Goal: Transaction & Acquisition: Purchase product/service

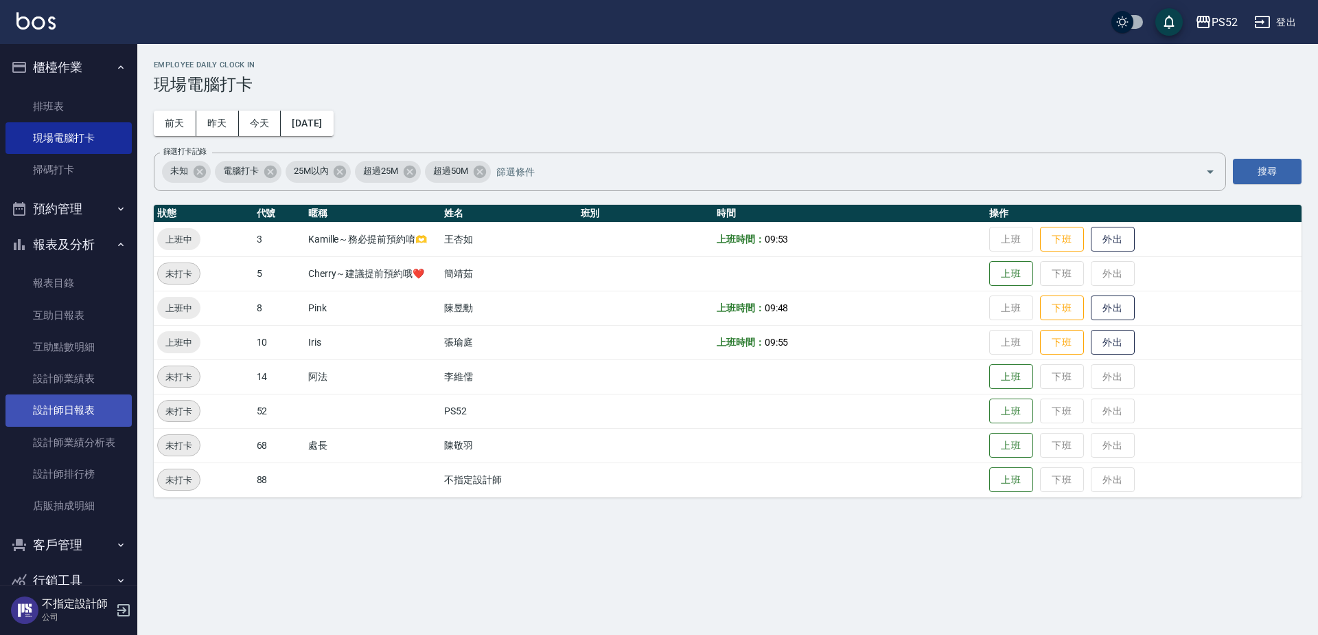
click at [92, 416] on link "設計師日報表" at bounding box center [68, 410] width 126 height 32
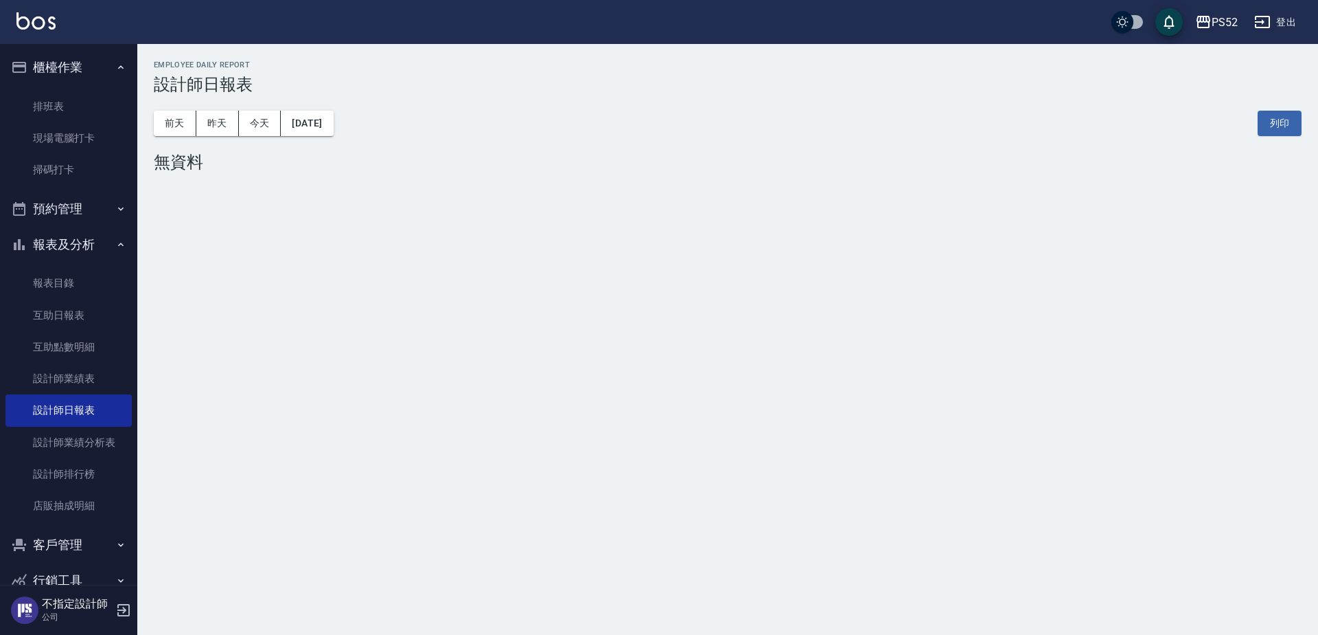
click at [77, 220] on button "預約管理" at bounding box center [68, 209] width 126 height 36
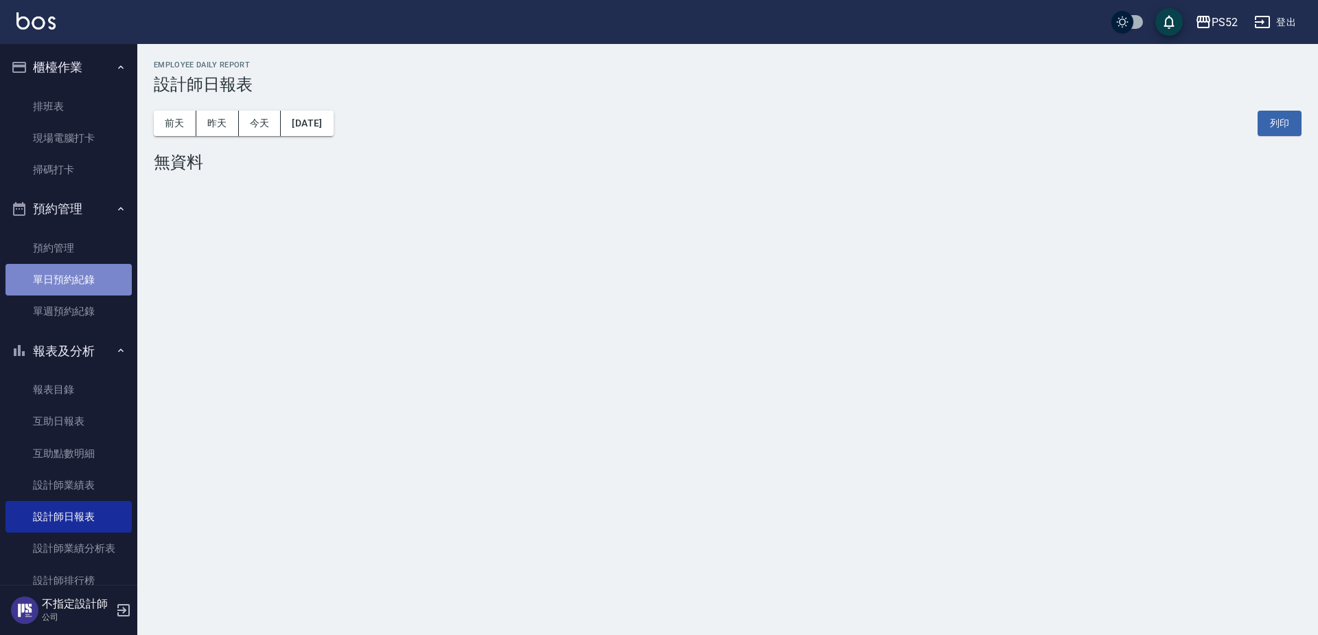
click at [76, 274] on link "單日預約紀錄" at bounding box center [68, 280] width 126 height 32
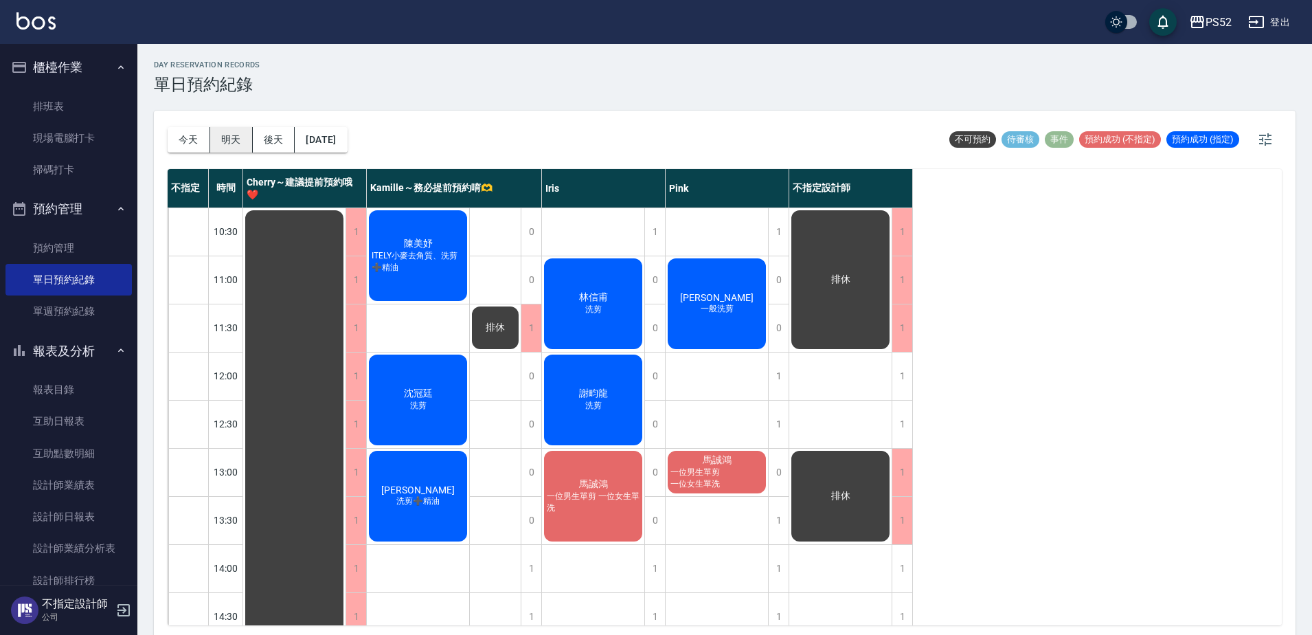
click at [236, 144] on button "明天" at bounding box center [231, 139] width 43 height 25
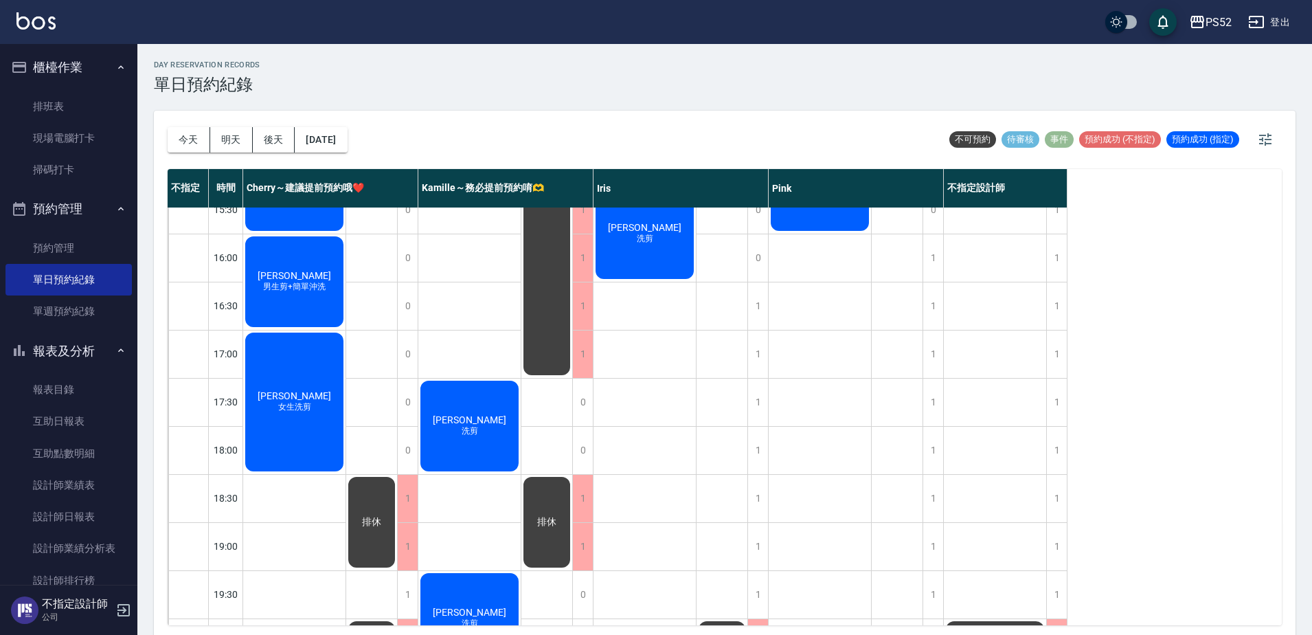
scroll to position [503, 0]
click at [266, 135] on button "後天" at bounding box center [274, 139] width 43 height 25
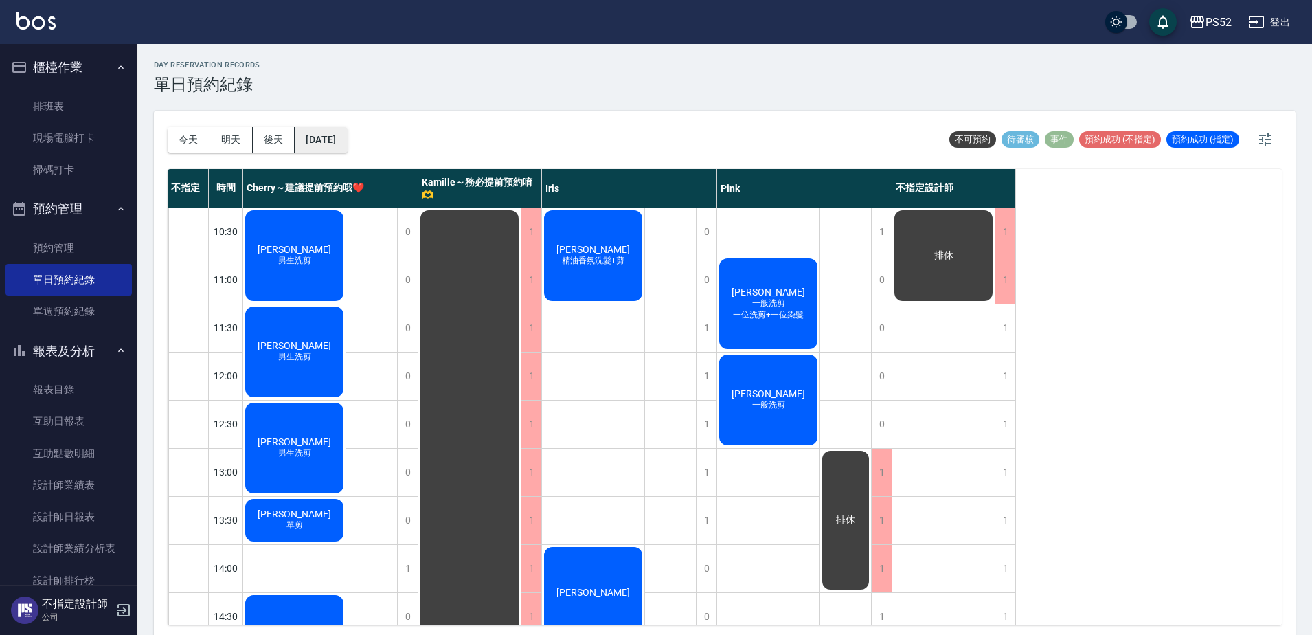
click at [347, 143] on button "[DATE]" at bounding box center [321, 139] width 52 height 25
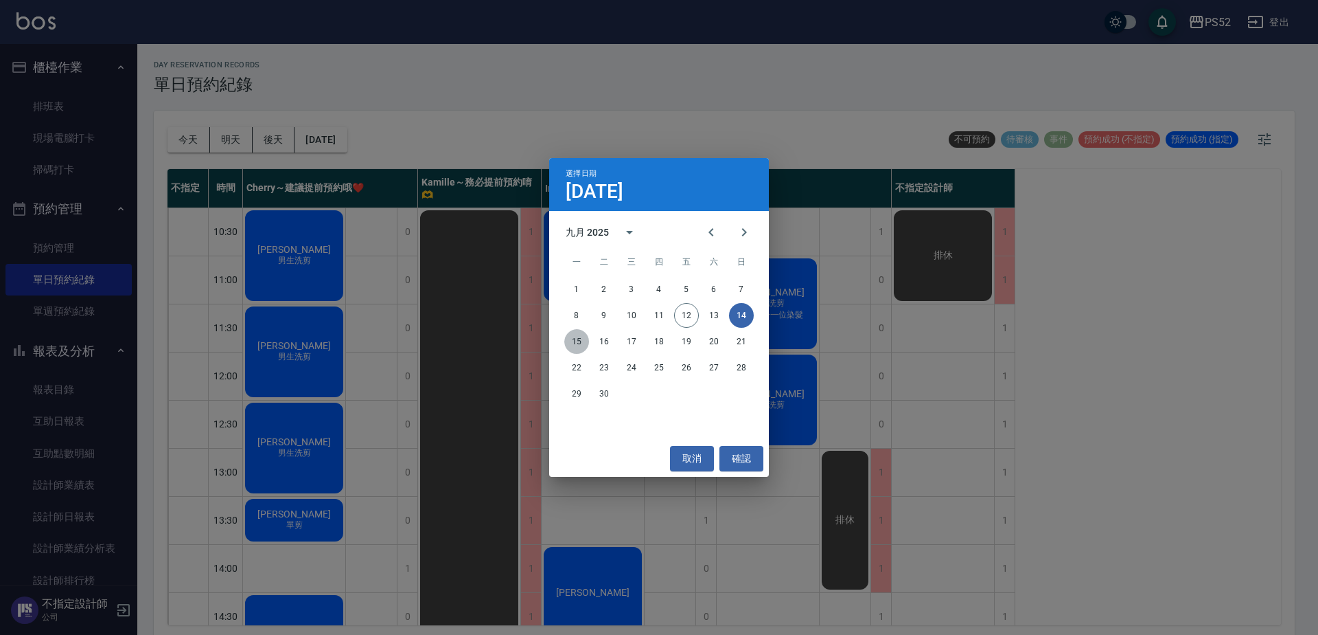
click at [580, 342] on button "15" at bounding box center [576, 341] width 25 height 25
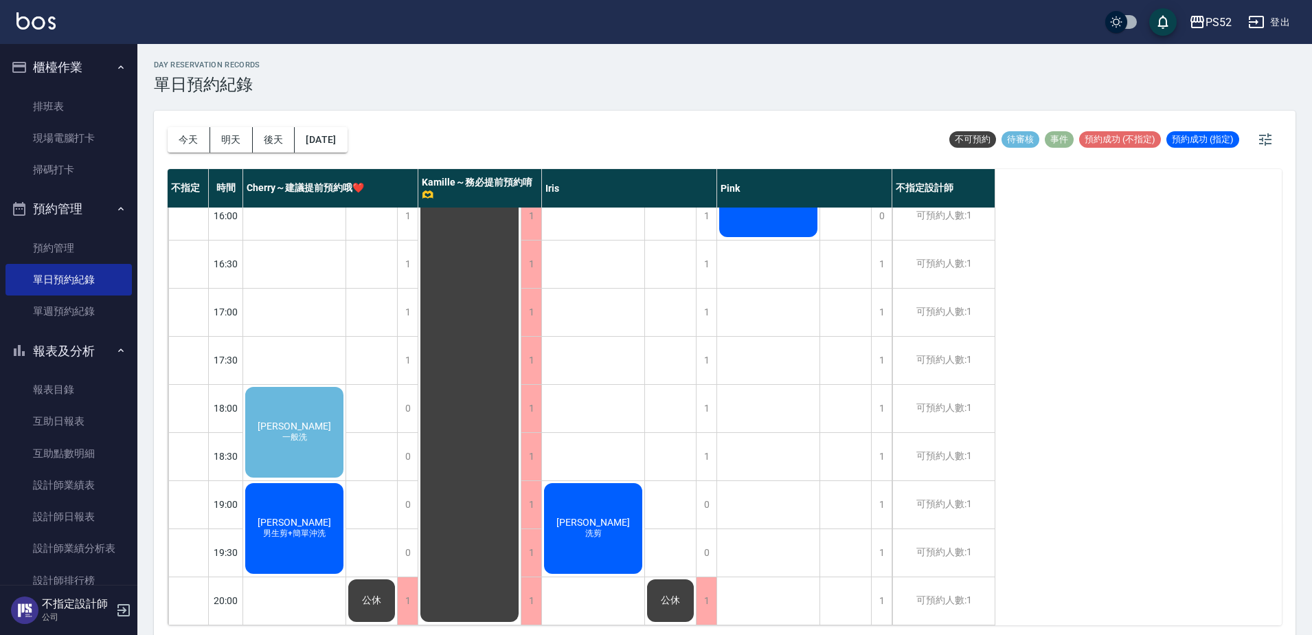
scroll to position [556, 0]
click at [347, 150] on button "[DATE]" at bounding box center [321, 139] width 52 height 25
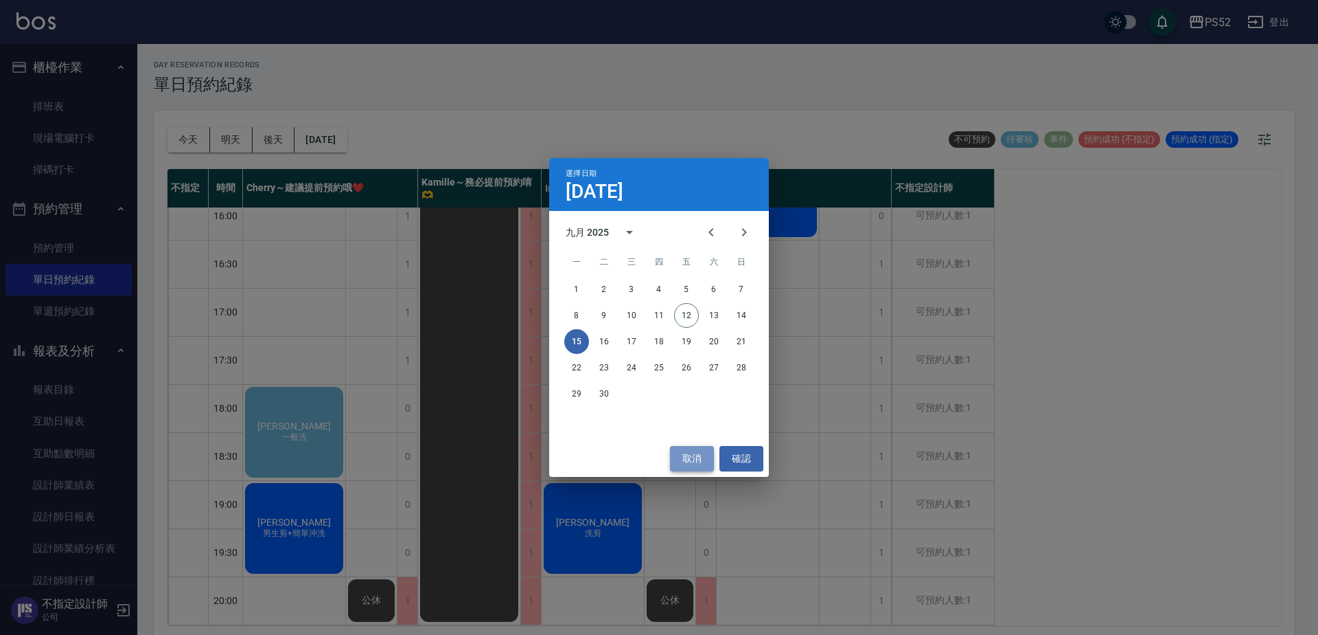
click at [694, 449] on button "取消" at bounding box center [692, 458] width 44 height 25
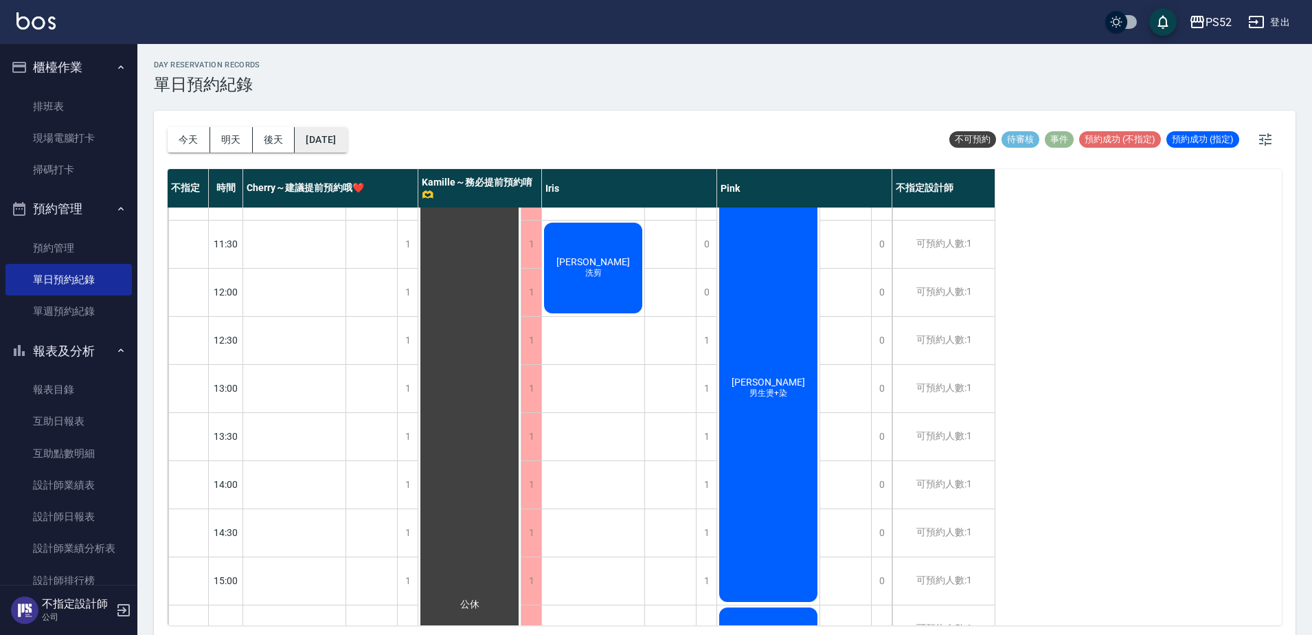
scroll to position [53, 0]
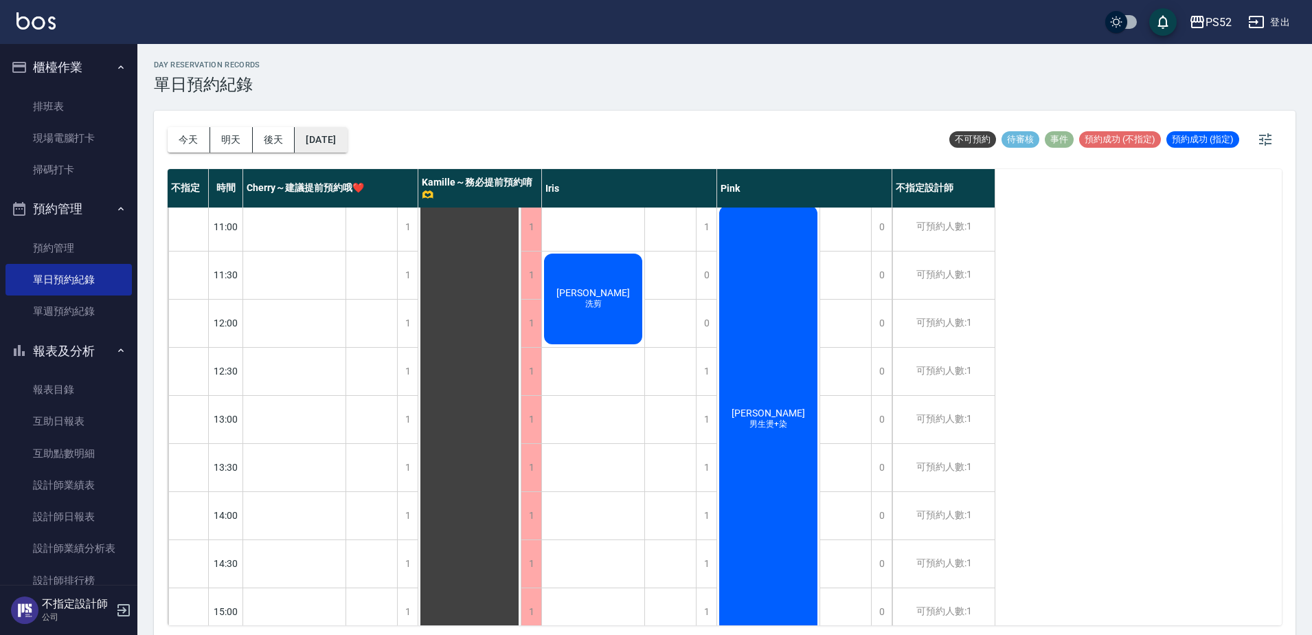
click at [347, 133] on button "[DATE]" at bounding box center [321, 139] width 52 height 25
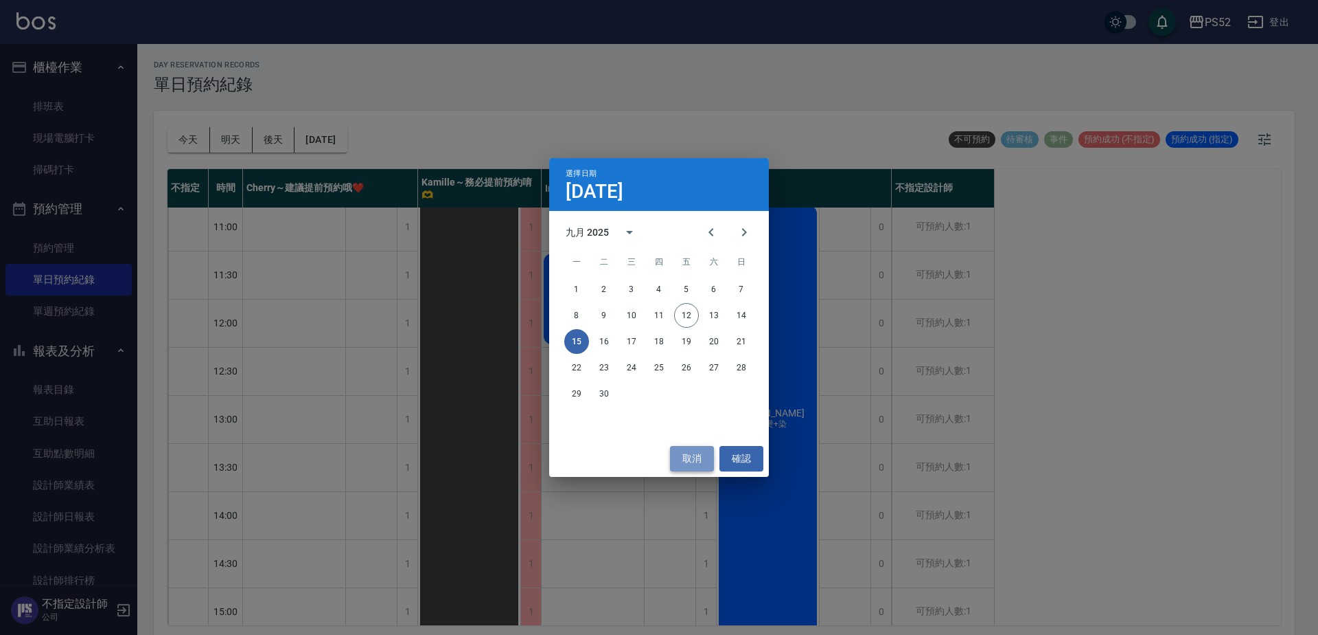
click at [690, 461] on button "取消" at bounding box center [692, 458] width 44 height 25
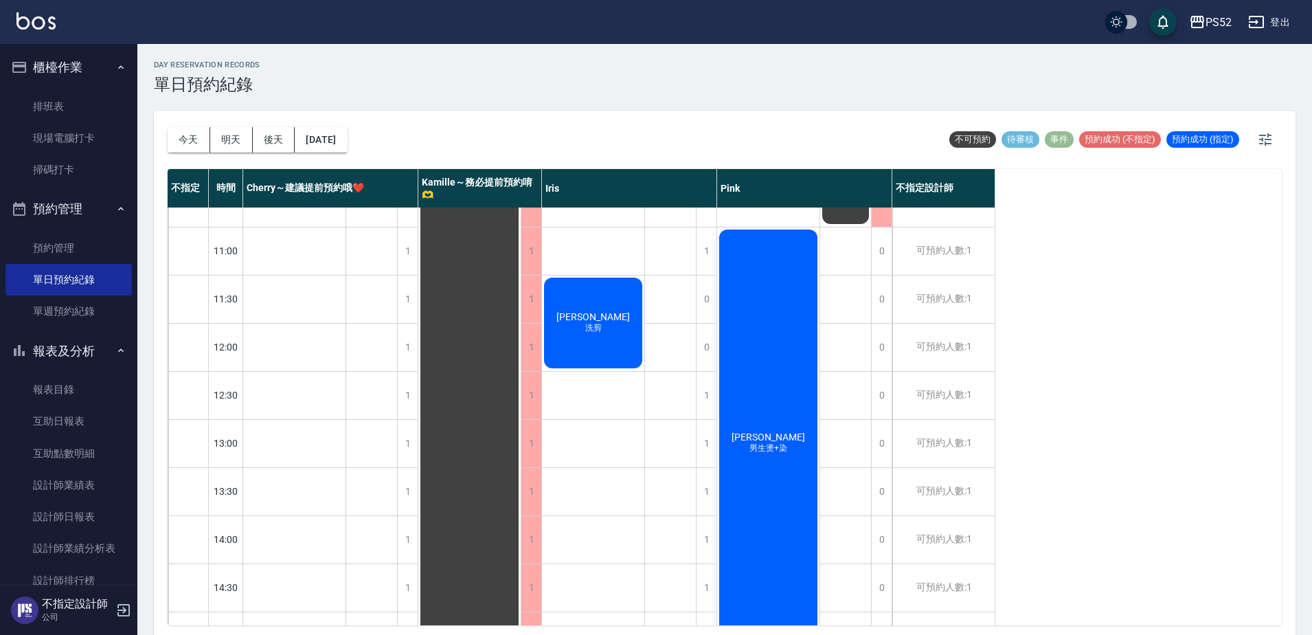
scroll to position [0, 0]
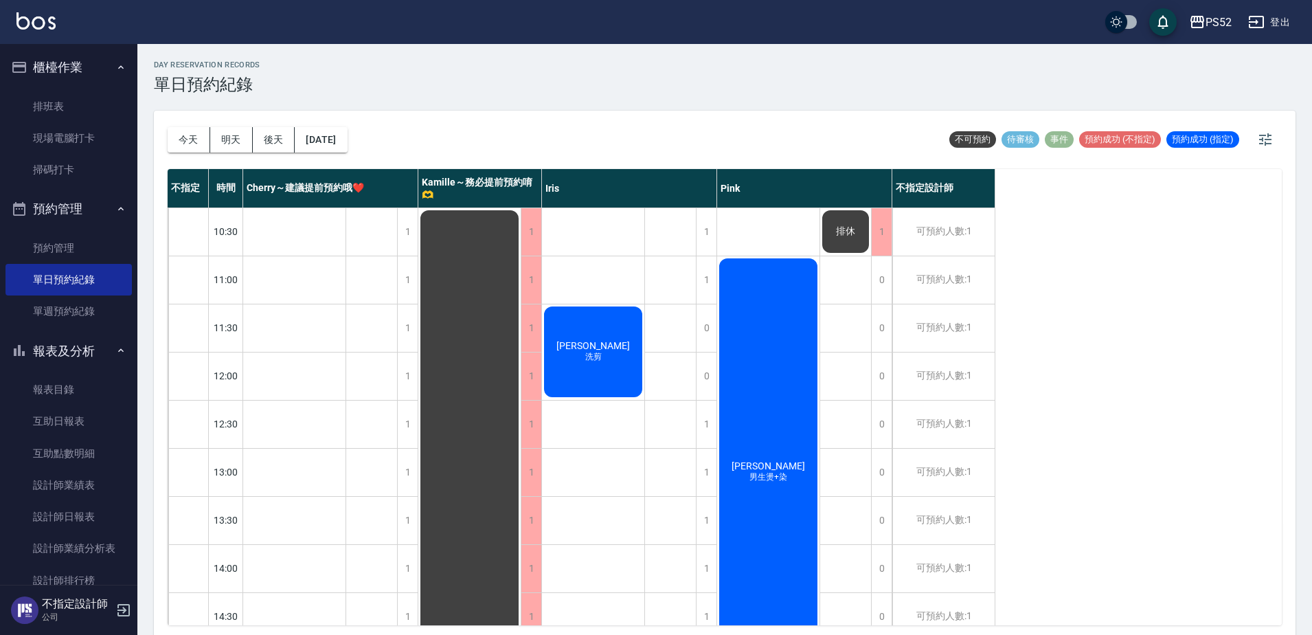
click at [312, 152] on div "[DATE] [DATE] [DATE] [DATE]" at bounding box center [258, 140] width 180 height 58
click at [315, 148] on button "[DATE]" at bounding box center [321, 139] width 52 height 25
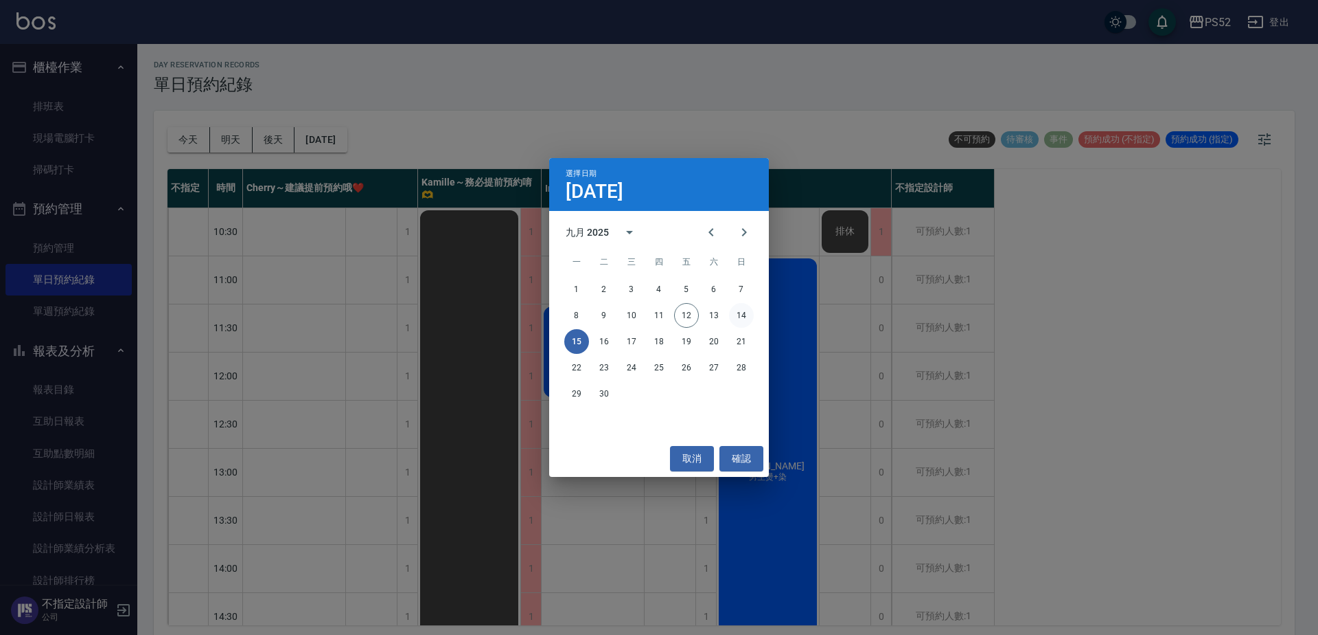
click at [742, 313] on button "14" at bounding box center [741, 315] width 25 height 25
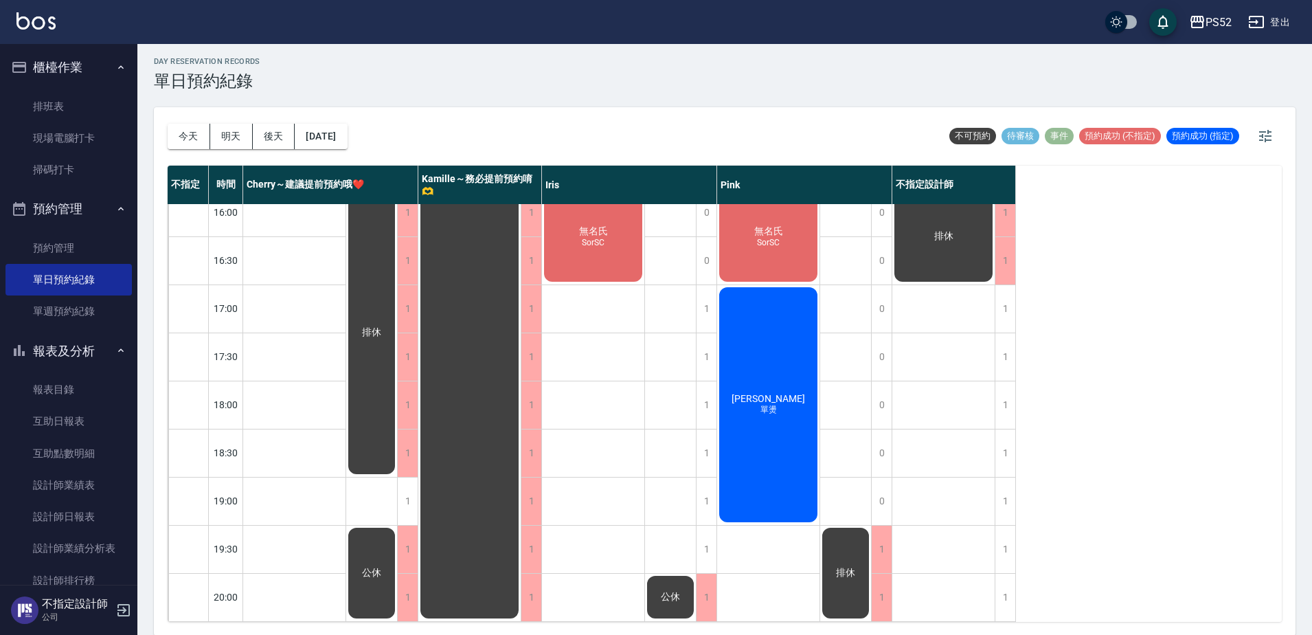
scroll to position [4, 0]
click at [229, 128] on button "明天" at bounding box center [231, 135] width 43 height 25
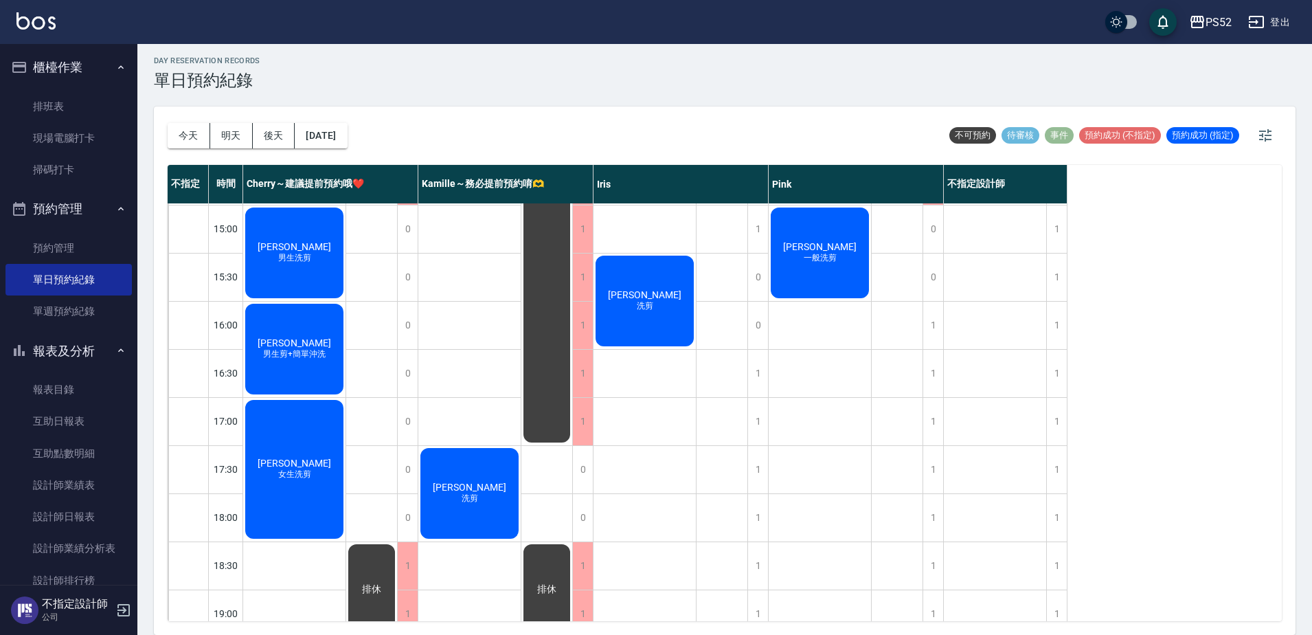
scroll to position [419, 0]
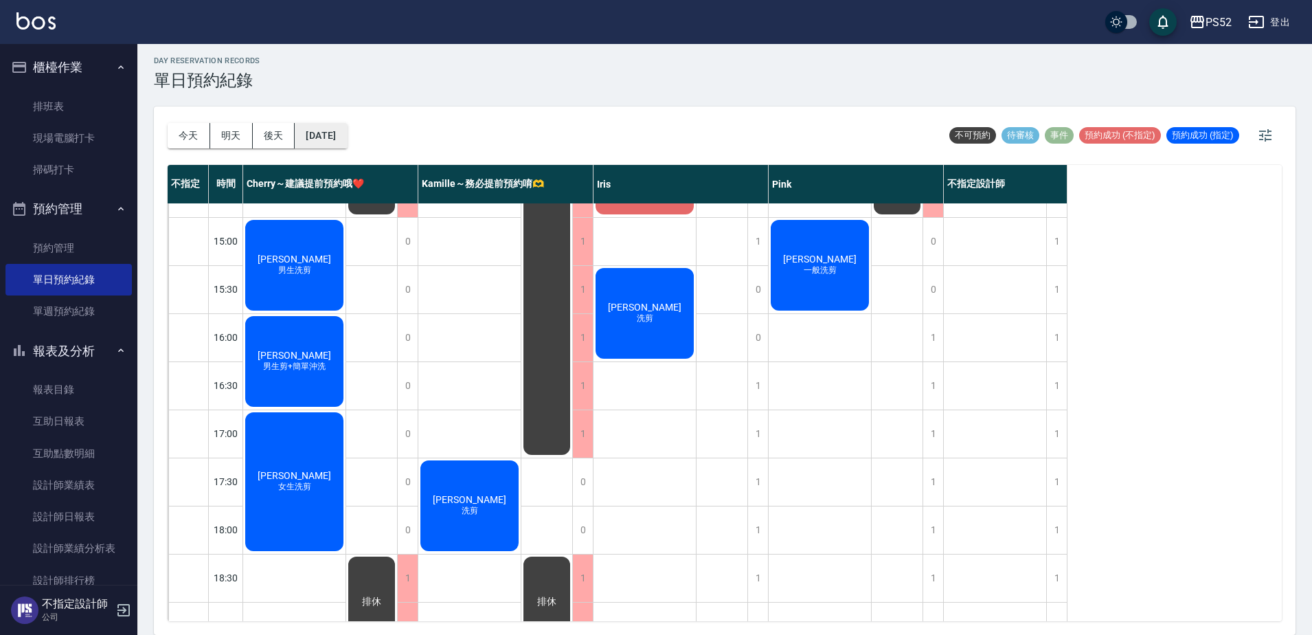
click at [347, 131] on button "[DATE]" at bounding box center [321, 135] width 52 height 25
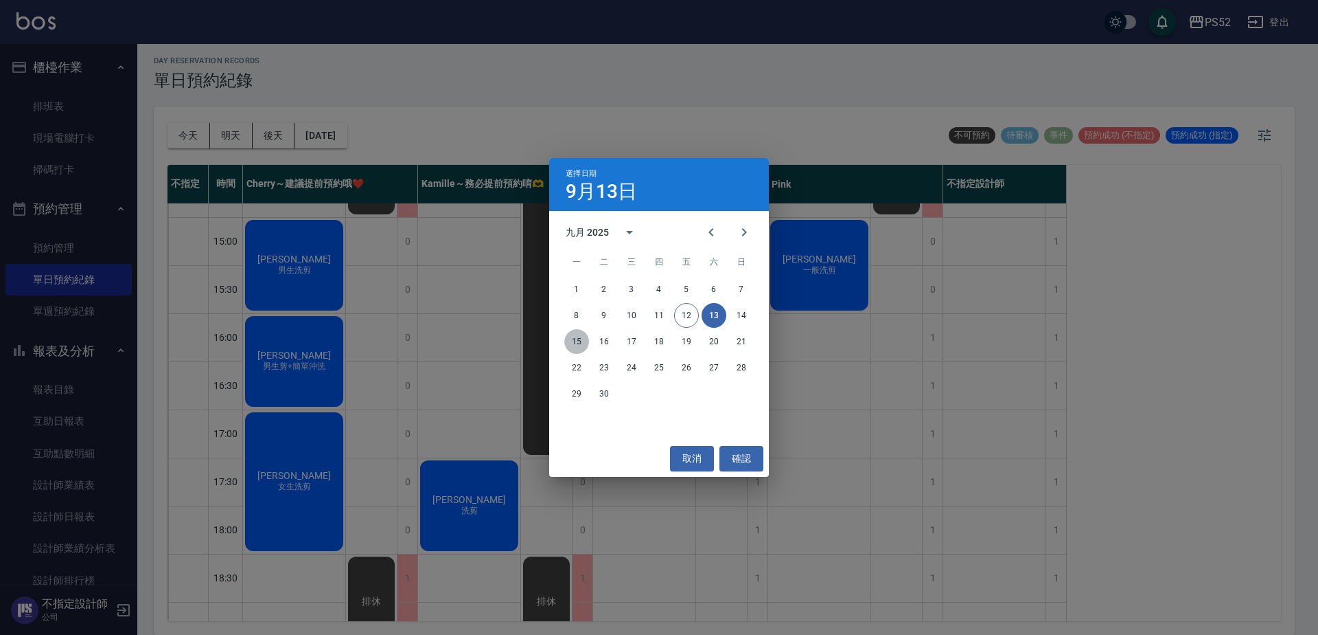
click at [575, 339] on button "15" at bounding box center [576, 341] width 25 height 25
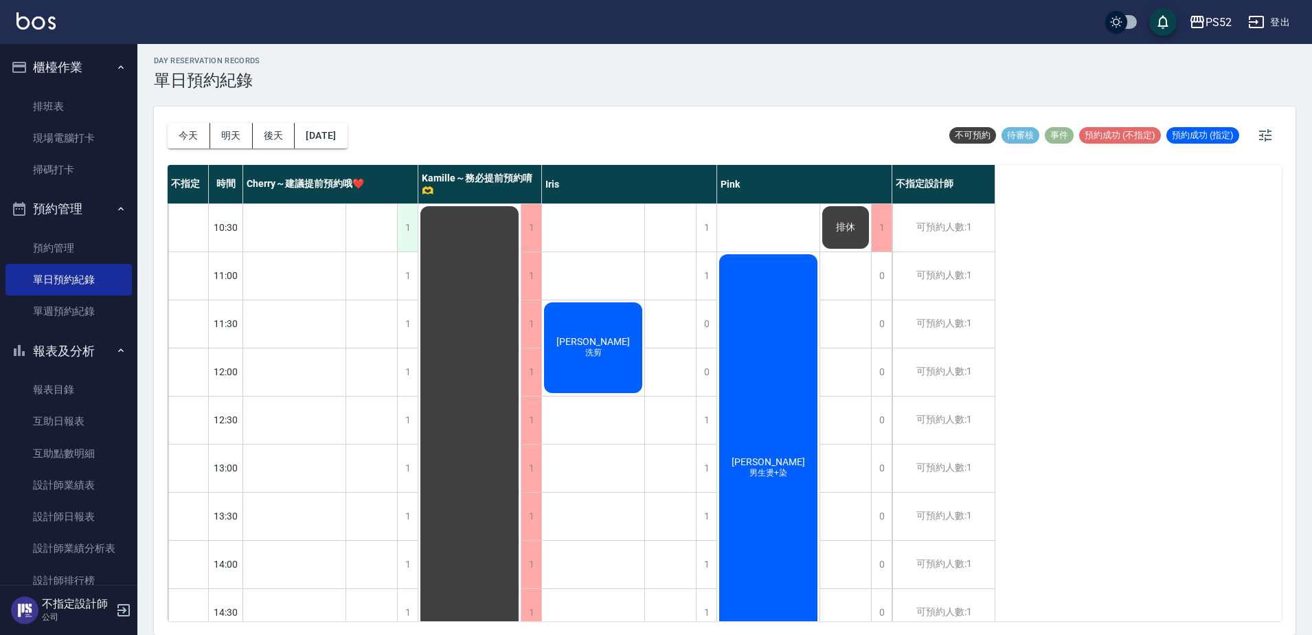
click at [405, 231] on div "1" at bounding box center [407, 227] width 21 height 47
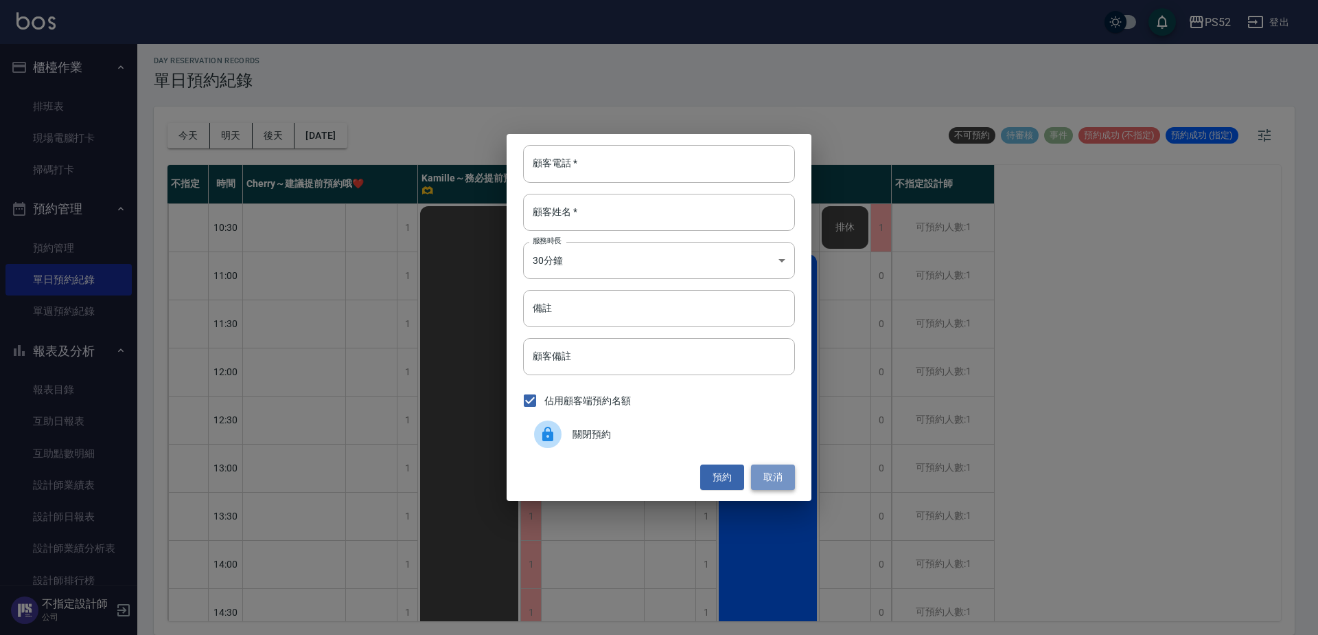
click at [789, 477] on button "取消" at bounding box center [773, 476] width 44 height 25
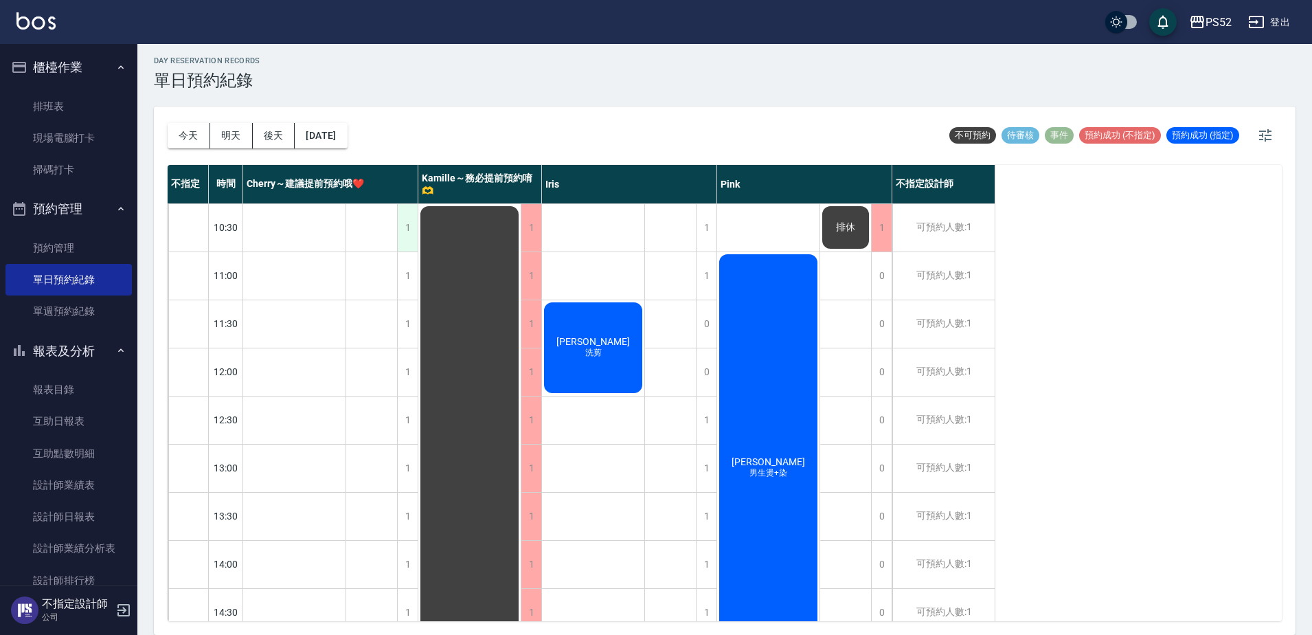
click at [405, 223] on div "1" at bounding box center [407, 227] width 21 height 47
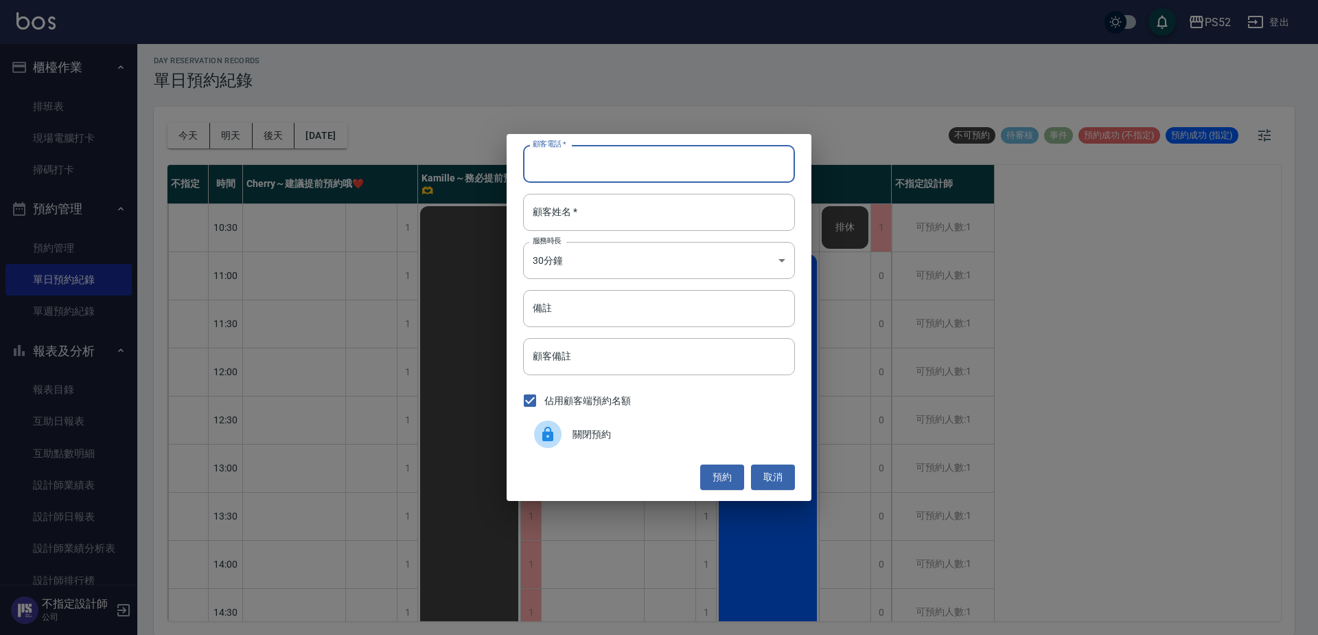
click at [614, 174] on input "顧客電話   *" at bounding box center [659, 163] width 272 height 37
type input "0931541886"
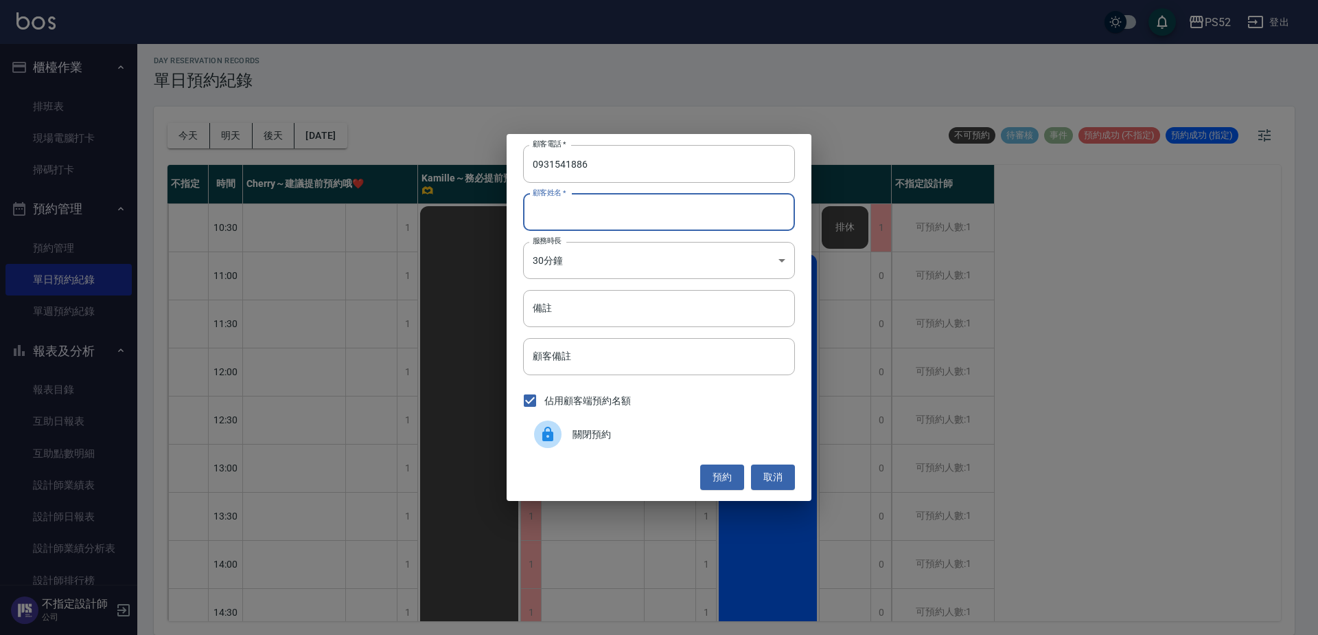
click at [611, 216] on input "顧客姓名   *" at bounding box center [659, 212] width 272 height 37
type input "5"
type input "＿"
type input "[PERSON_NAME]"
click at [608, 310] on input "備註" at bounding box center [659, 308] width 272 height 37
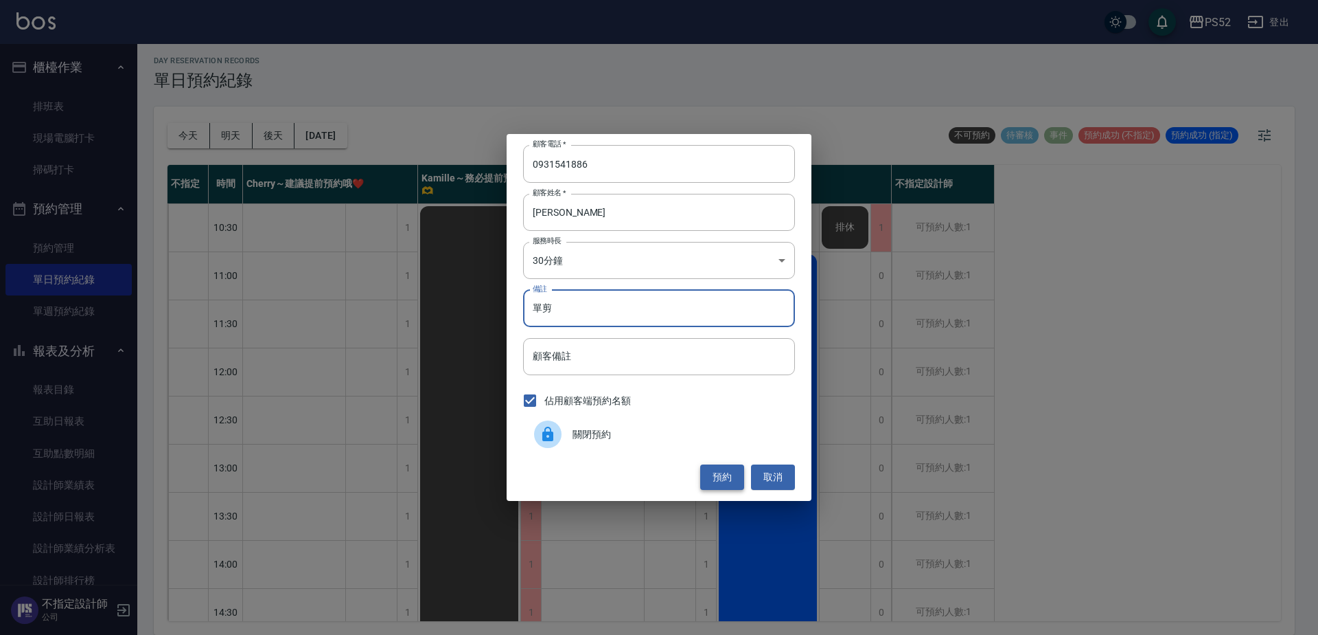
type input "單剪"
click at [720, 480] on button "預約" at bounding box center [722, 476] width 44 height 25
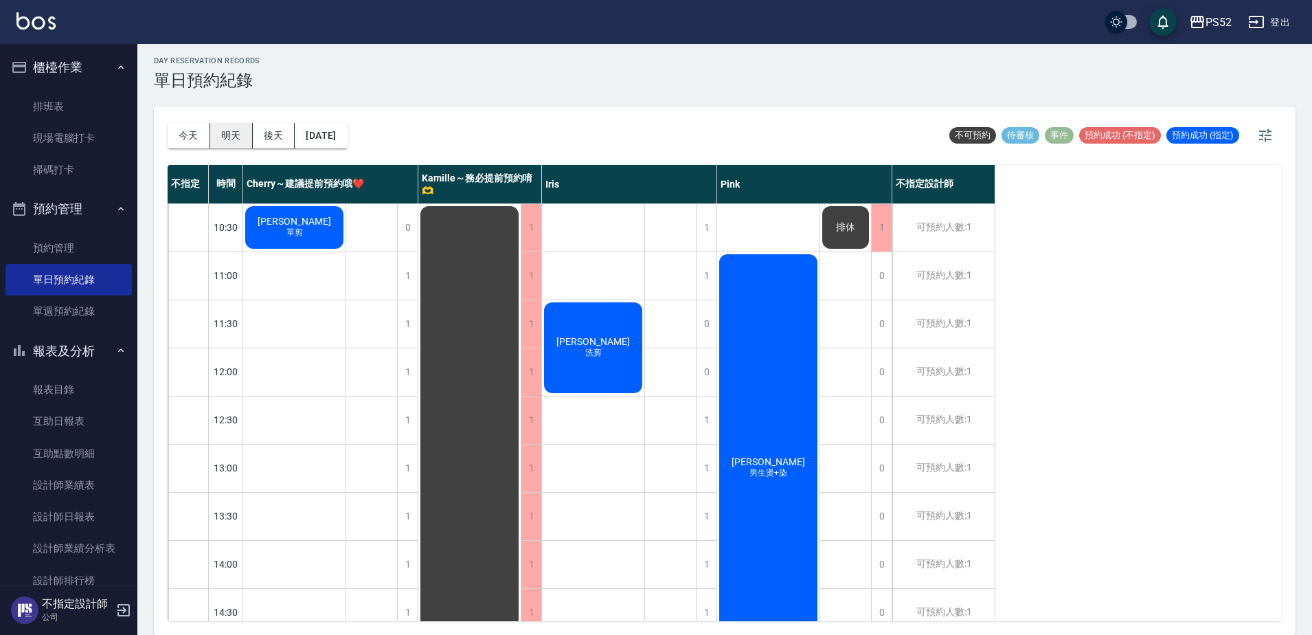
click at [242, 133] on button "明天" at bounding box center [231, 135] width 43 height 25
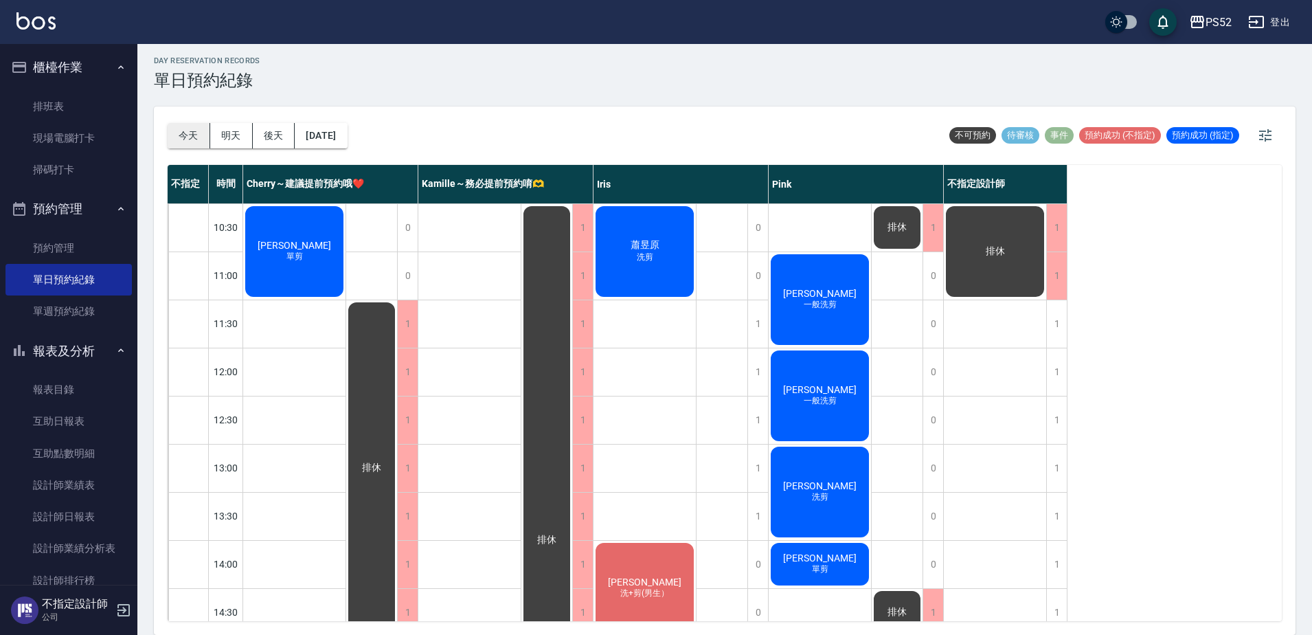
click at [197, 130] on button "今天" at bounding box center [189, 135] width 43 height 25
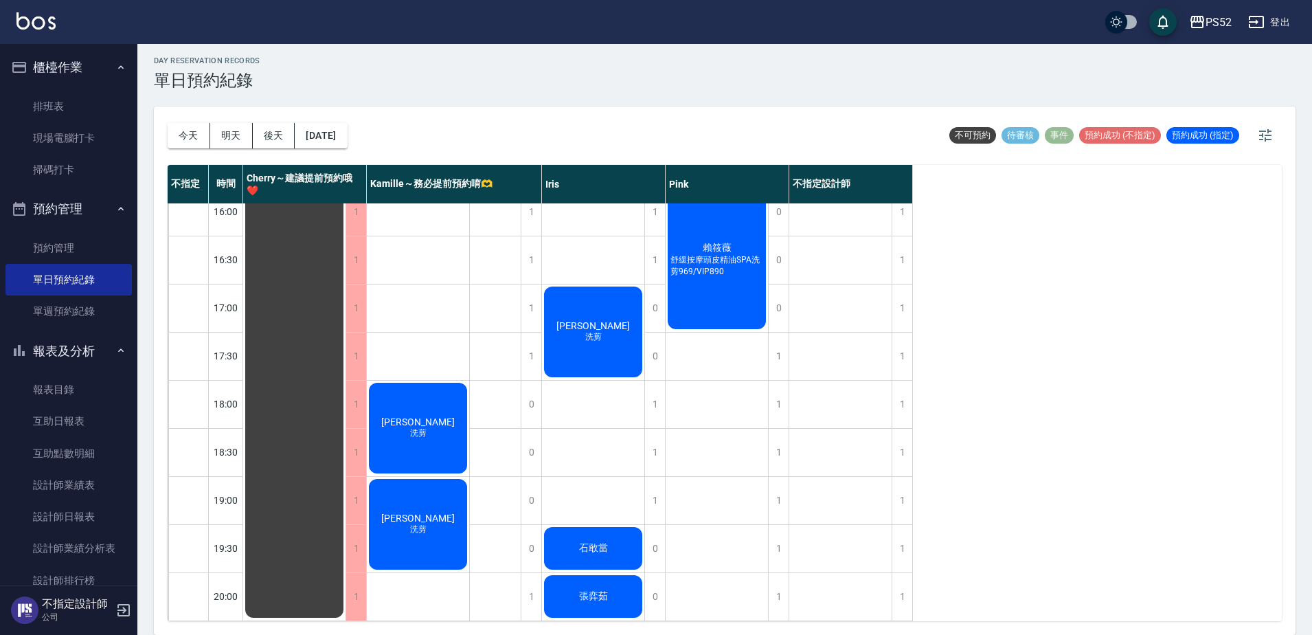
scroll to position [556, 0]
click at [904, 583] on div "1" at bounding box center [901, 596] width 21 height 47
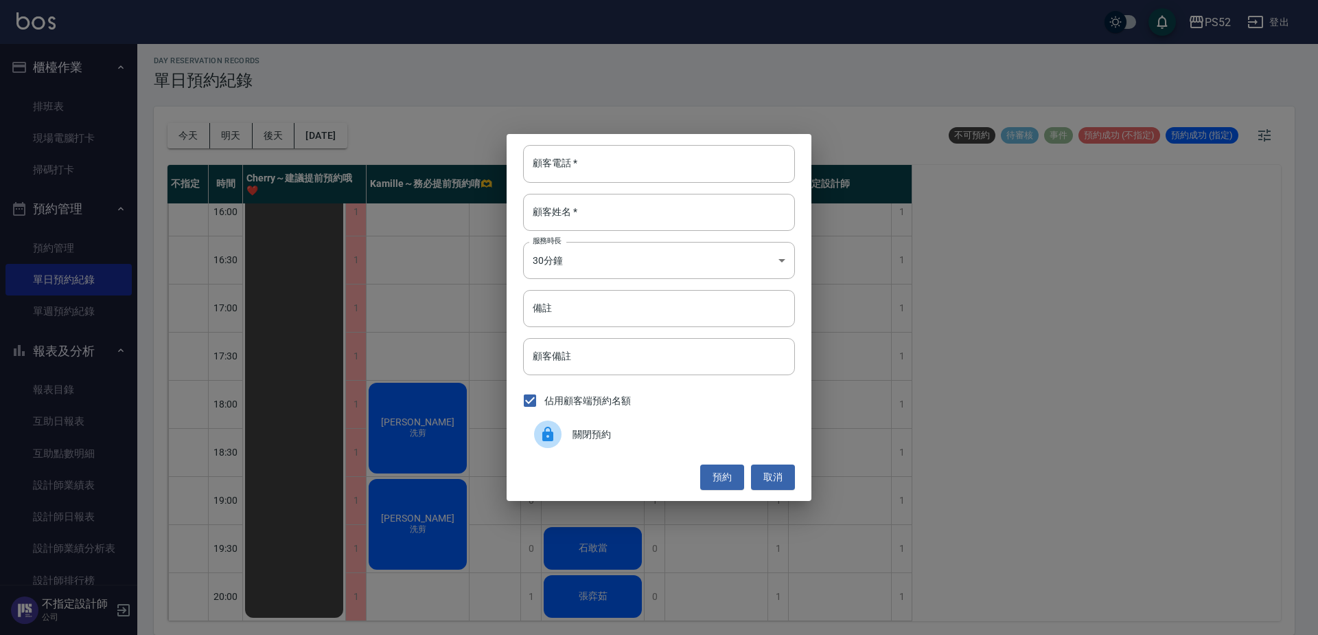
click at [607, 433] on span "關閉預約" at bounding box center [679, 434] width 212 height 14
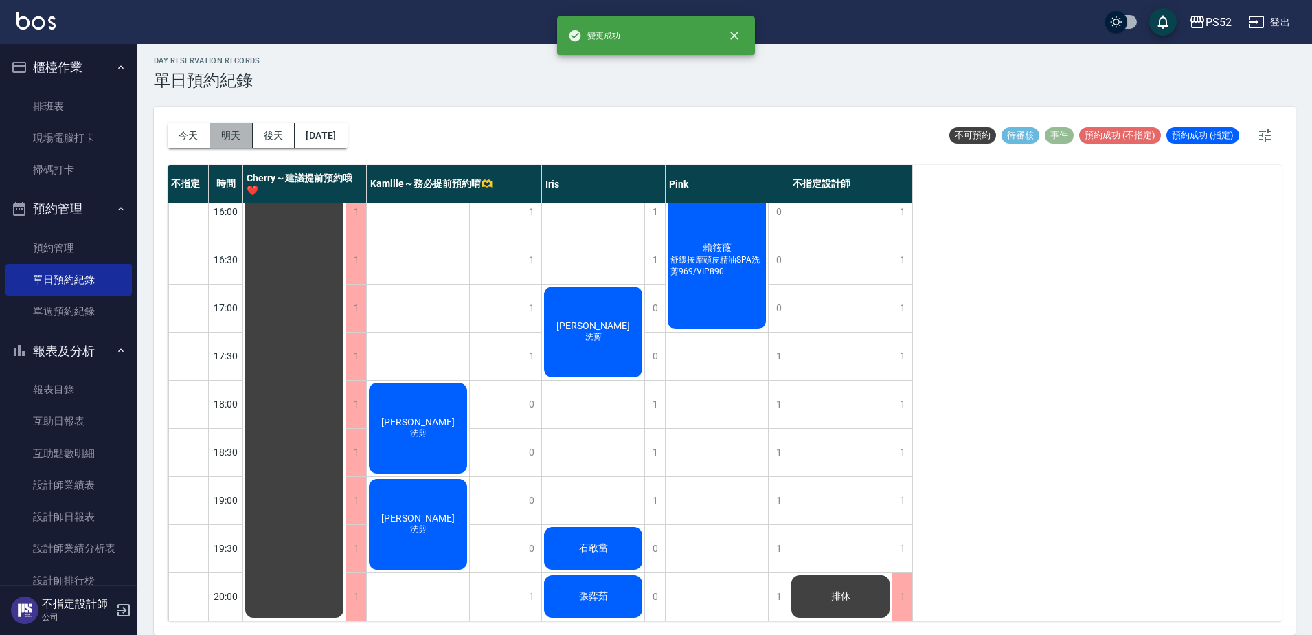
click at [229, 132] on button "明天" at bounding box center [231, 135] width 43 height 25
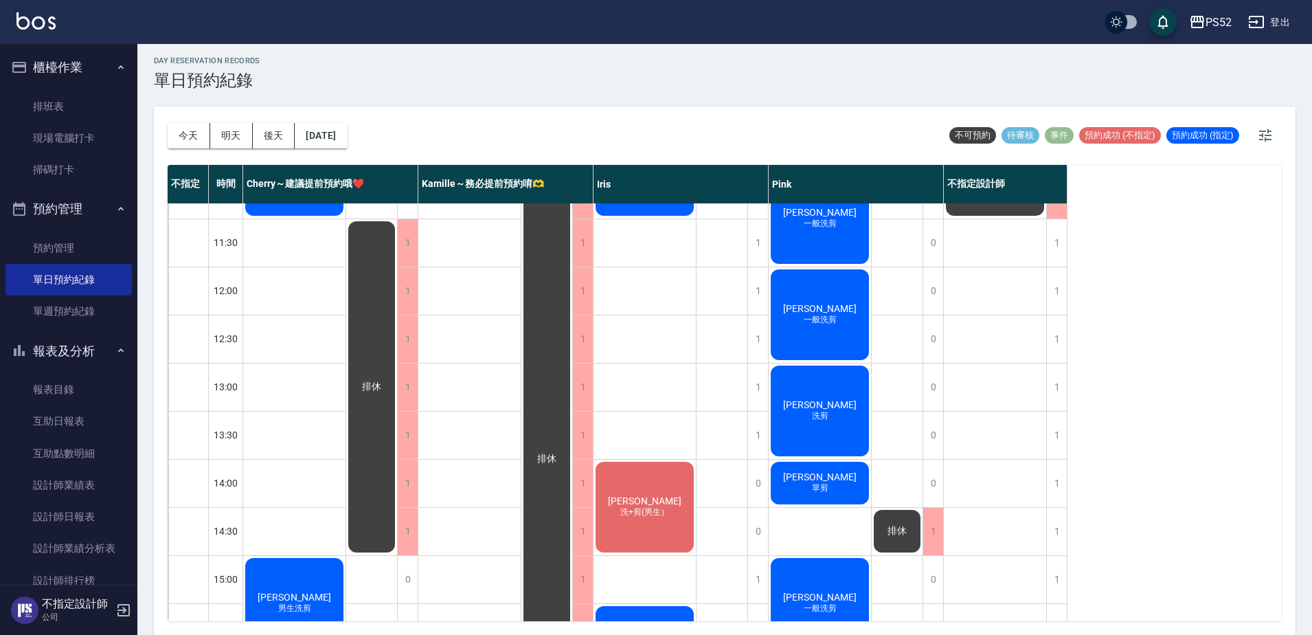
scroll to position [91, 0]
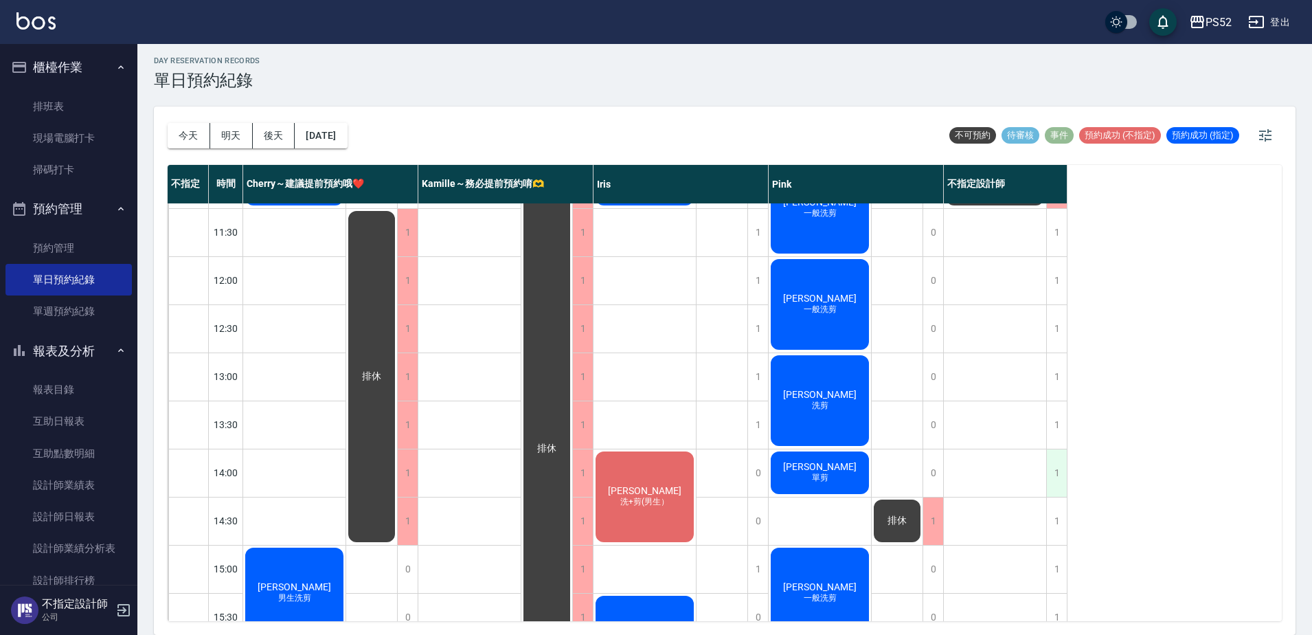
click at [1060, 477] on div "1" at bounding box center [1056, 472] width 21 height 47
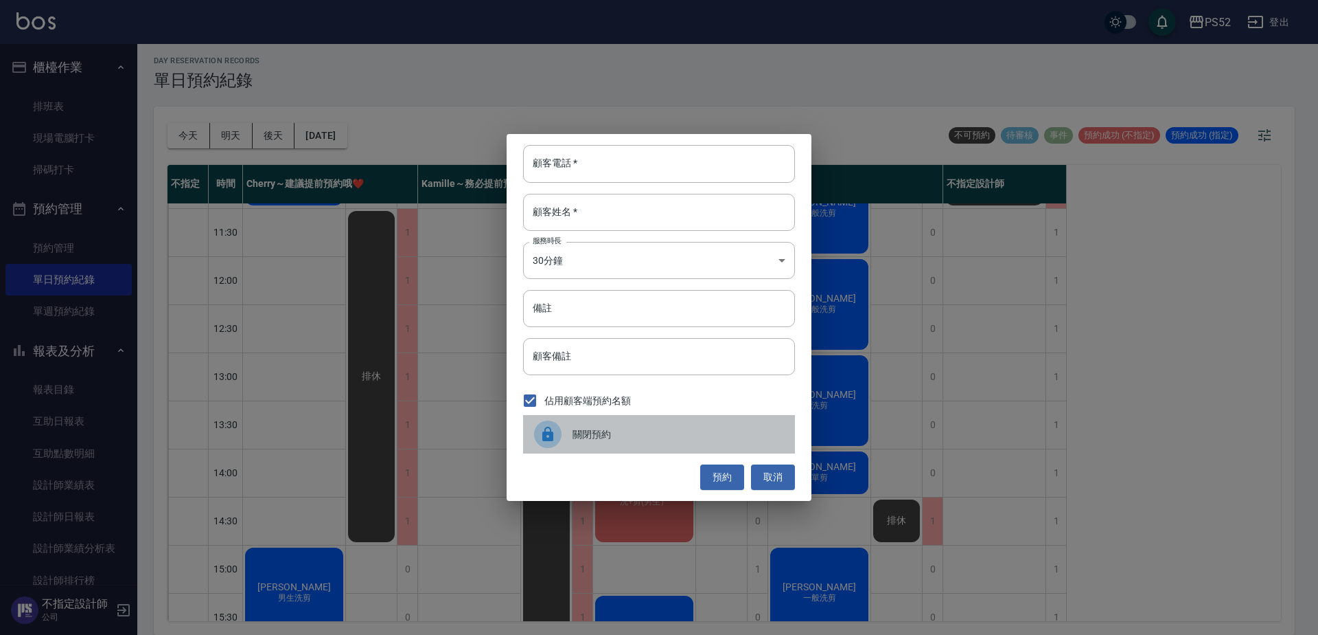
click at [580, 439] on span "關閉預約" at bounding box center [679, 434] width 212 height 14
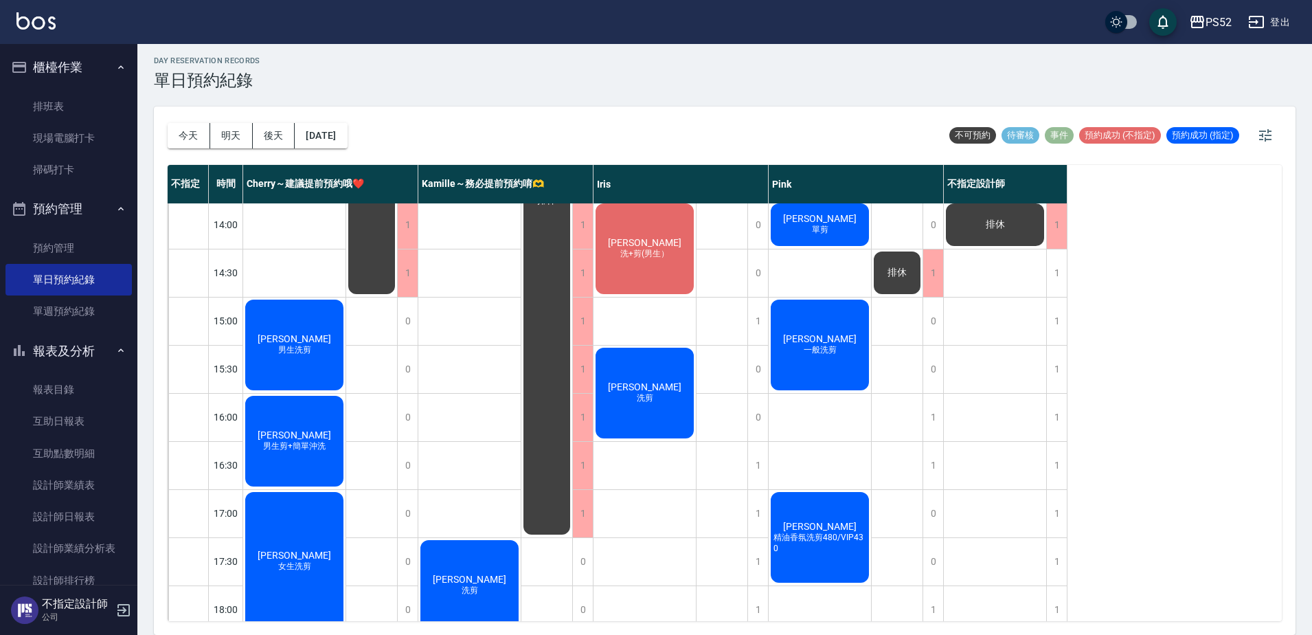
scroll to position [343, 0]
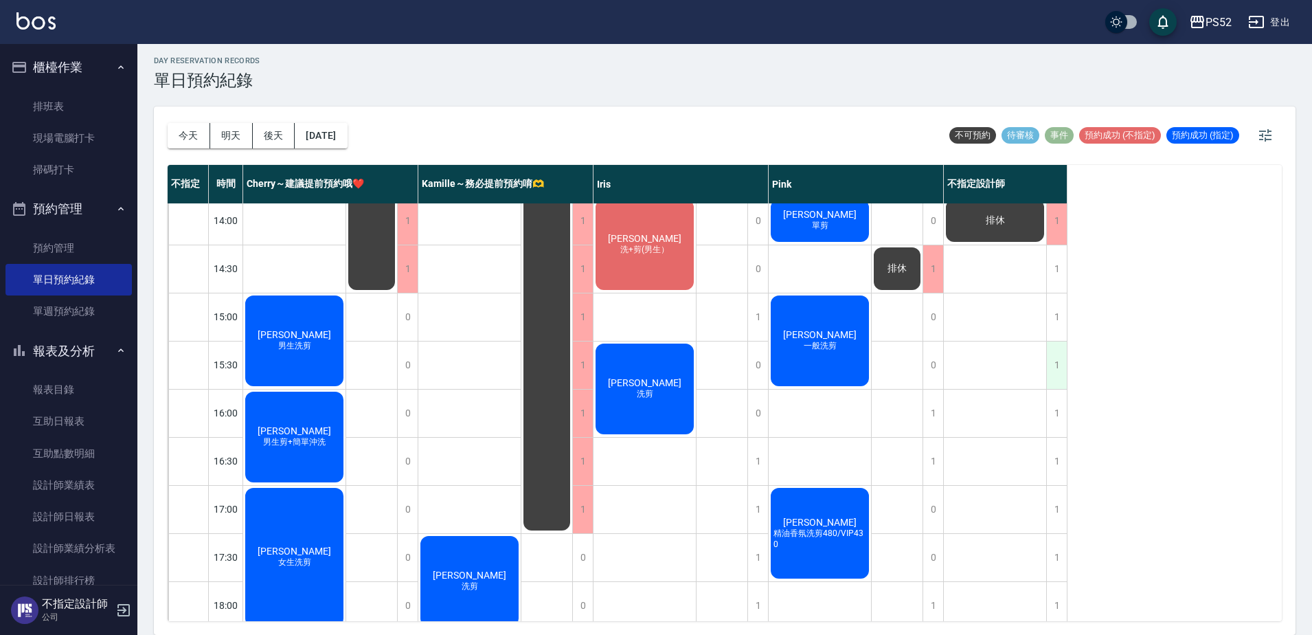
click at [1065, 369] on div "1" at bounding box center [1056, 364] width 21 height 47
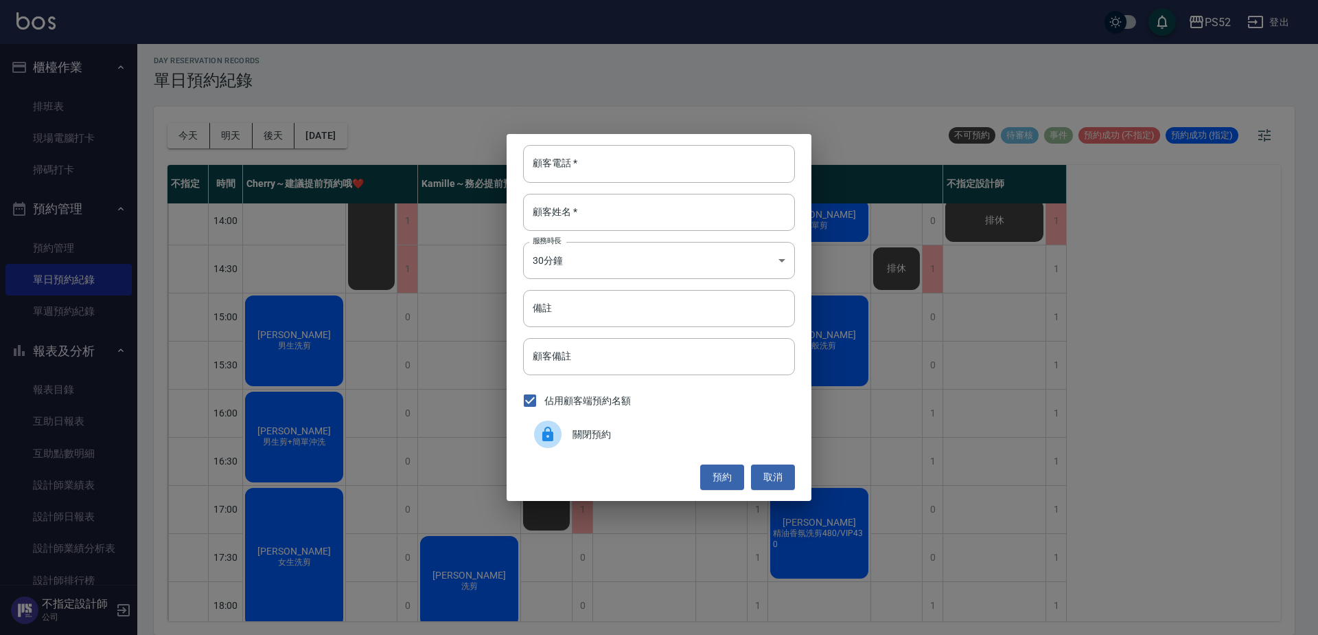
click at [619, 428] on span "關閉預約" at bounding box center [679, 434] width 212 height 14
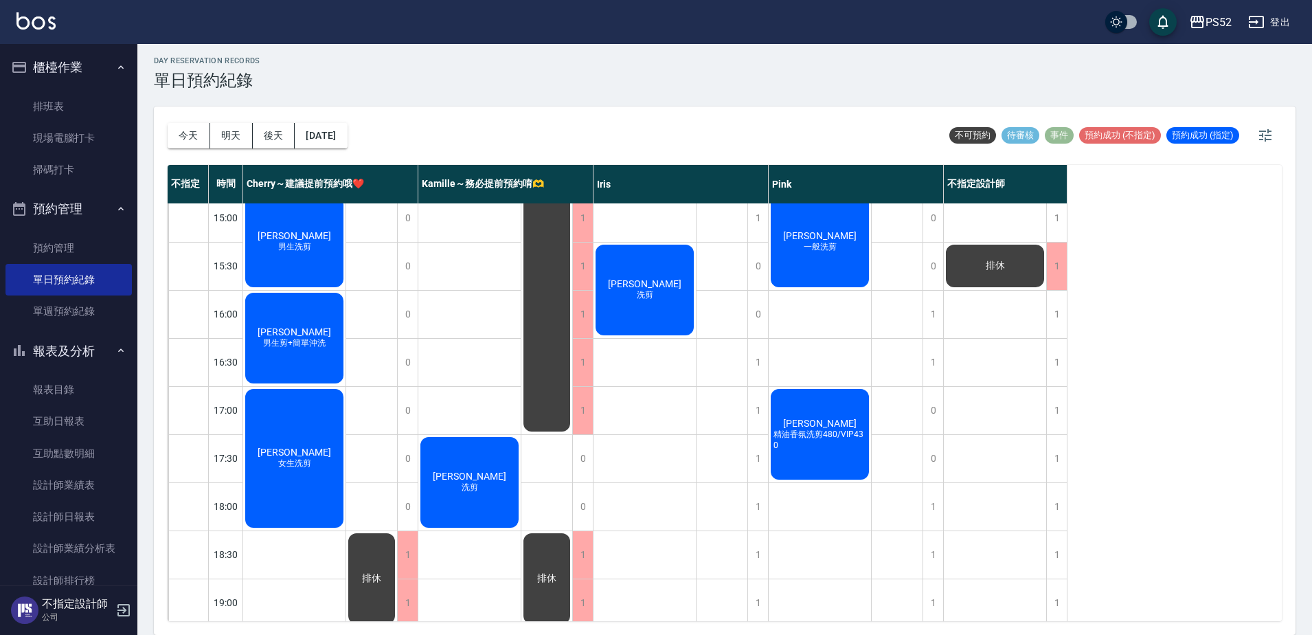
scroll to position [435, 0]
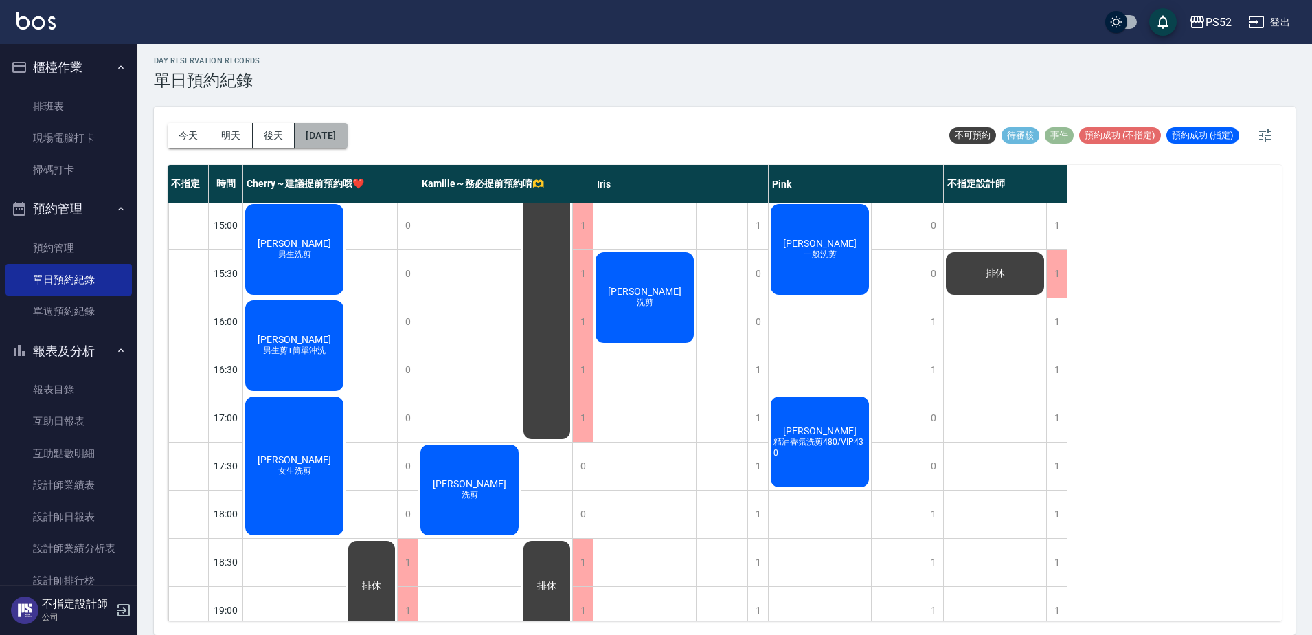
click at [347, 127] on button "[DATE]" at bounding box center [321, 135] width 52 height 25
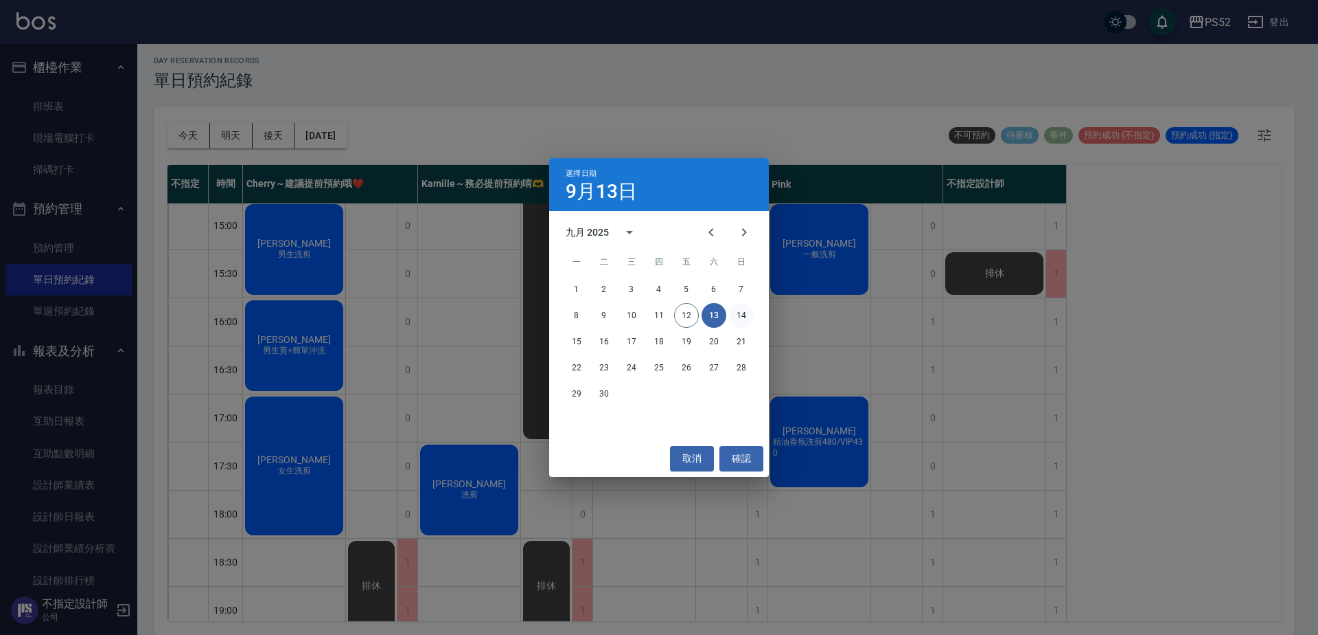
click at [743, 310] on button "14" at bounding box center [741, 315] width 25 height 25
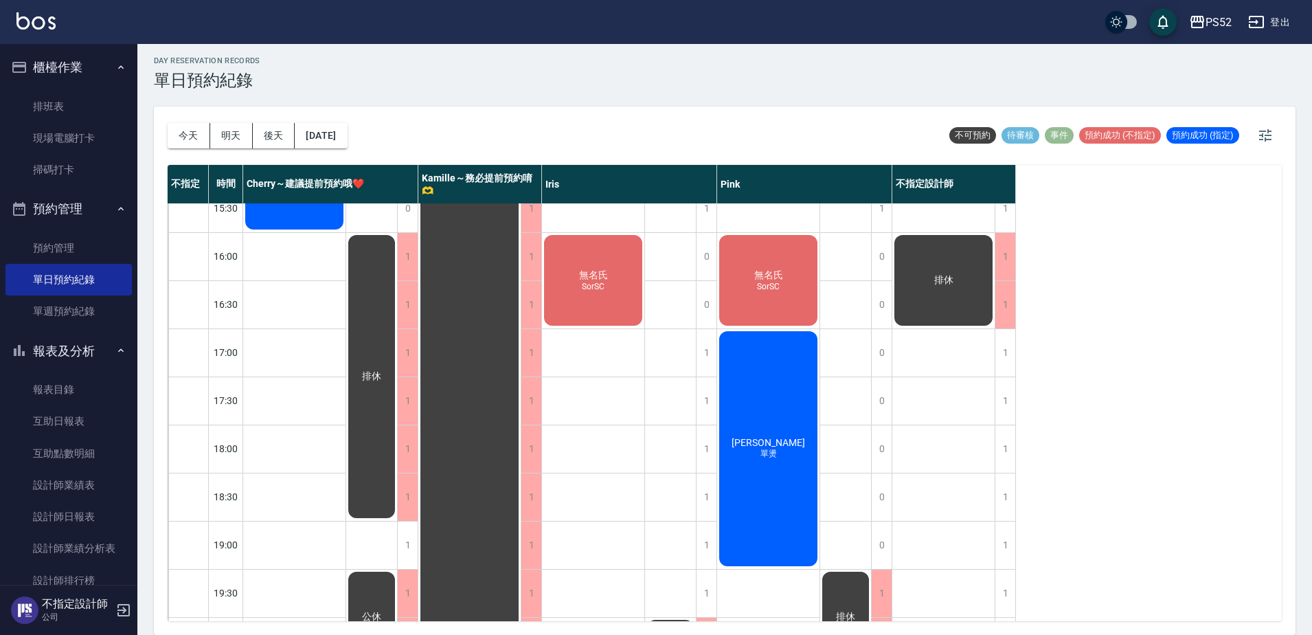
scroll to position [556, 0]
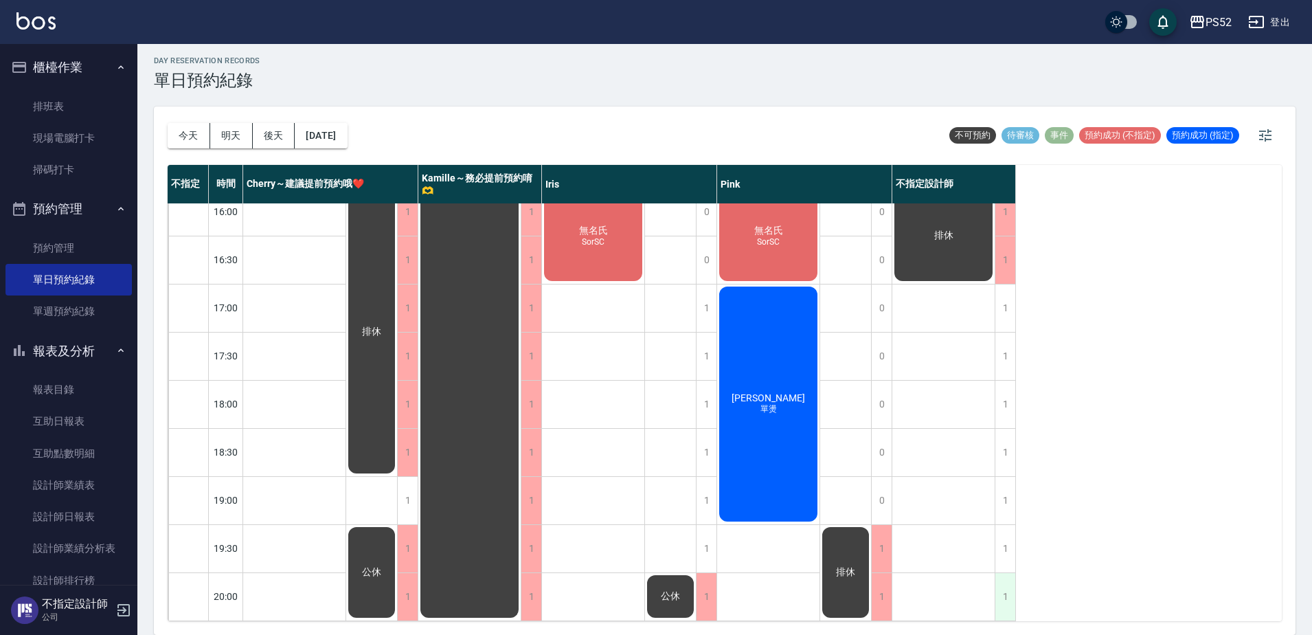
click at [1011, 606] on div "1" at bounding box center [1004, 596] width 21 height 47
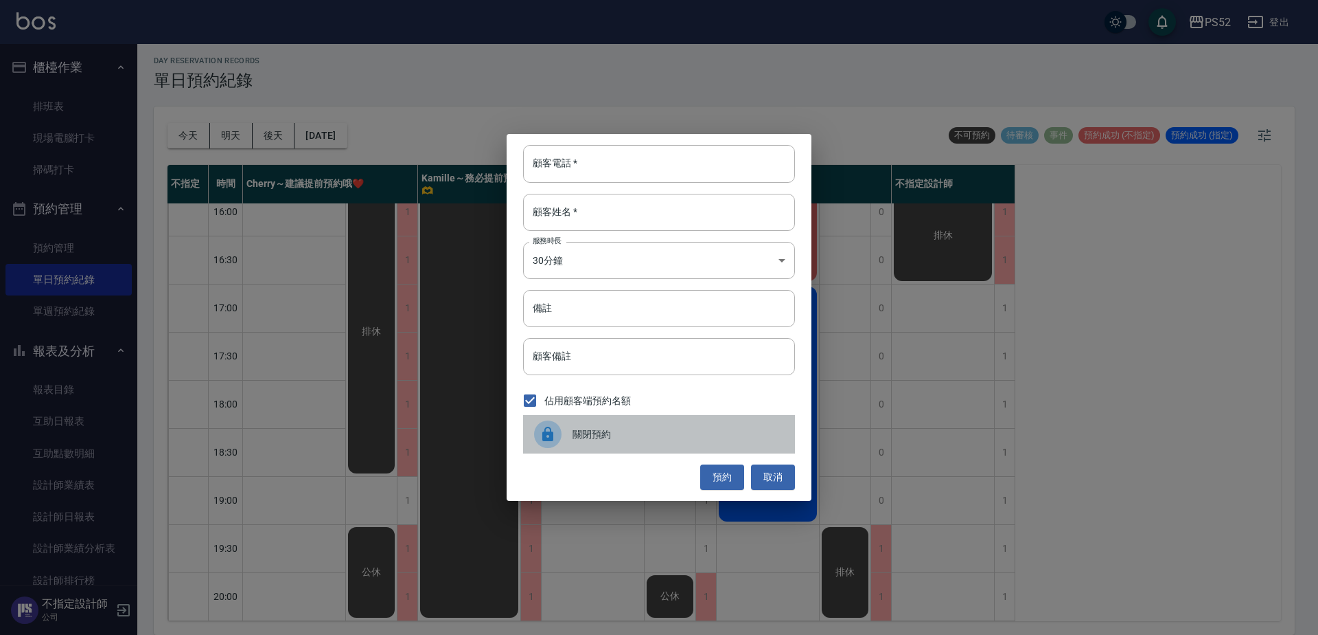
click at [592, 441] on span "關閉預約" at bounding box center [679, 434] width 212 height 14
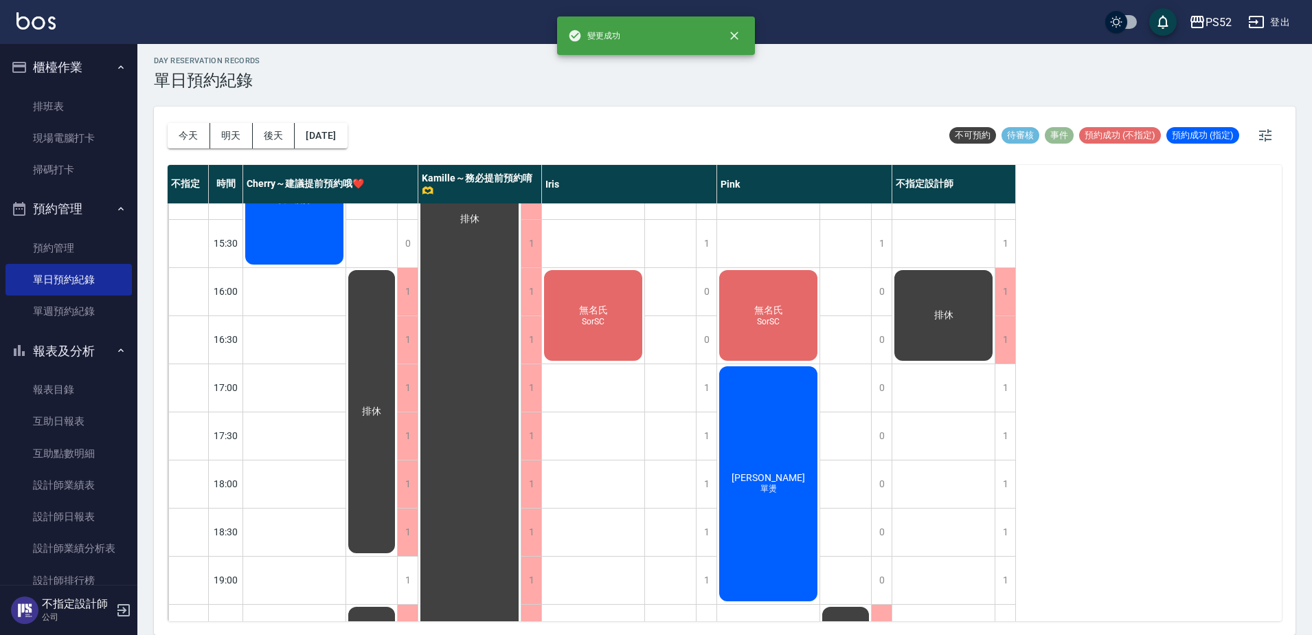
scroll to position [442, 0]
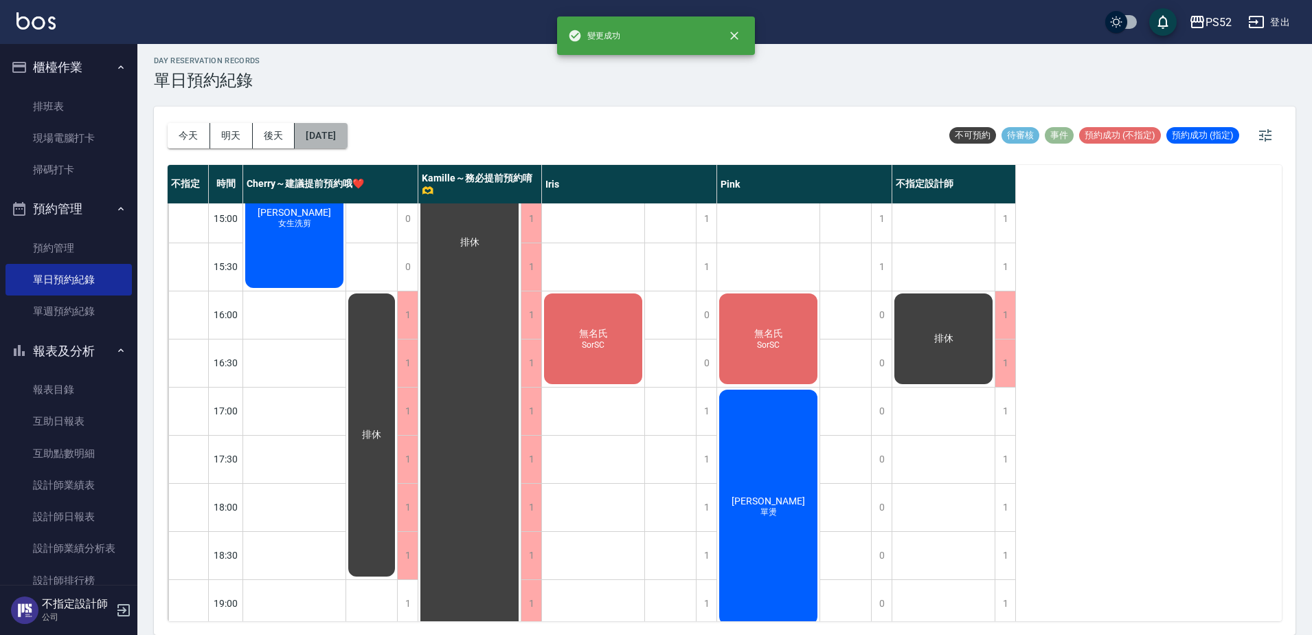
click at [347, 128] on button "[DATE]" at bounding box center [321, 135] width 52 height 25
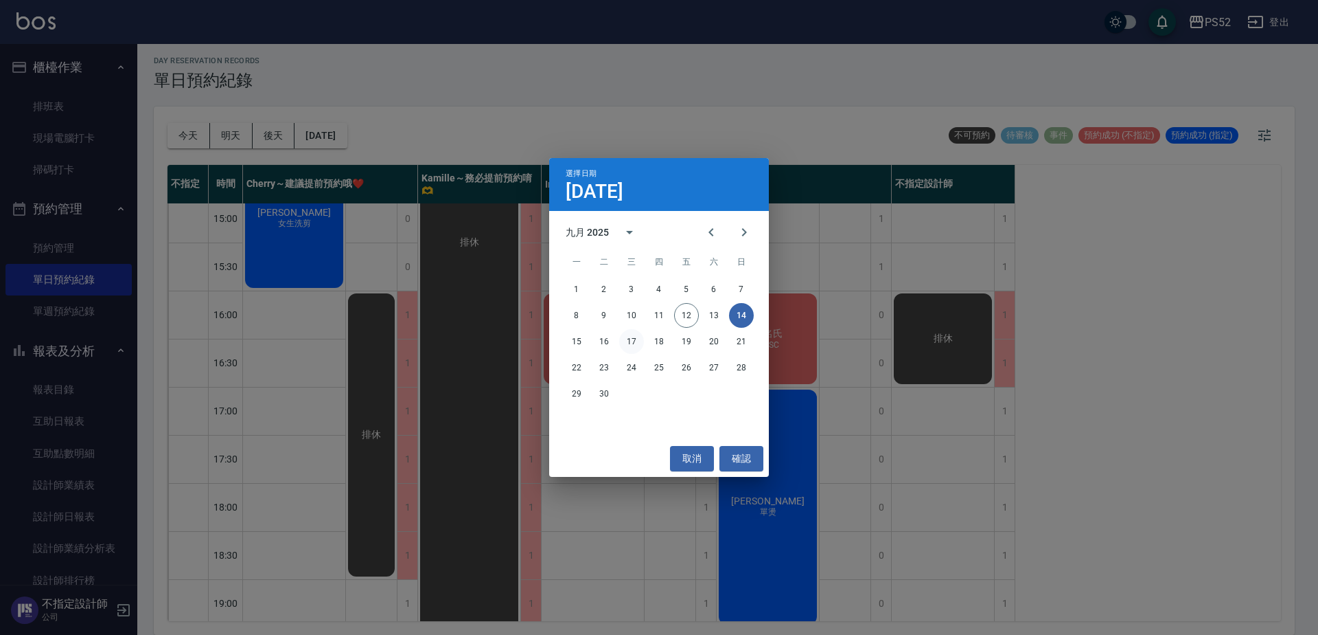
click at [623, 337] on button "17" at bounding box center [631, 341] width 25 height 25
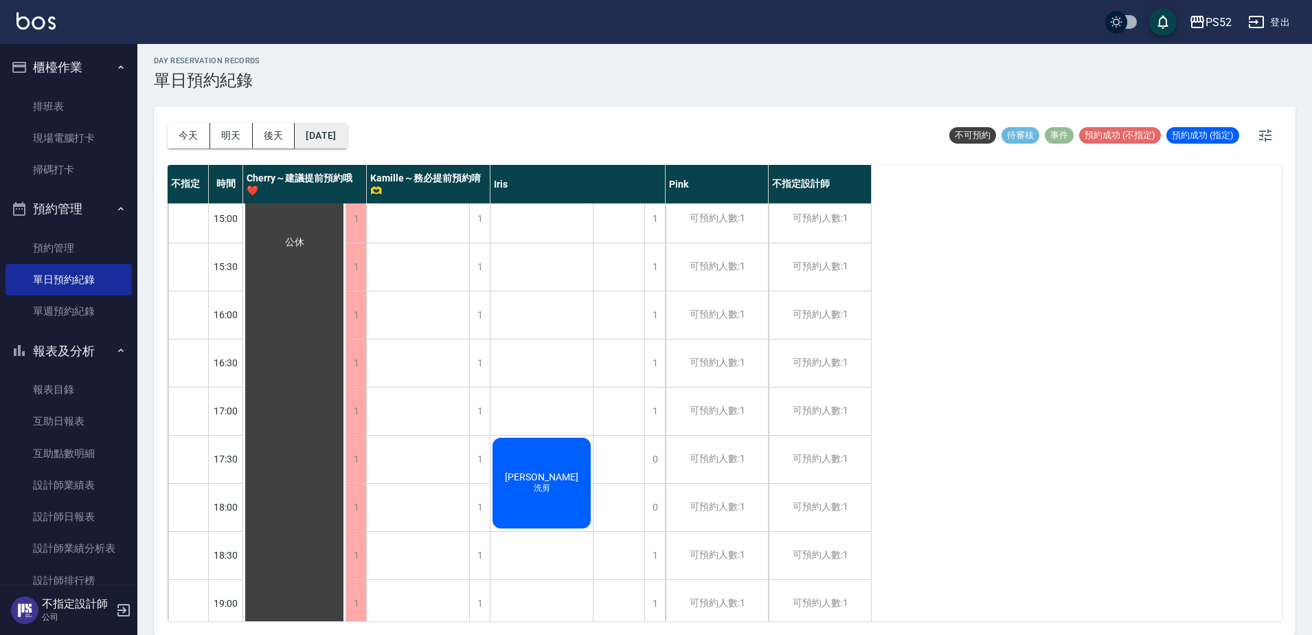
click at [339, 135] on button "[DATE]" at bounding box center [321, 135] width 52 height 25
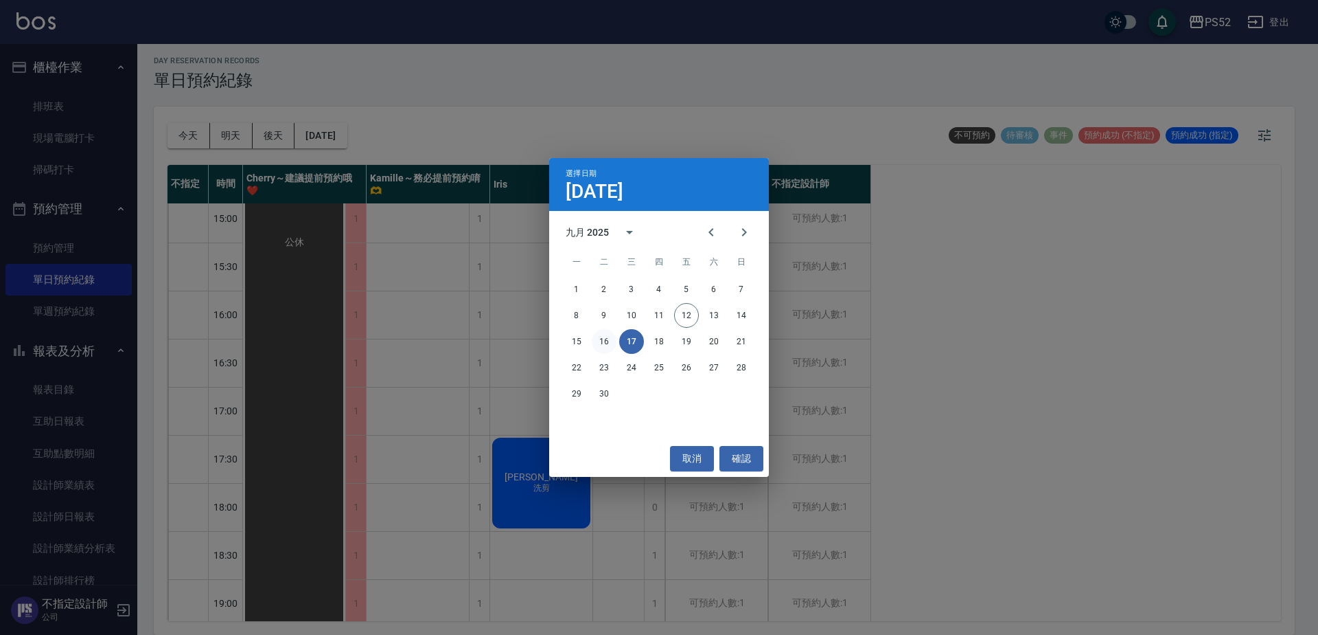
click at [602, 343] on button "16" at bounding box center [604, 341] width 25 height 25
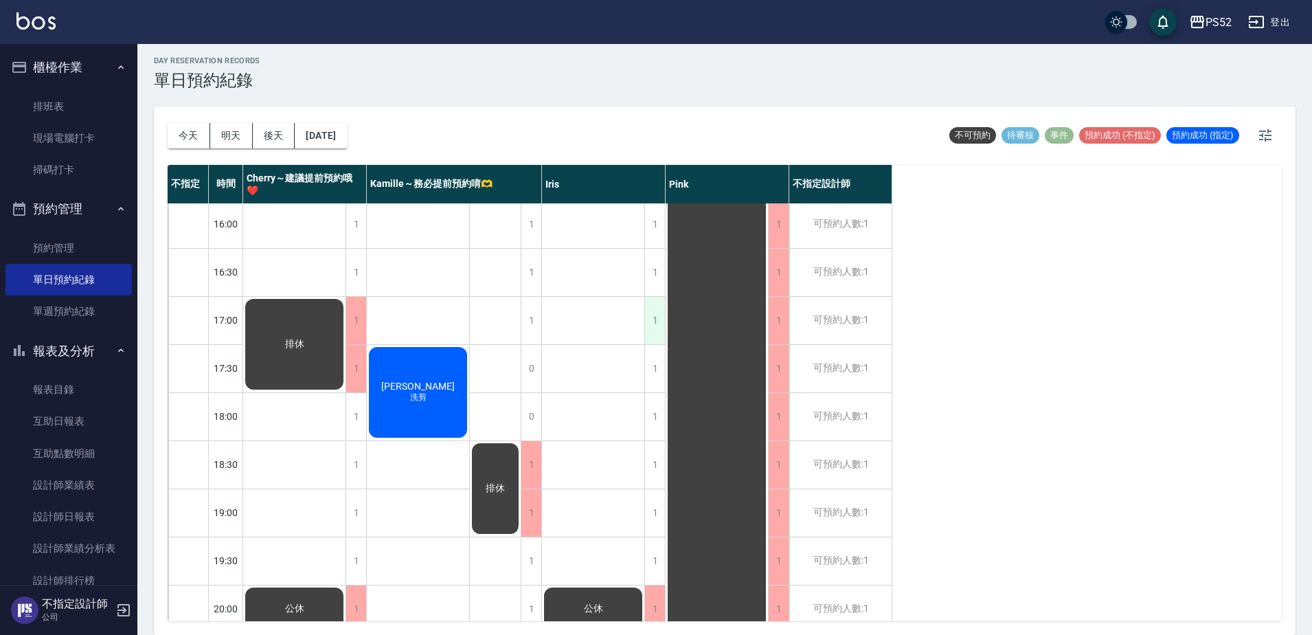
scroll to position [556, 0]
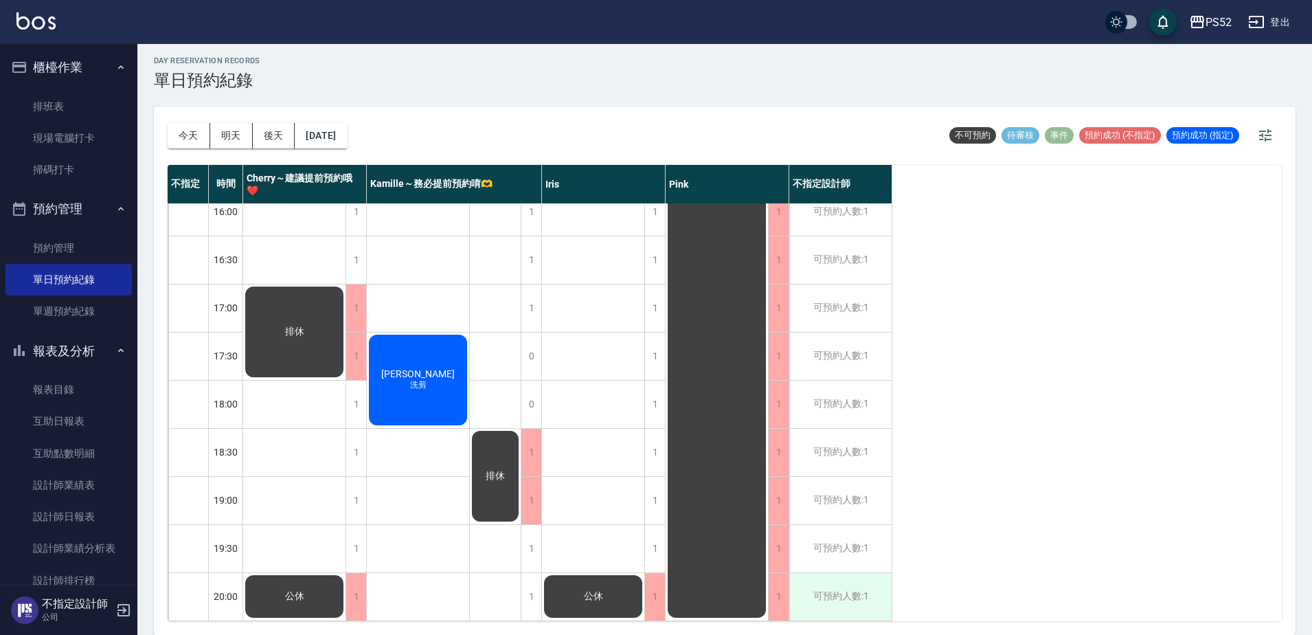
click at [832, 578] on div "可預約人數:1" at bounding box center [840, 596] width 102 height 47
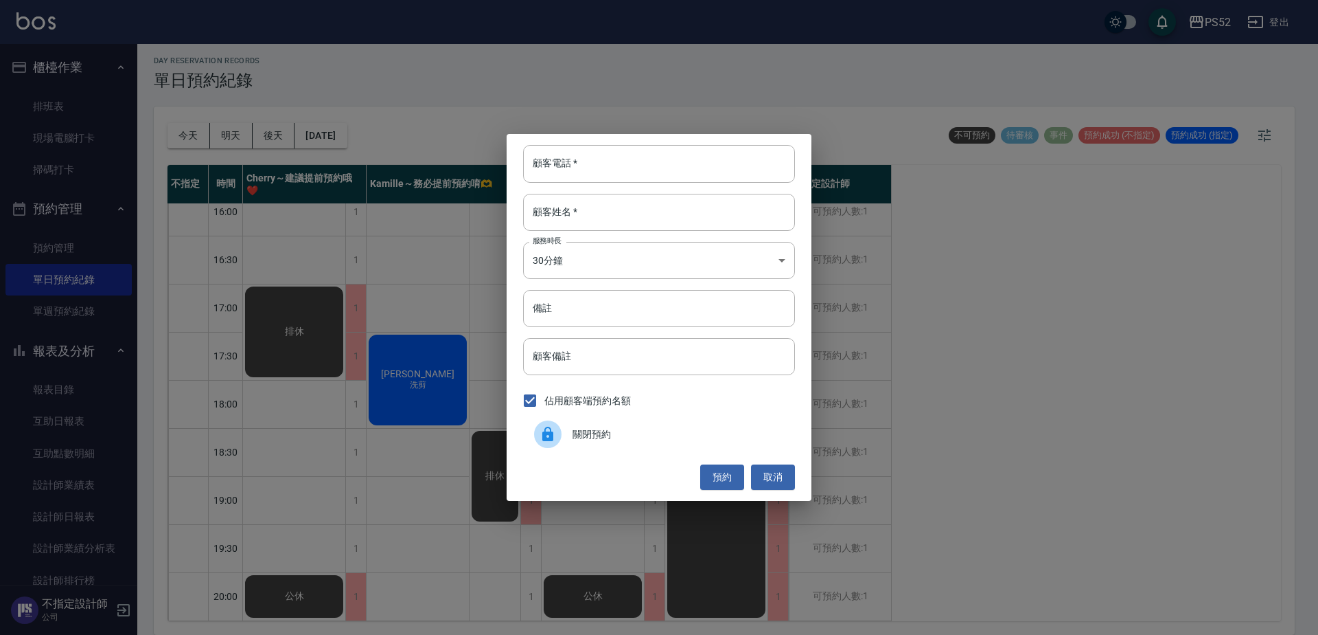
click at [565, 428] on div at bounding box center [553, 433] width 38 height 27
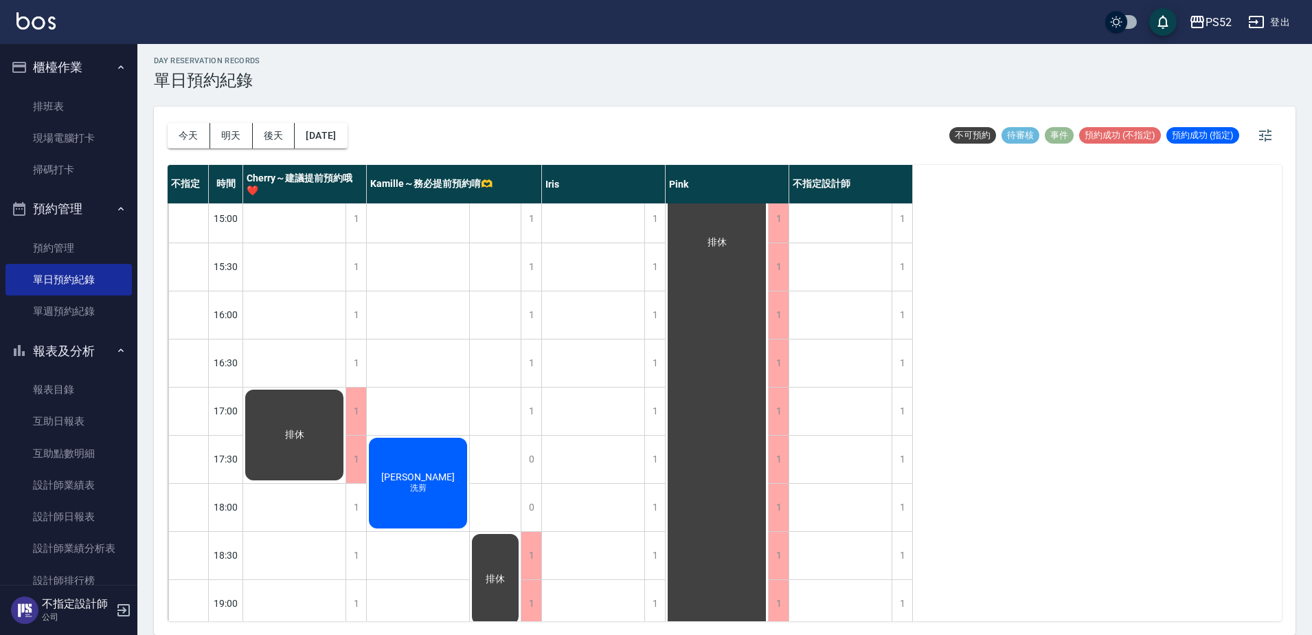
drag, startPoint x: 1189, startPoint y: 431, endPoint x: 1158, endPoint y: 439, distance: 31.3
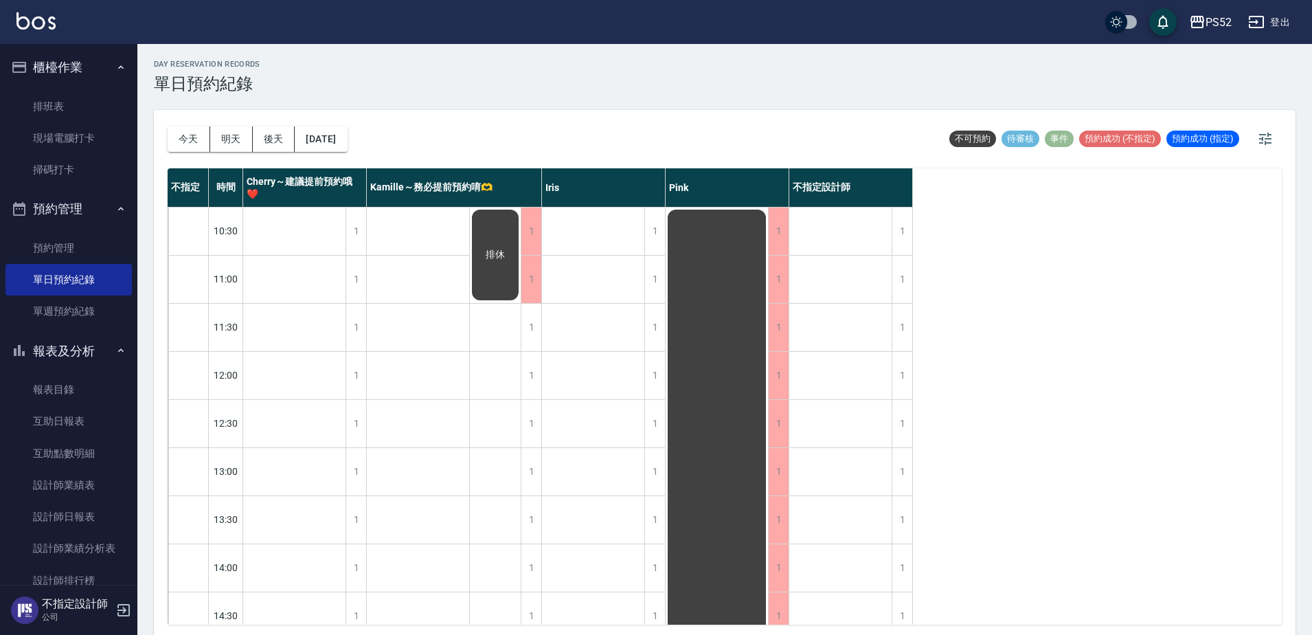
scroll to position [0, 0]
click at [347, 144] on button "[DATE]" at bounding box center [321, 139] width 52 height 25
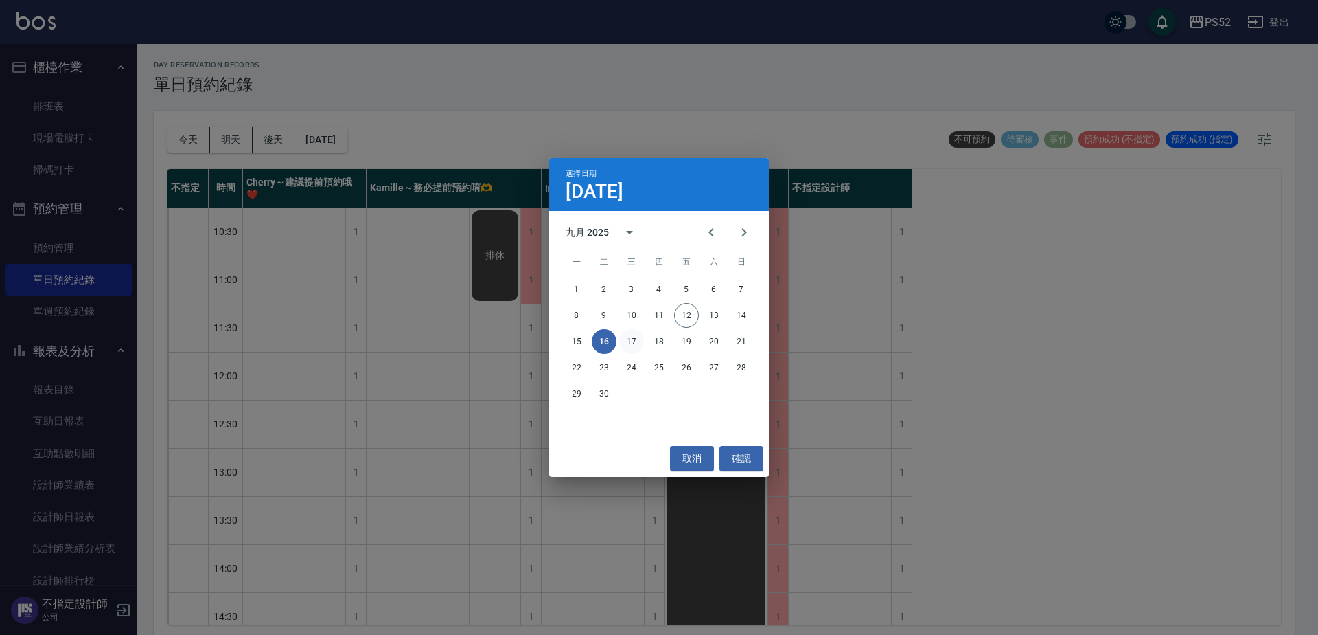
click at [639, 340] on button "17" at bounding box center [631, 341] width 25 height 25
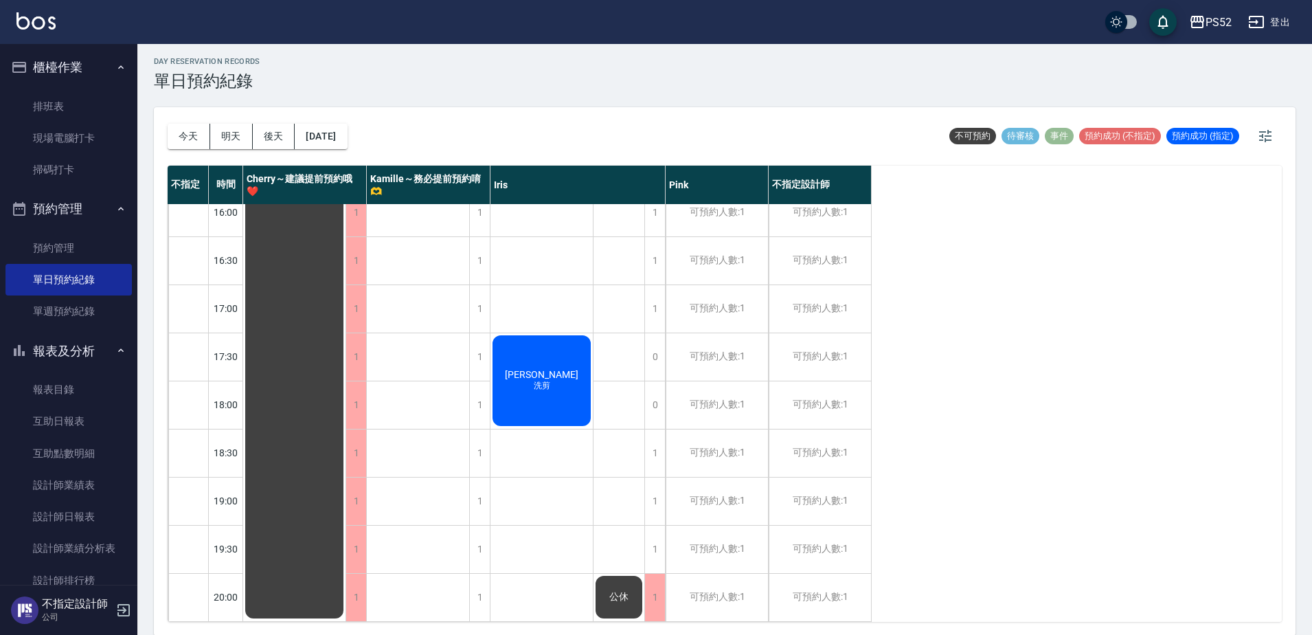
scroll to position [4, 0]
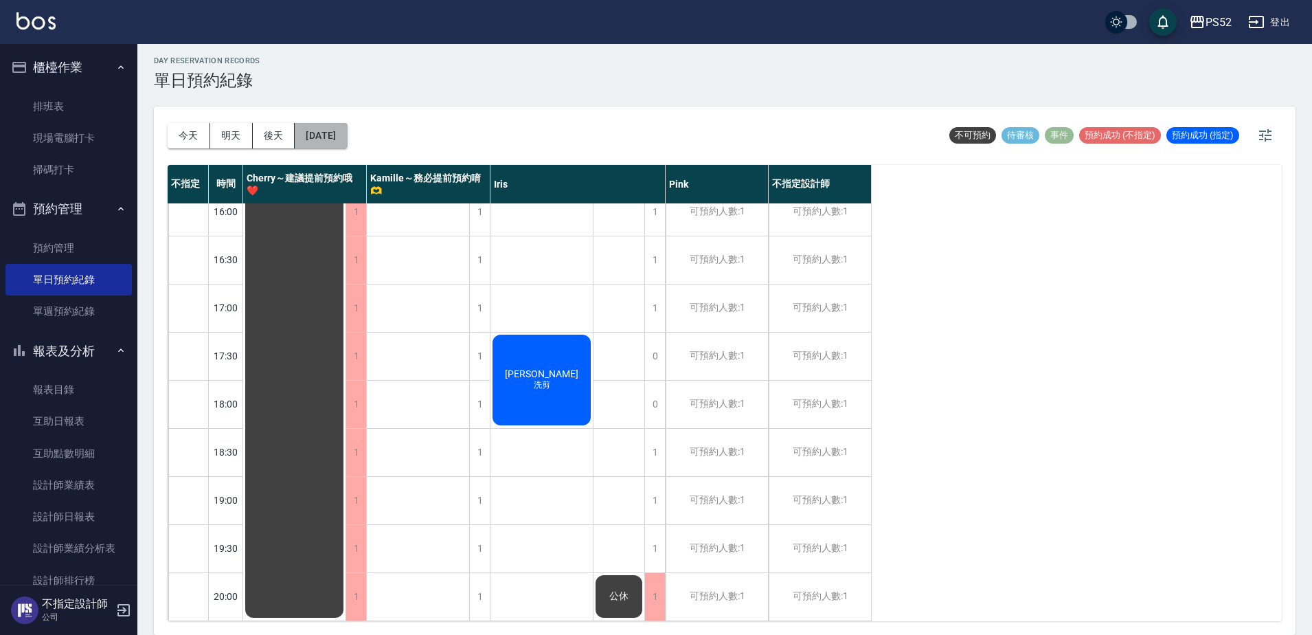
click at [331, 136] on button "[DATE]" at bounding box center [321, 135] width 52 height 25
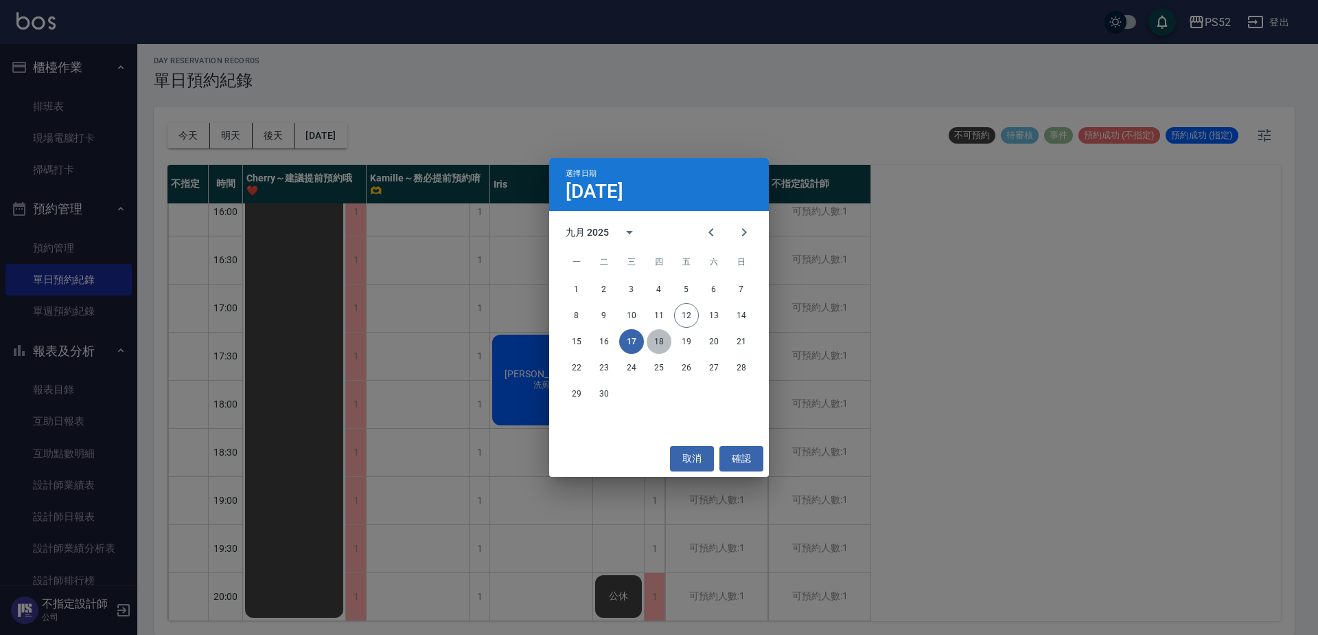
click at [658, 341] on button "18" at bounding box center [659, 341] width 25 height 25
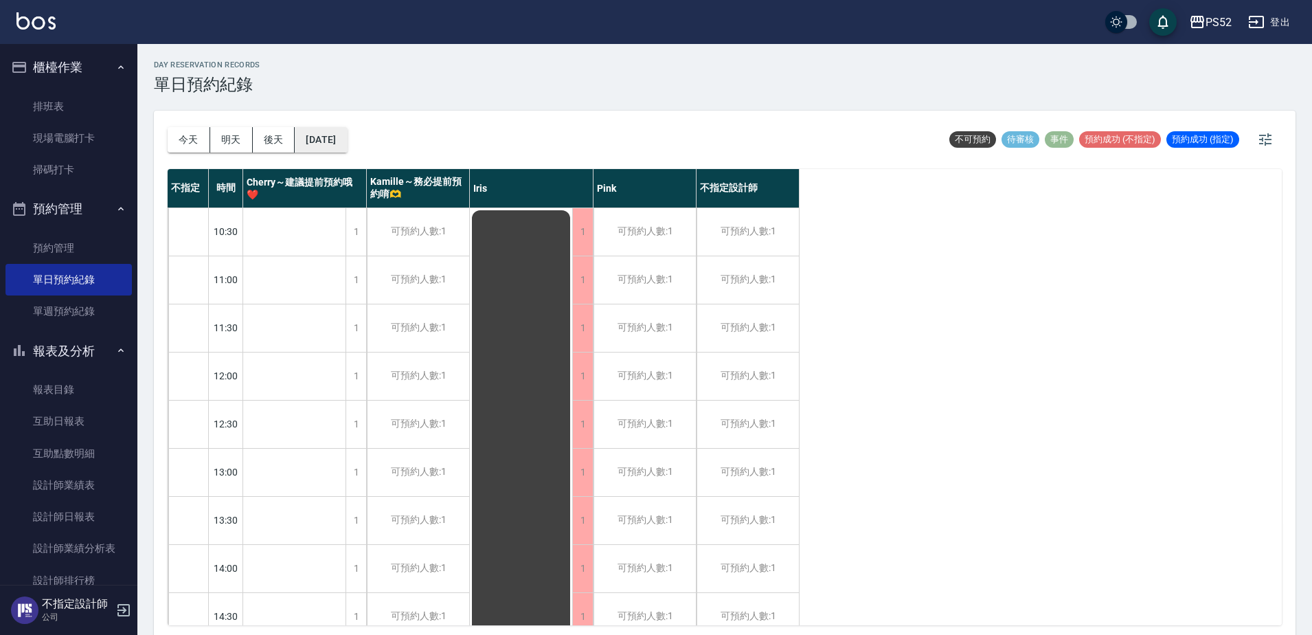
click at [347, 130] on button "[DATE]" at bounding box center [321, 139] width 52 height 25
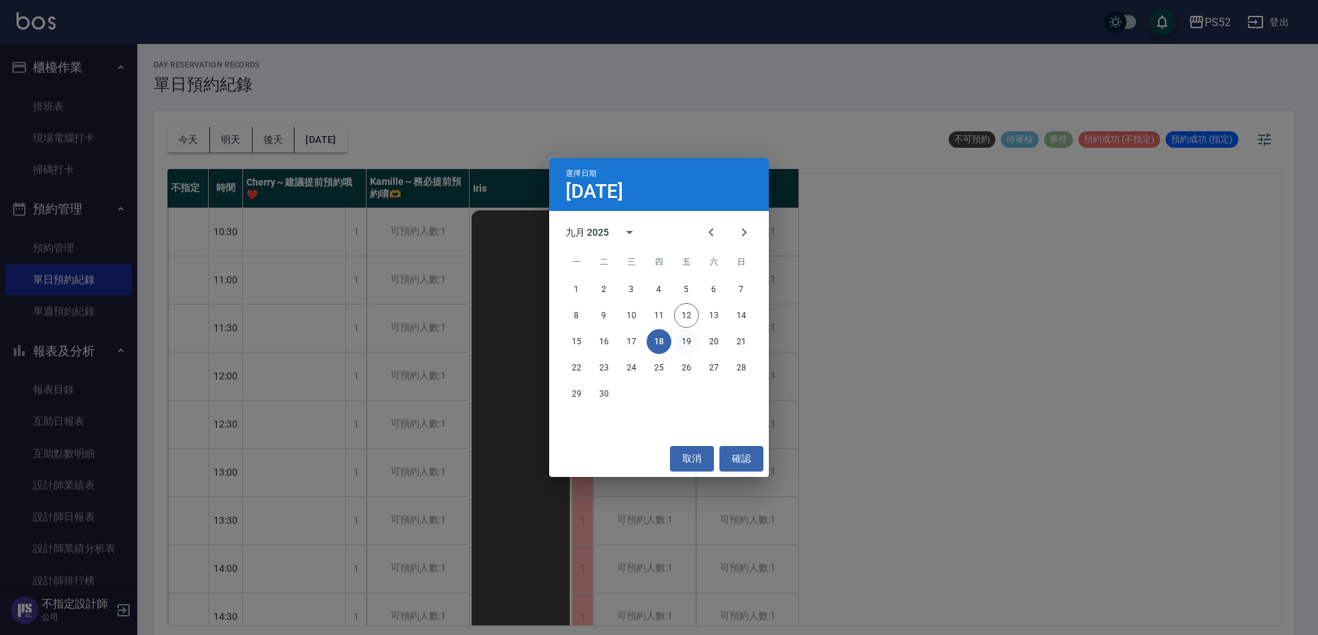
click at [680, 340] on button "19" at bounding box center [686, 341] width 25 height 25
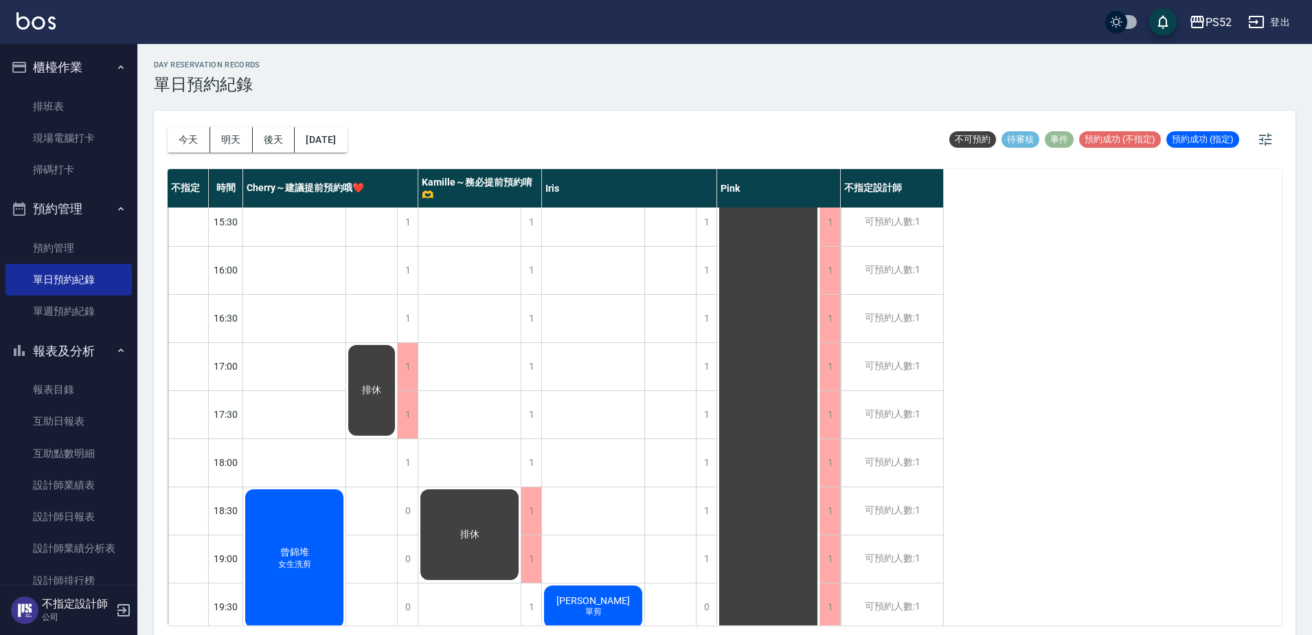
scroll to position [556, 0]
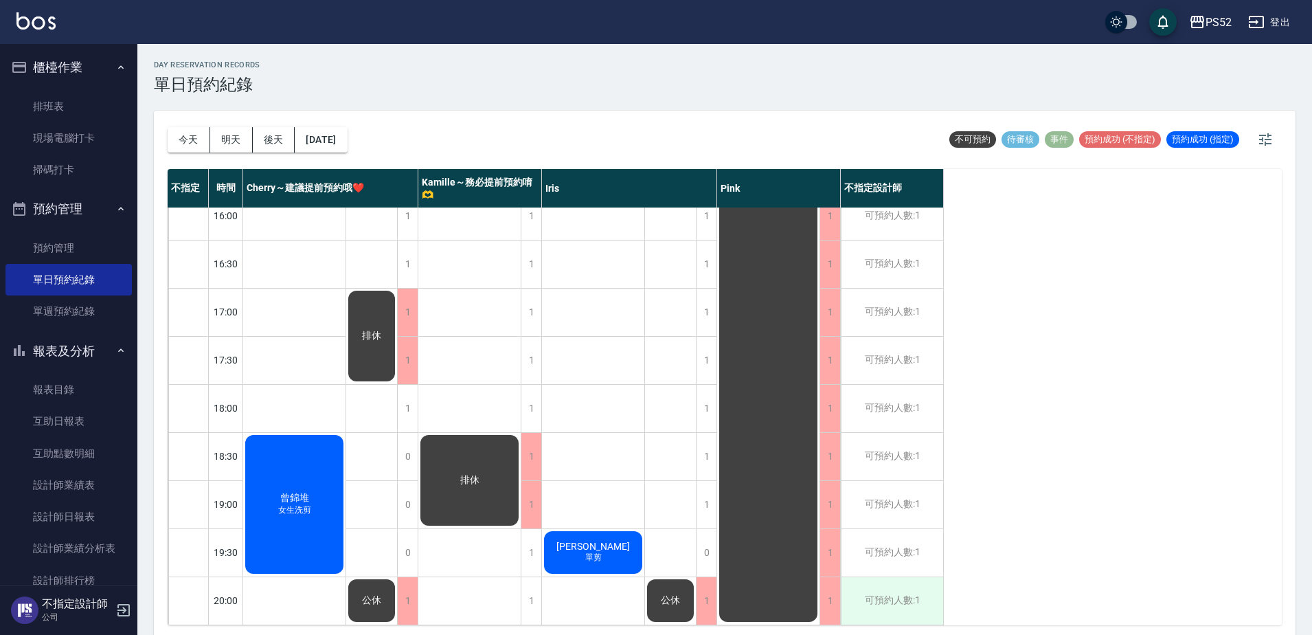
click at [903, 597] on div "可預約人數:1" at bounding box center [892, 600] width 102 height 47
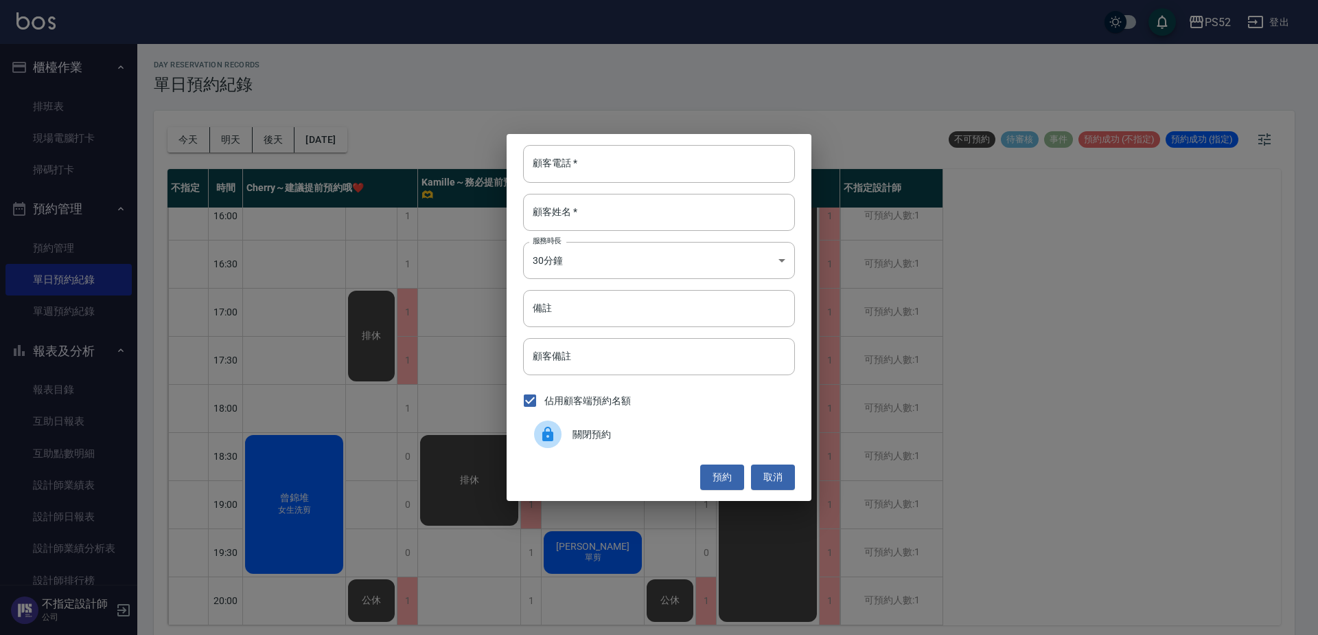
click at [585, 437] on span "關閉預約" at bounding box center [679, 434] width 212 height 14
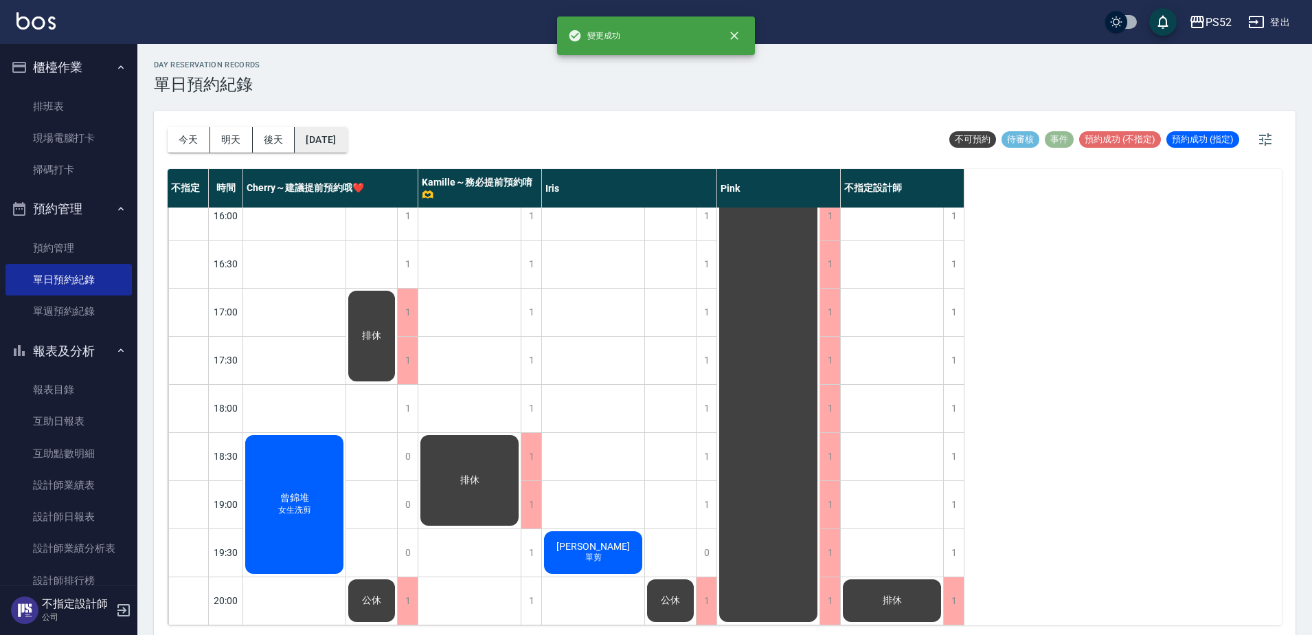
click at [339, 145] on button "[DATE]" at bounding box center [321, 139] width 52 height 25
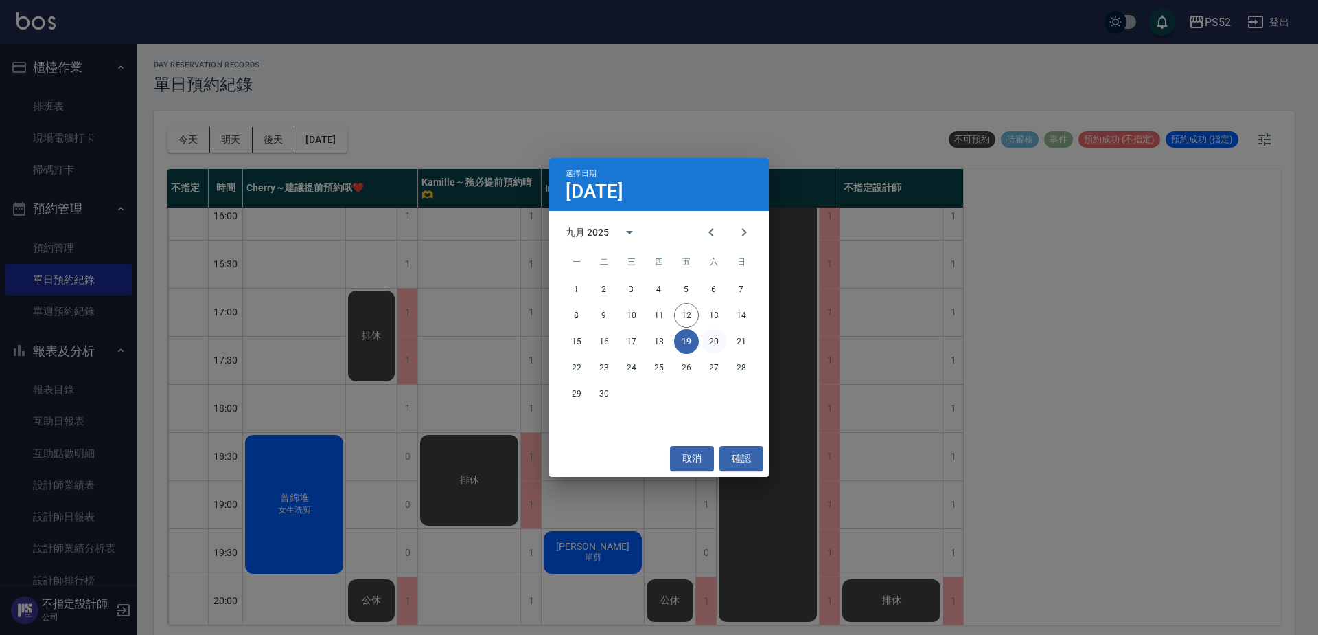
click at [705, 339] on button "20" at bounding box center [714, 341] width 25 height 25
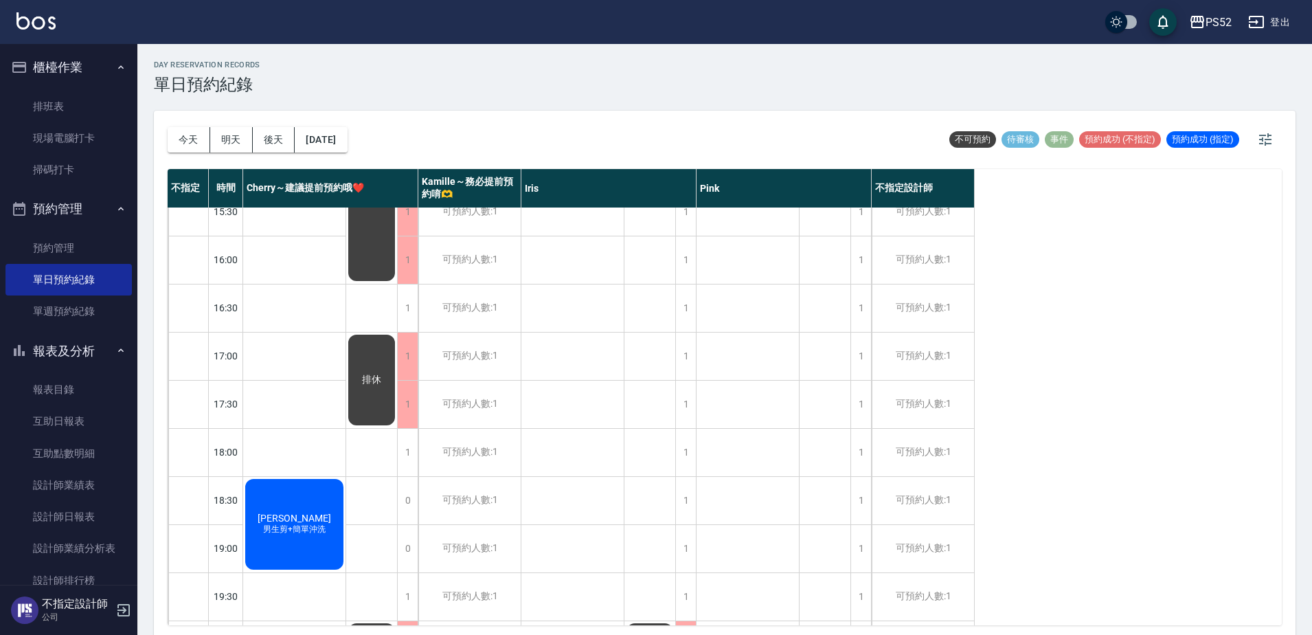
scroll to position [556, 0]
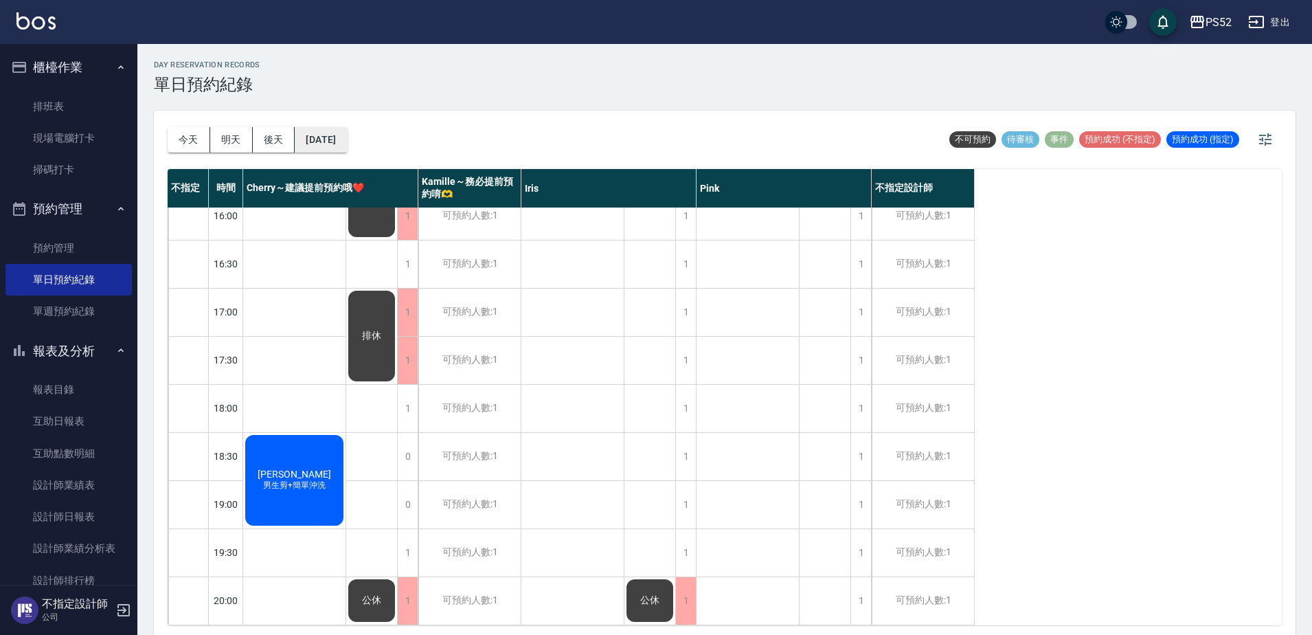
click at [346, 134] on button "[DATE]" at bounding box center [321, 139] width 52 height 25
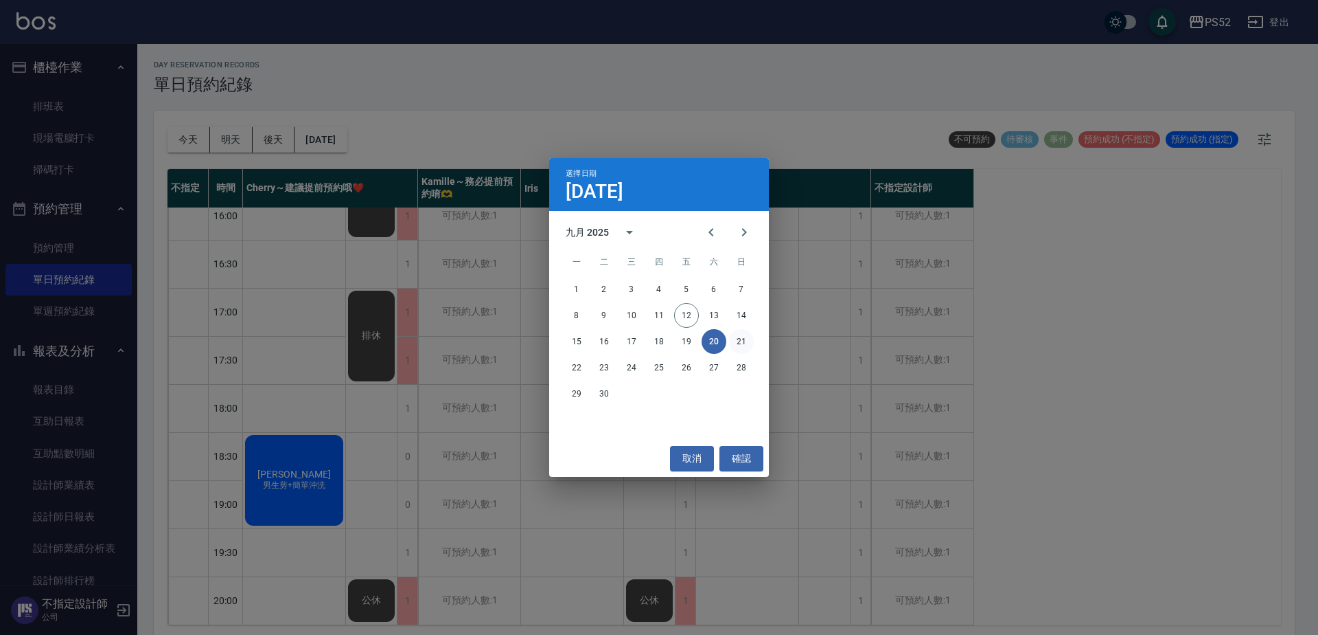
click at [742, 339] on button "21" at bounding box center [741, 341] width 25 height 25
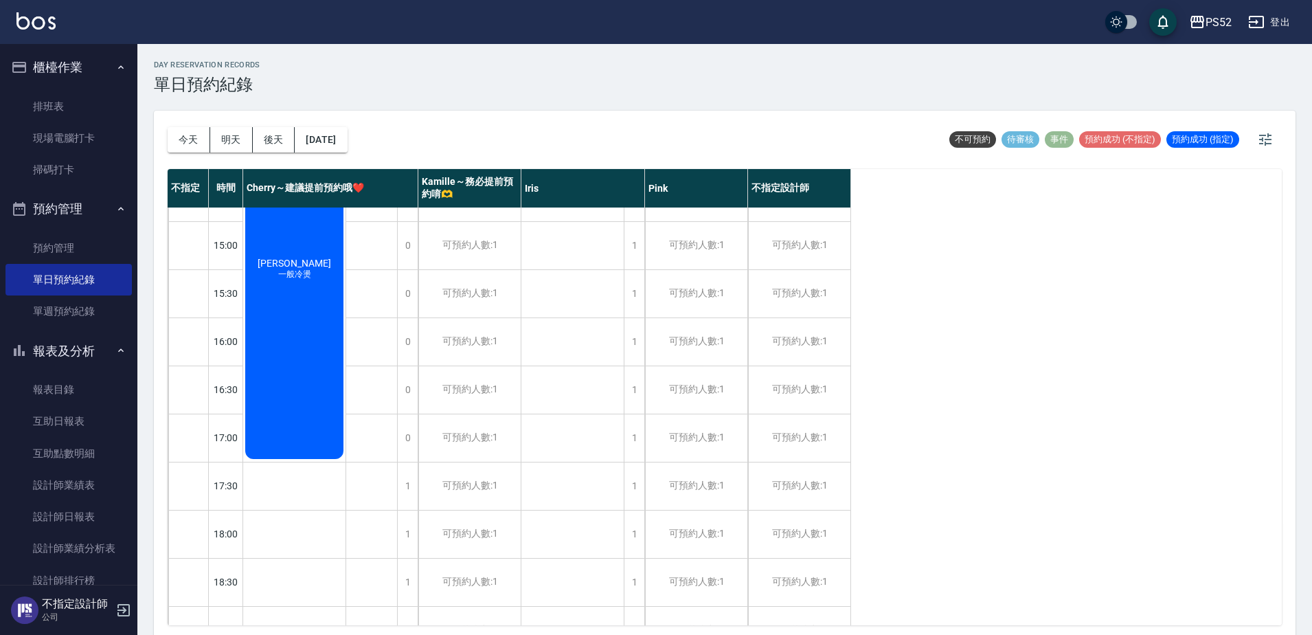
scroll to position [556, 0]
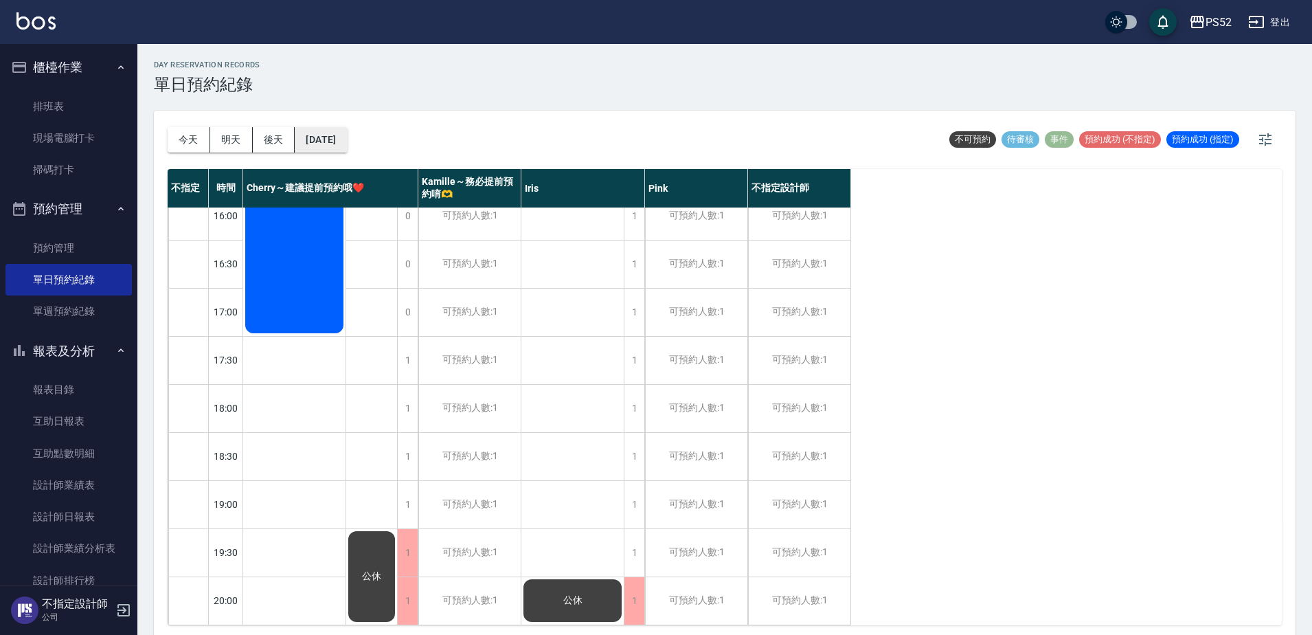
click at [321, 136] on button "[DATE]" at bounding box center [321, 139] width 52 height 25
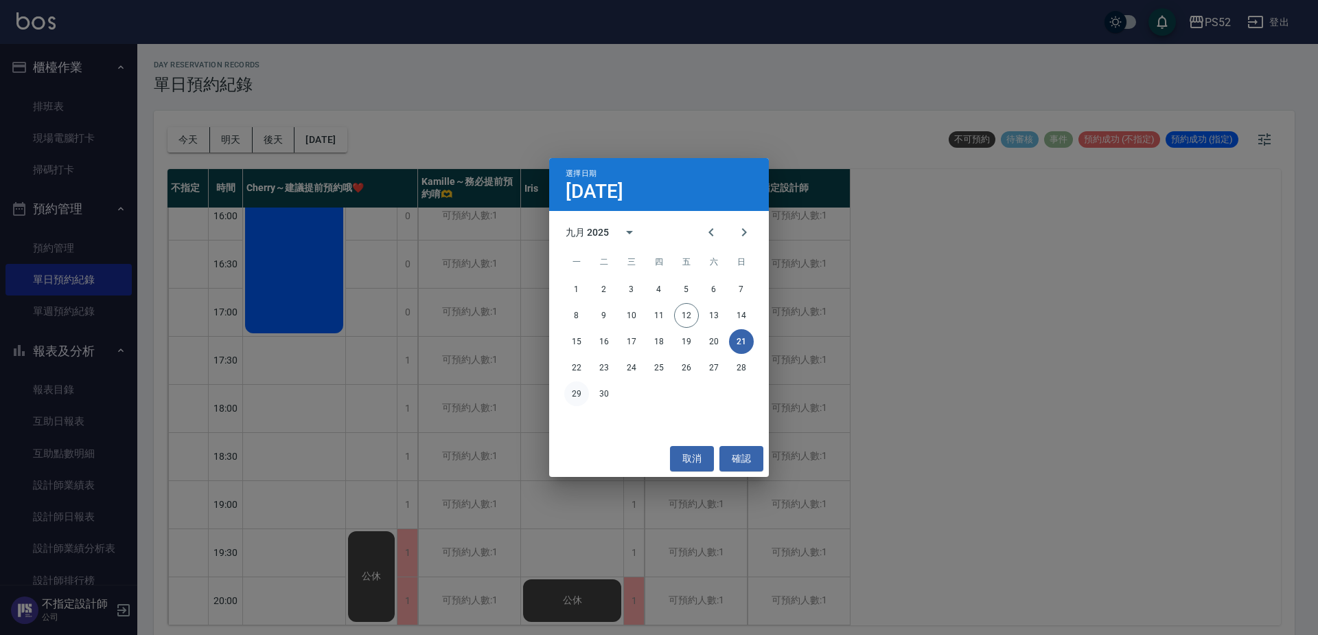
click at [579, 393] on button "29" at bounding box center [576, 393] width 25 height 25
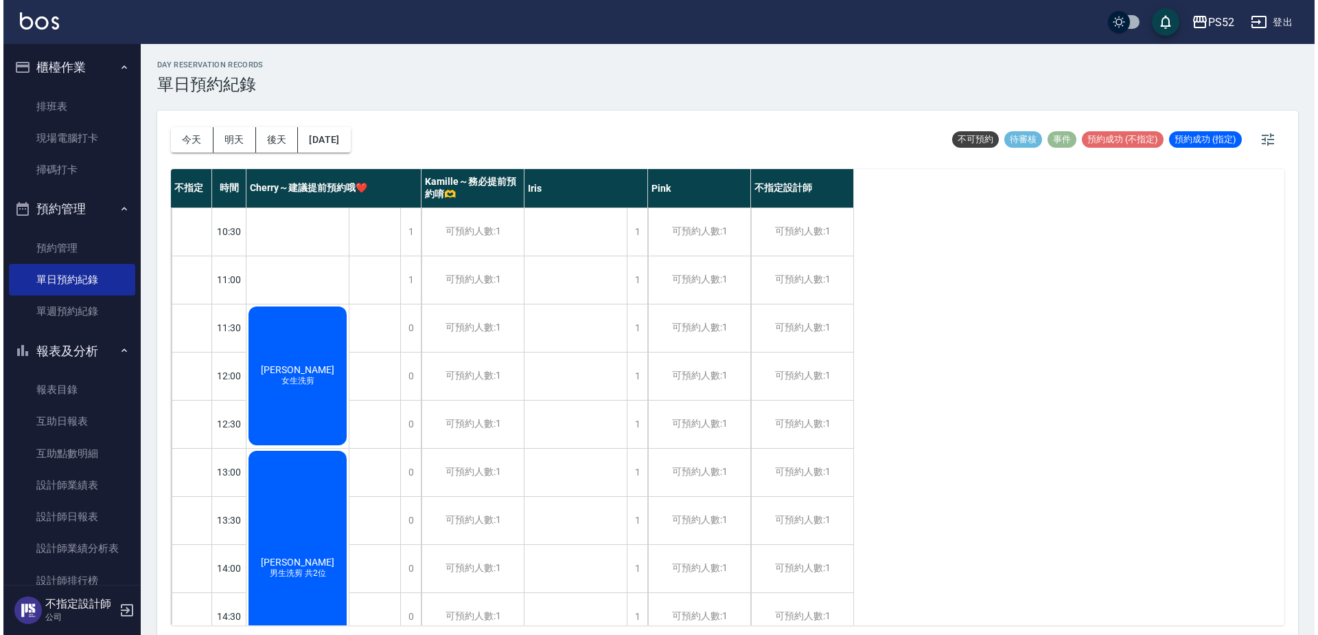
scroll to position [556, 0]
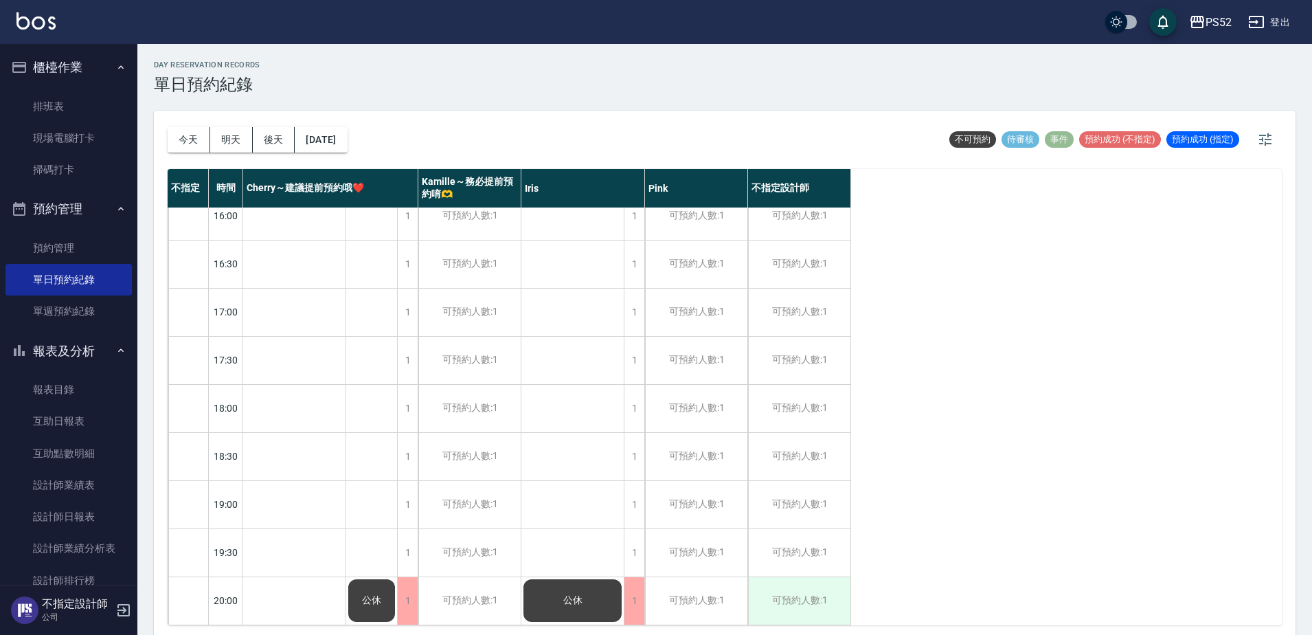
click at [822, 601] on div "可預約人數:1" at bounding box center [799, 600] width 102 height 47
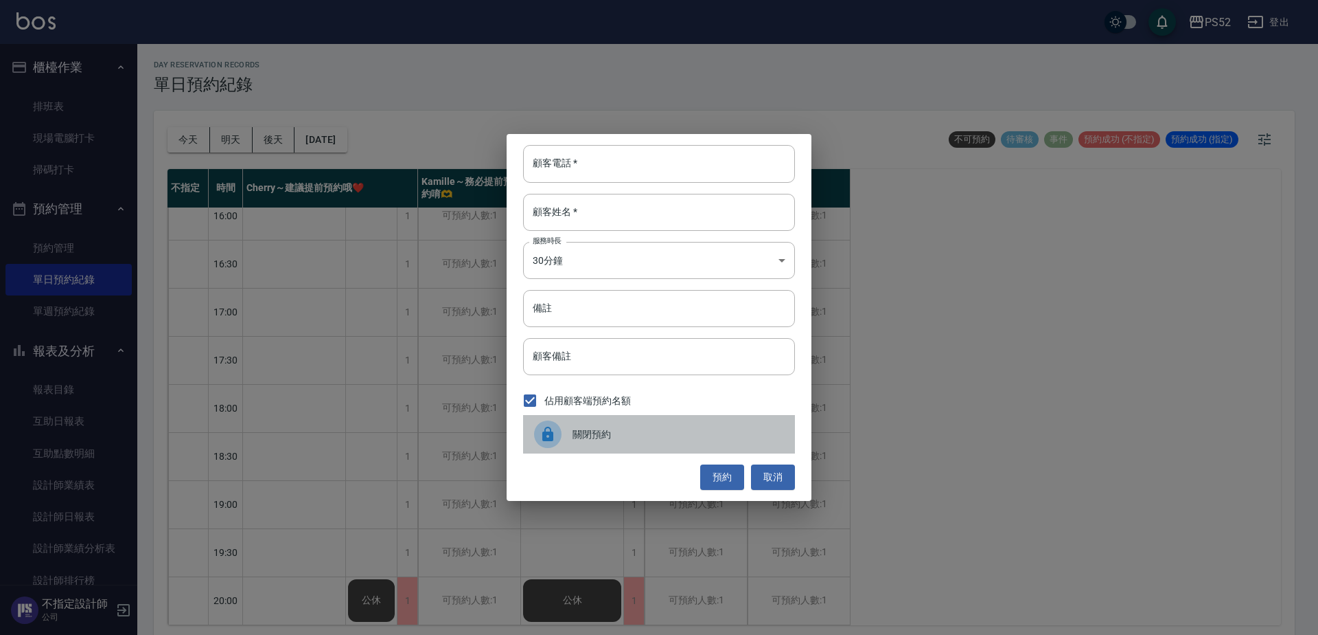
click at [608, 424] on div "關閉預約" at bounding box center [659, 434] width 272 height 38
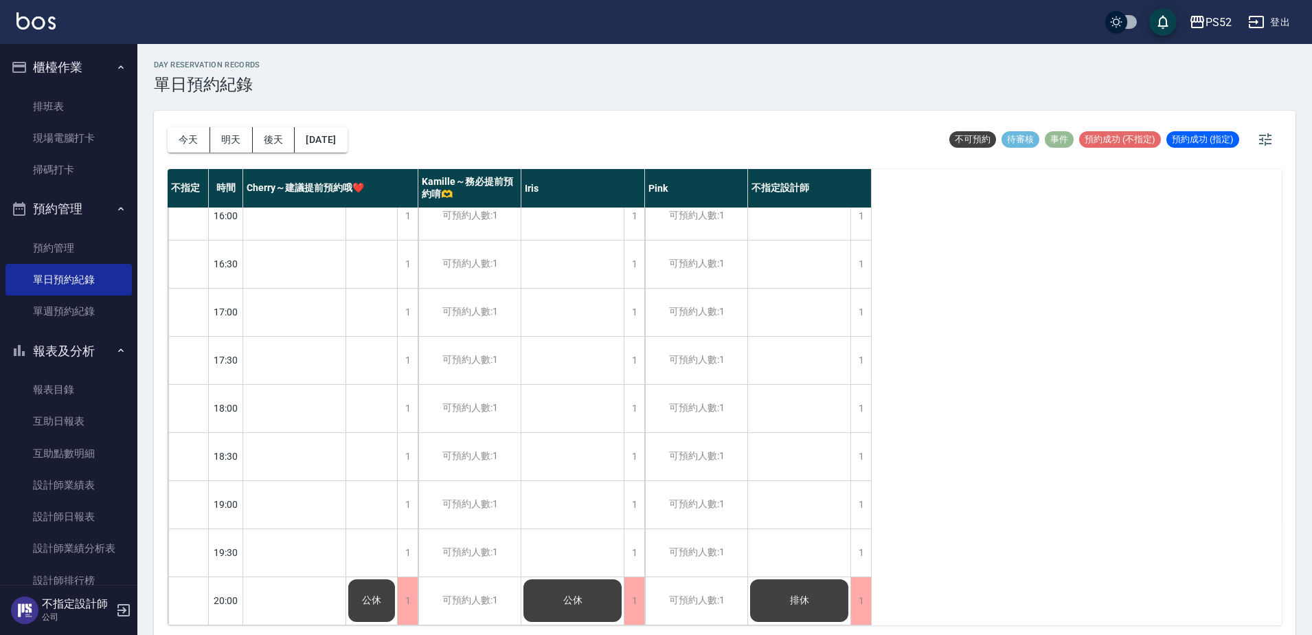
click at [62, 354] on button "報表及分析" at bounding box center [68, 351] width 126 height 36
click at [1285, 16] on button "登出" at bounding box center [1268, 22] width 53 height 25
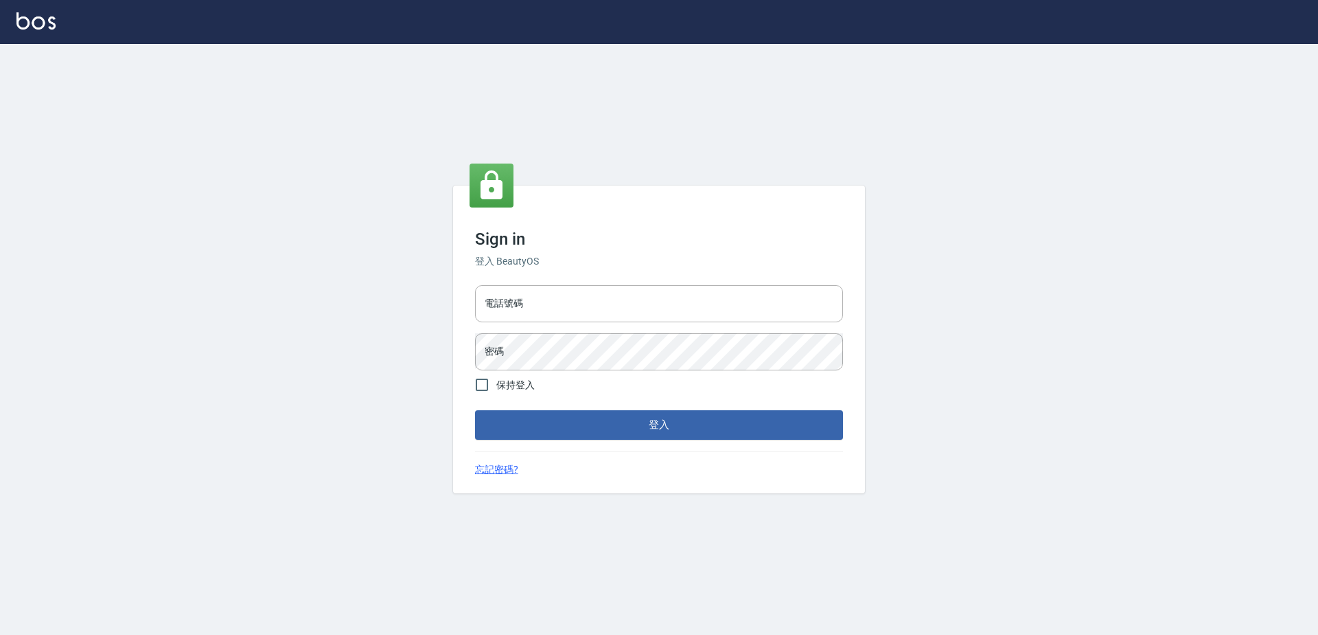
drag, startPoint x: 0, startPoint y: 0, endPoint x: 697, endPoint y: 323, distance: 768.1
click at [697, 323] on div "電話號碼 電話號碼 密碼 密碼" at bounding box center [659, 327] width 379 height 96
type input "0923939755"
click at [475, 410] on button "登入" at bounding box center [659, 424] width 368 height 29
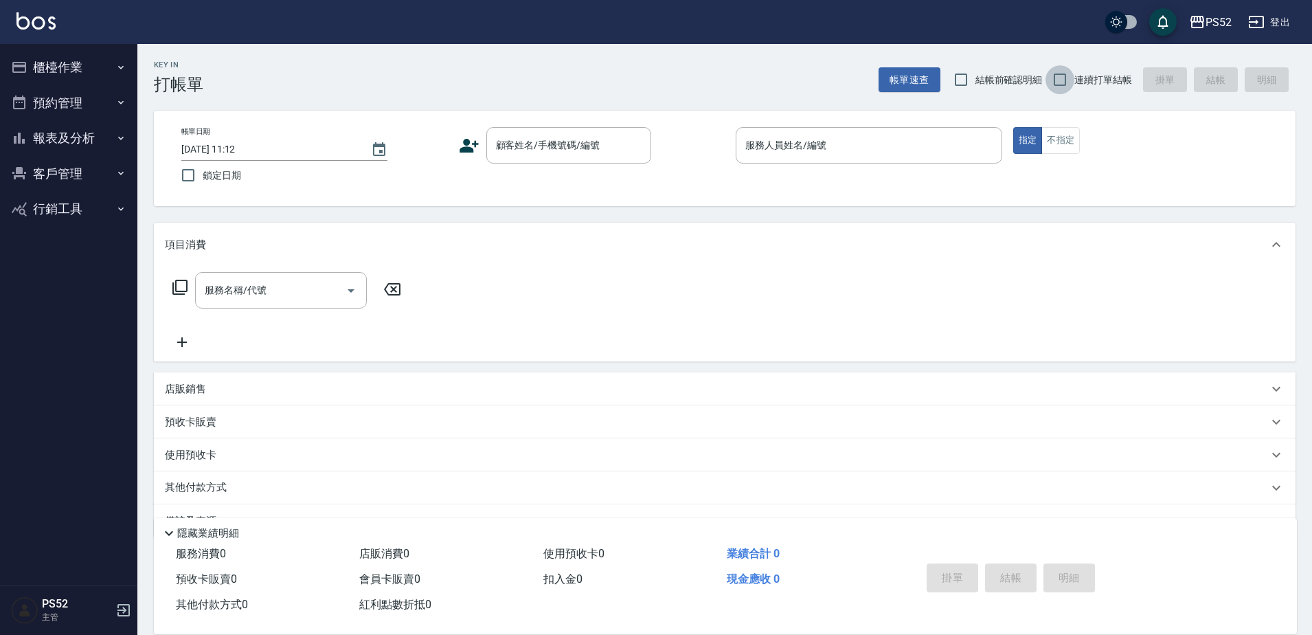
click at [1072, 76] on input "連續打單結帳" at bounding box center [1059, 79] width 29 height 29
checkbox input "true"
click at [34, 103] on button "預約管理" at bounding box center [68, 103] width 126 height 36
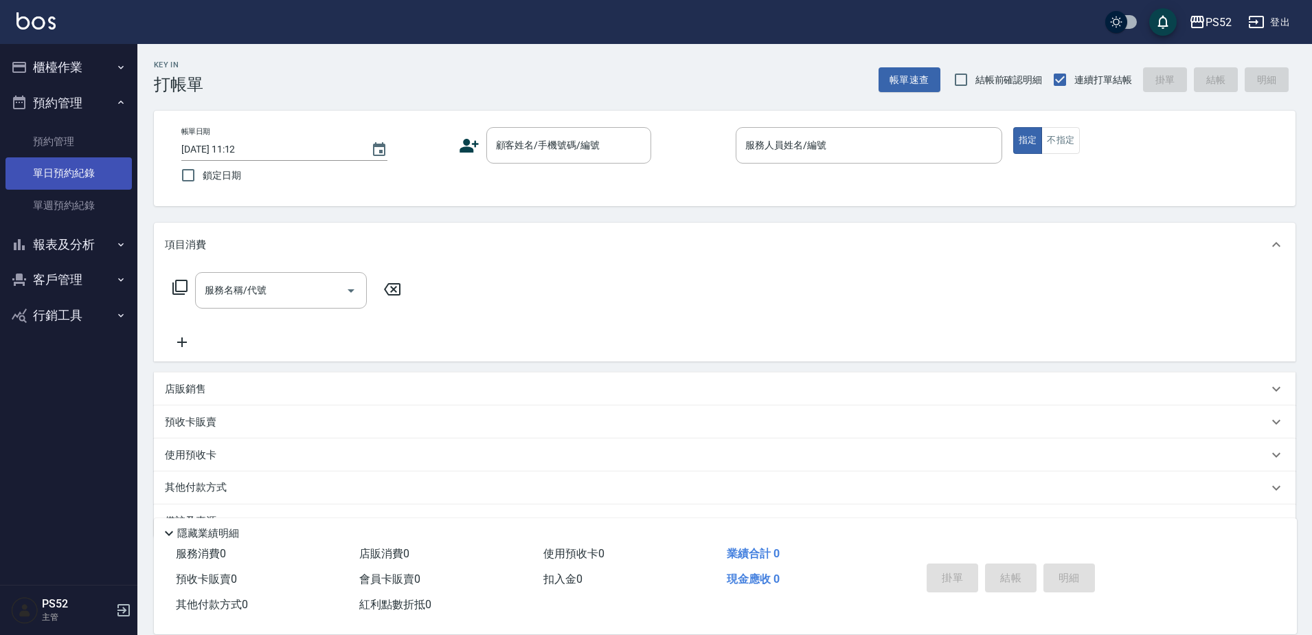
click at [67, 179] on link "單日預約紀錄" at bounding box center [68, 173] width 126 height 32
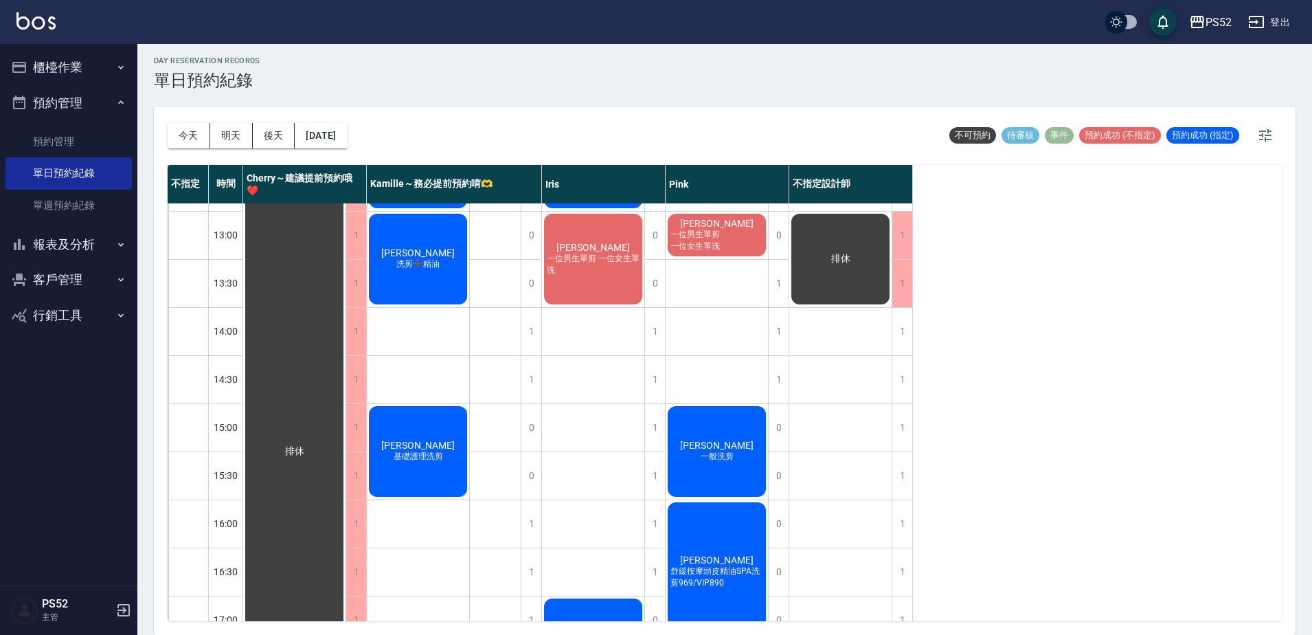
scroll to position [206, 0]
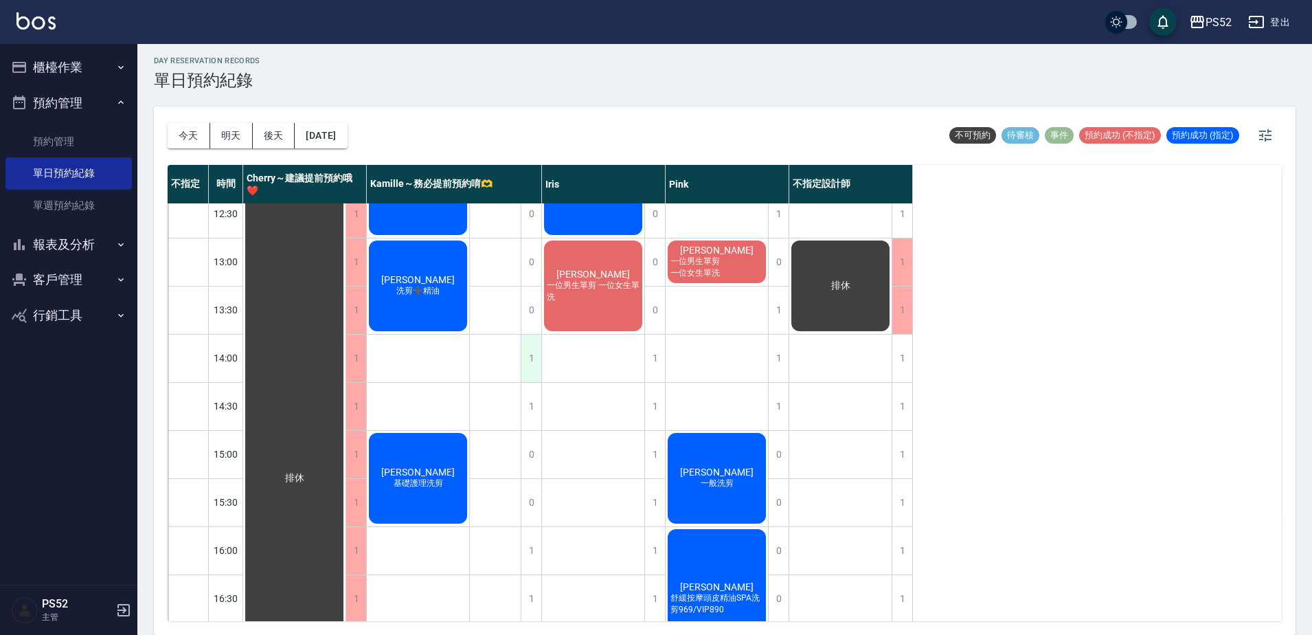
click at [534, 358] on div "1" at bounding box center [531, 357] width 21 height 47
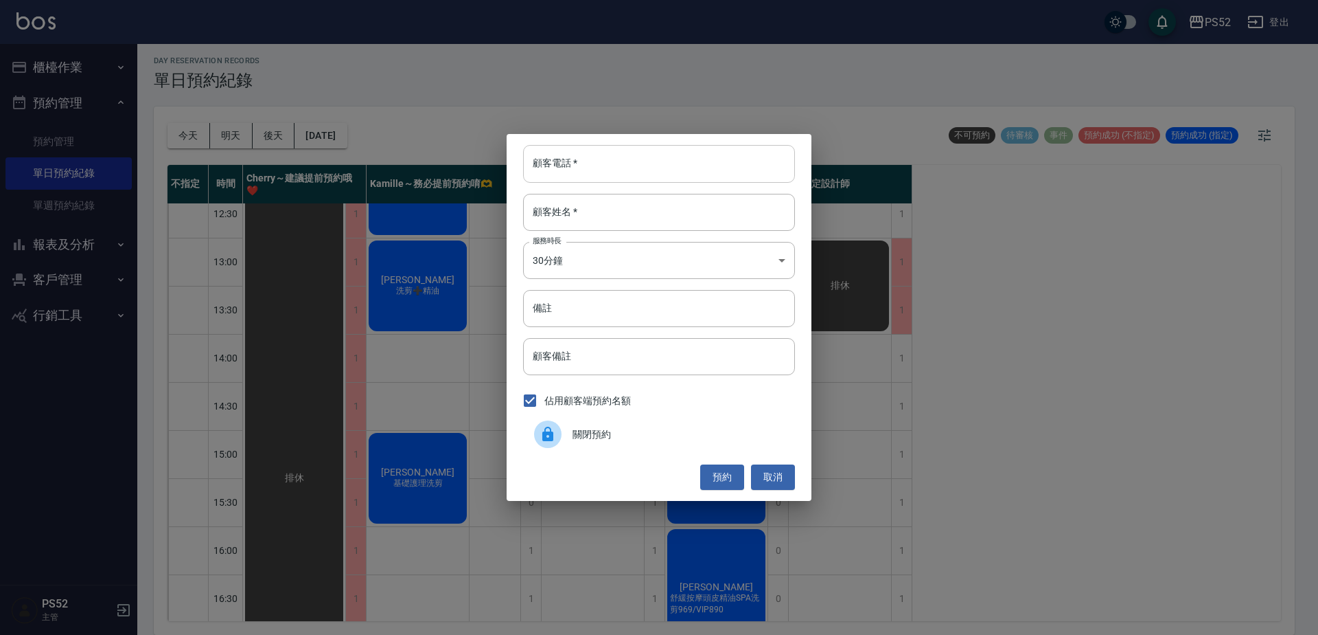
click at [602, 165] on input "顧客電話   *" at bounding box center [659, 163] width 272 height 37
click at [602, 165] on input "0910128587" at bounding box center [659, 163] width 272 height 37
type input "0910128587"
drag, startPoint x: 431, startPoint y: 326, endPoint x: 421, endPoint y: 324, distance: 9.8
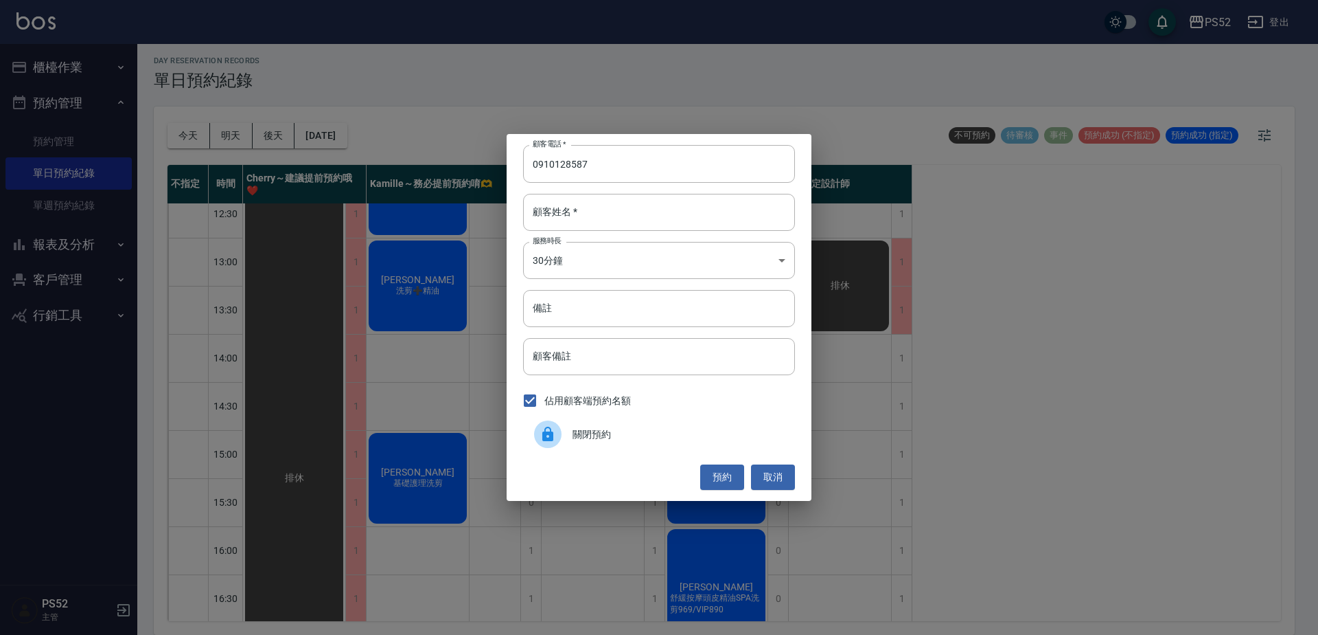
click at [427, 325] on div "顧客電話   * 0910128587 顧客電話   * 顧客姓名   * 顧客姓名   * 服務時長 30分鐘 1 服務時長 備註 備註 顧客備註 顧客備註…" at bounding box center [659, 317] width 1318 height 635
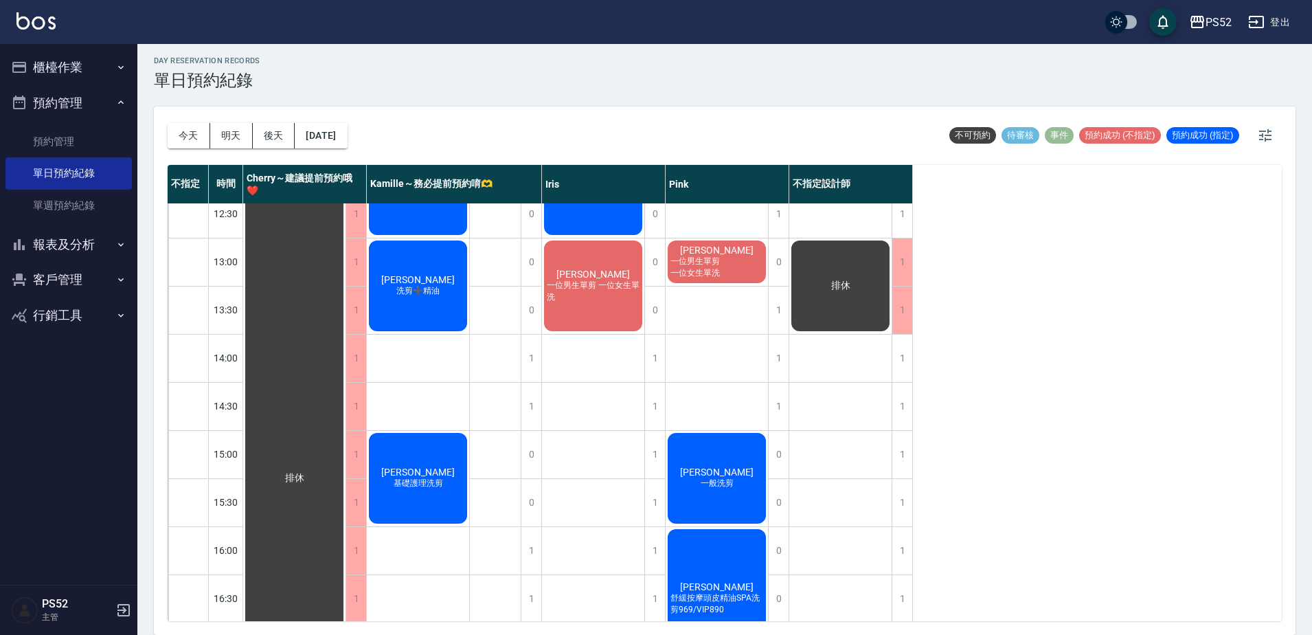
click at [36, 278] on button "客戶管理" at bounding box center [68, 280] width 126 height 36
click at [57, 315] on link "客戶列表" at bounding box center [68, 319] width 126 height 32
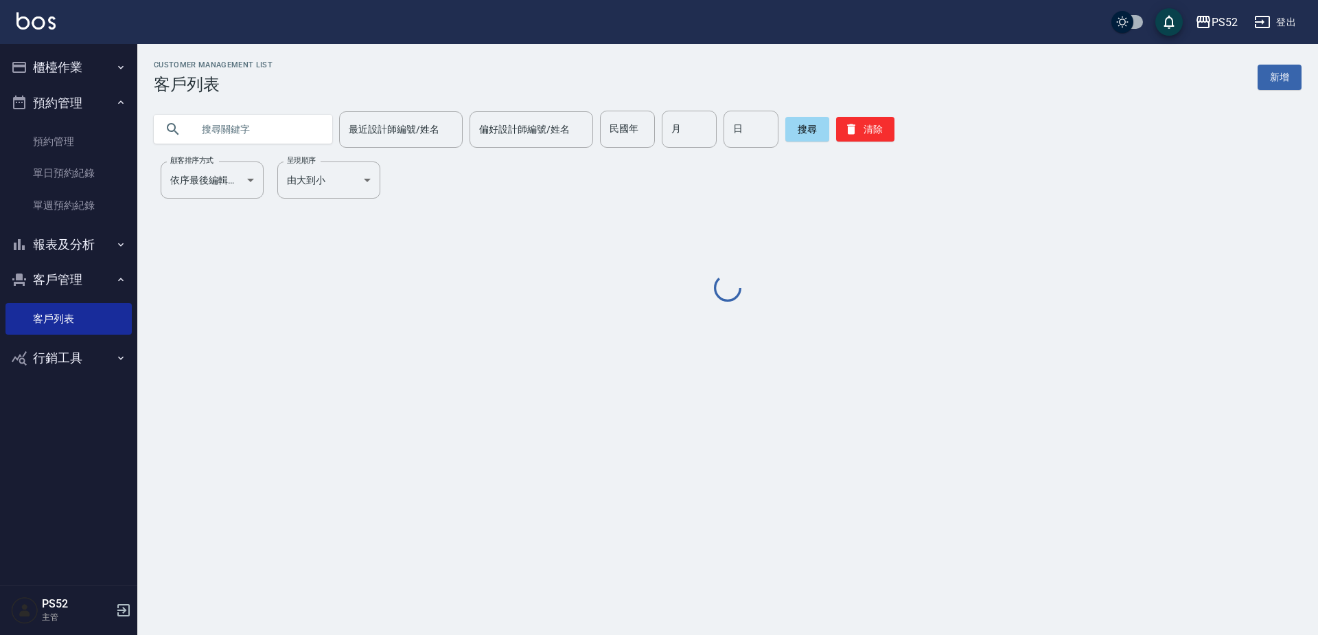
click at [251, 126] on input "text" at bounding box center [256, 129] width 129 height 37
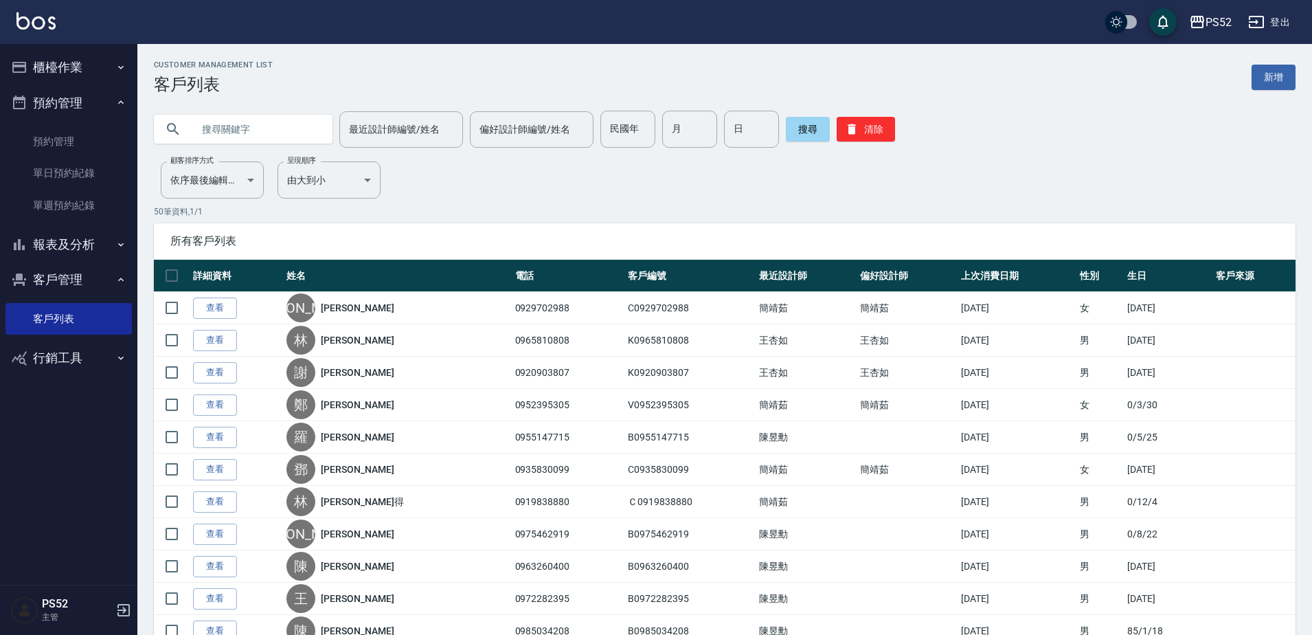
paste input "0910128587"
type input "0910128587"
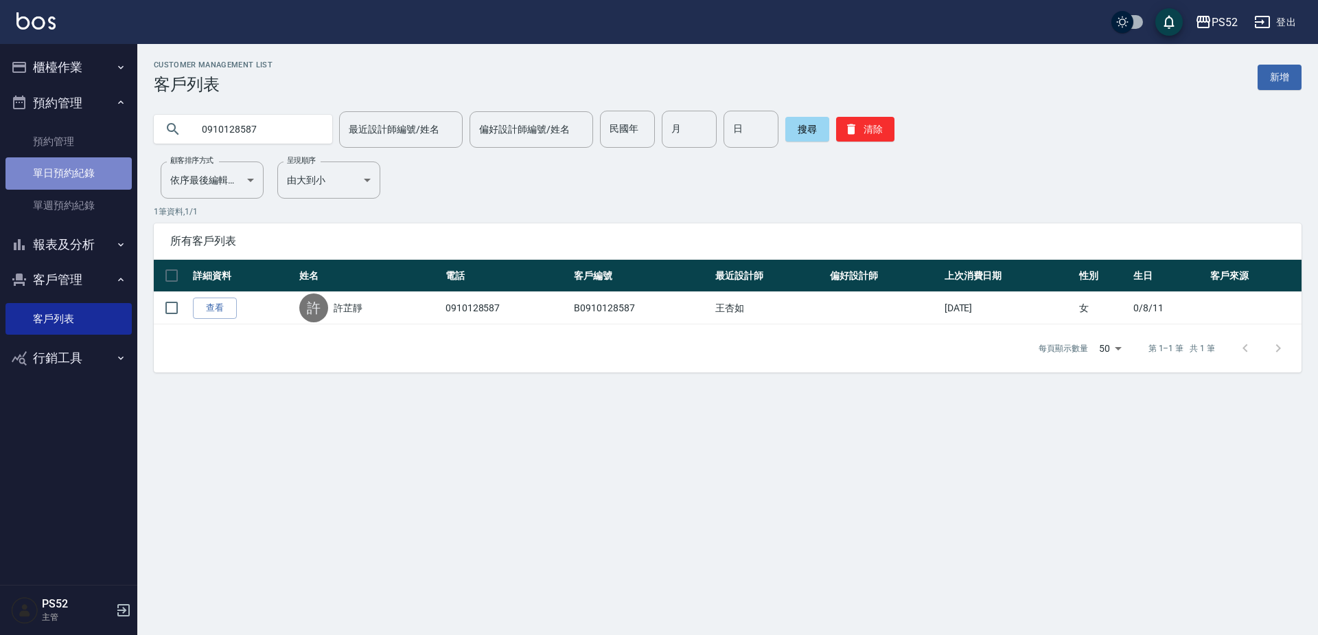
click at [73, 172] on link "單日預約紀錄" at bounding box center [68, 173] width 126 height 32
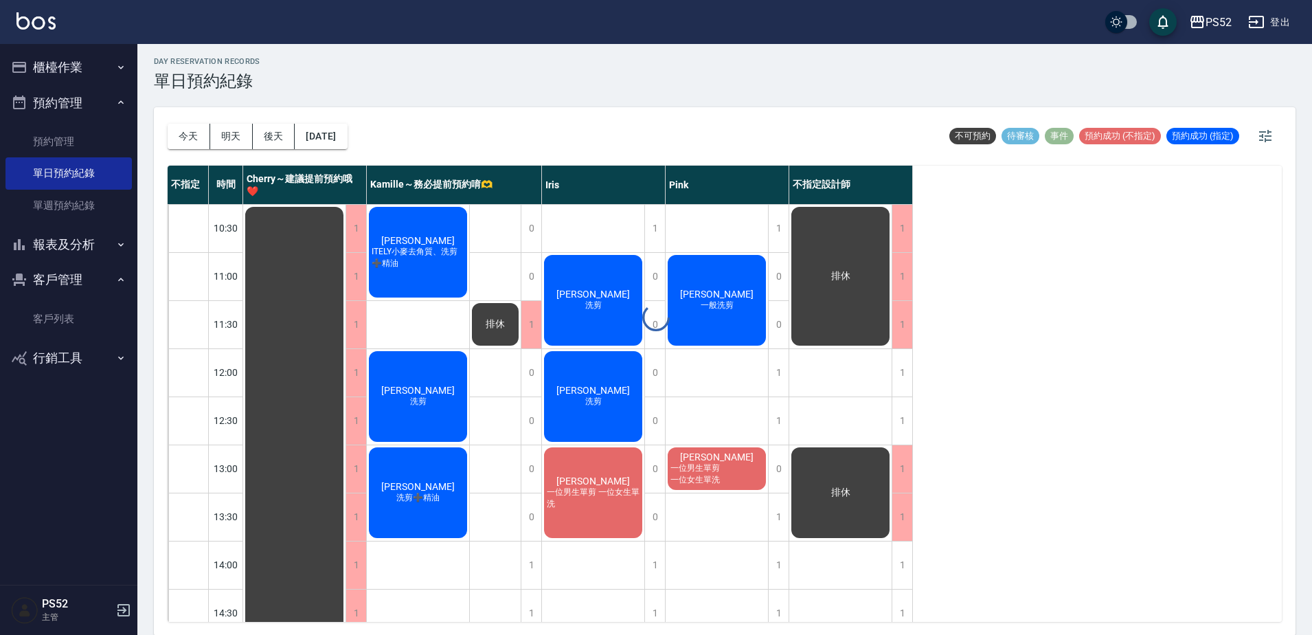
scroll to position [4, 0]
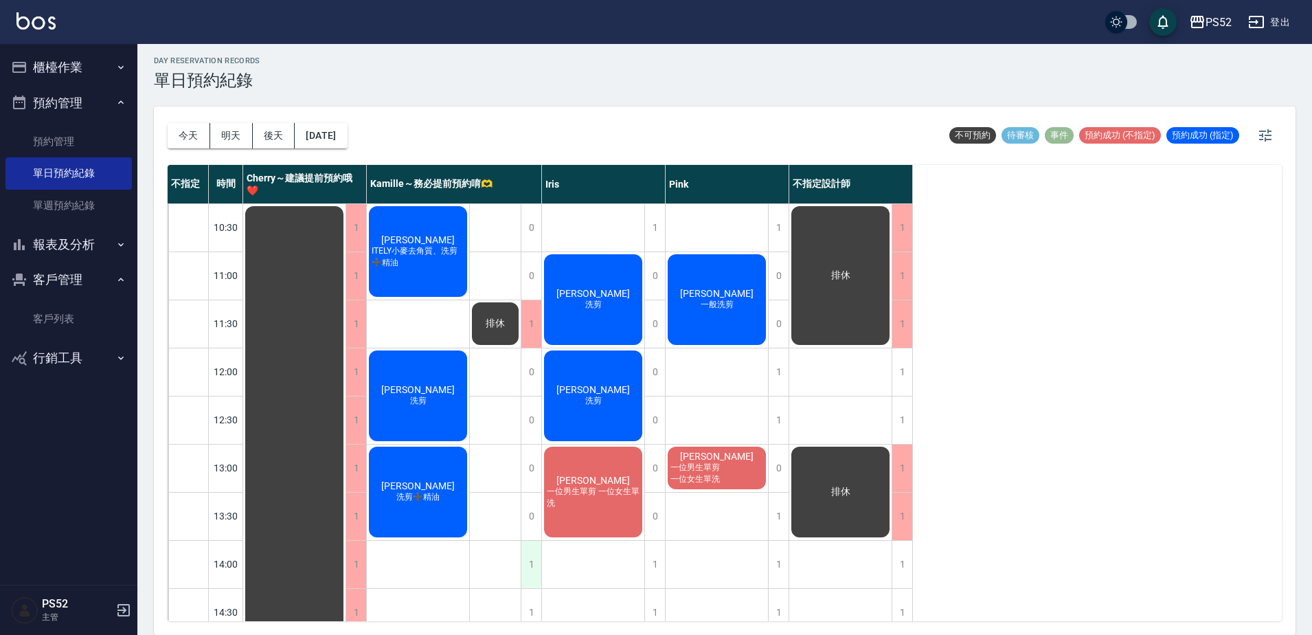
click at [534, 564] on div "1" at bounding box center [531, 563] width 21 height 47
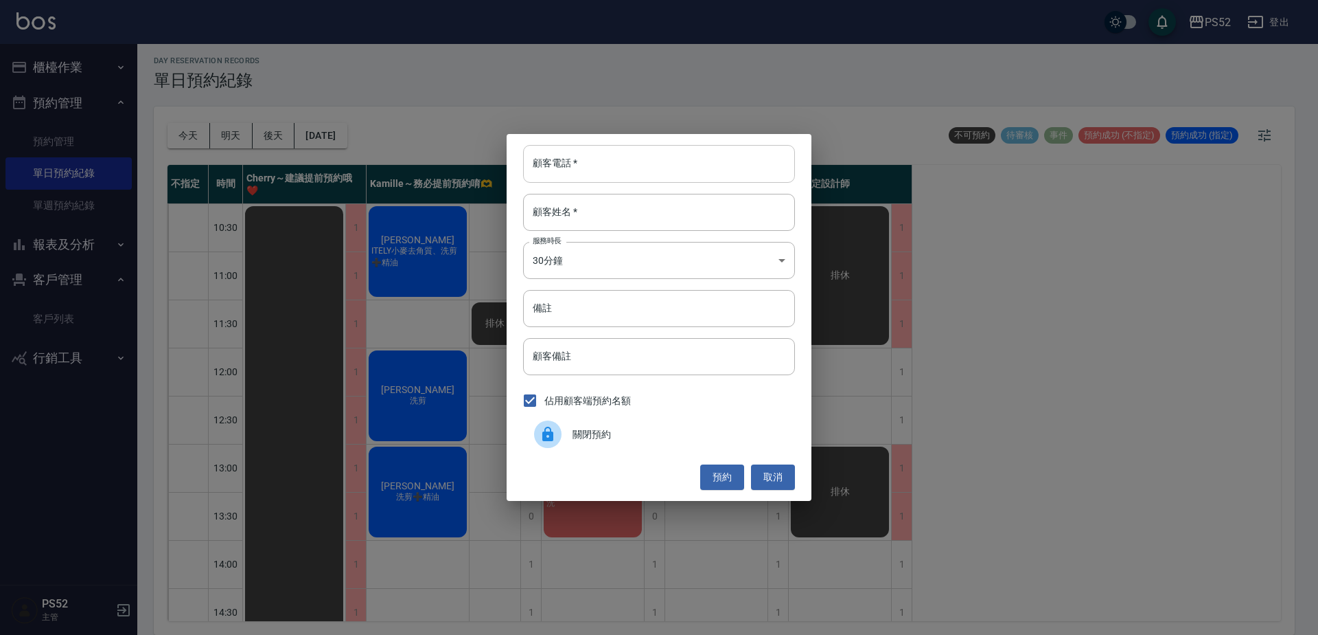
click at [568, 168] on div "顧客電話   * 顧客電話   *" at bounding box center [659, 163] width 272 height 37
paste input "0910128587"
type input "0910128587"
click at [550, 204] on div "顧客姓名   * 顧客姓名   *" at bounding box center [659, 212] width 272 height 37
type input "V"
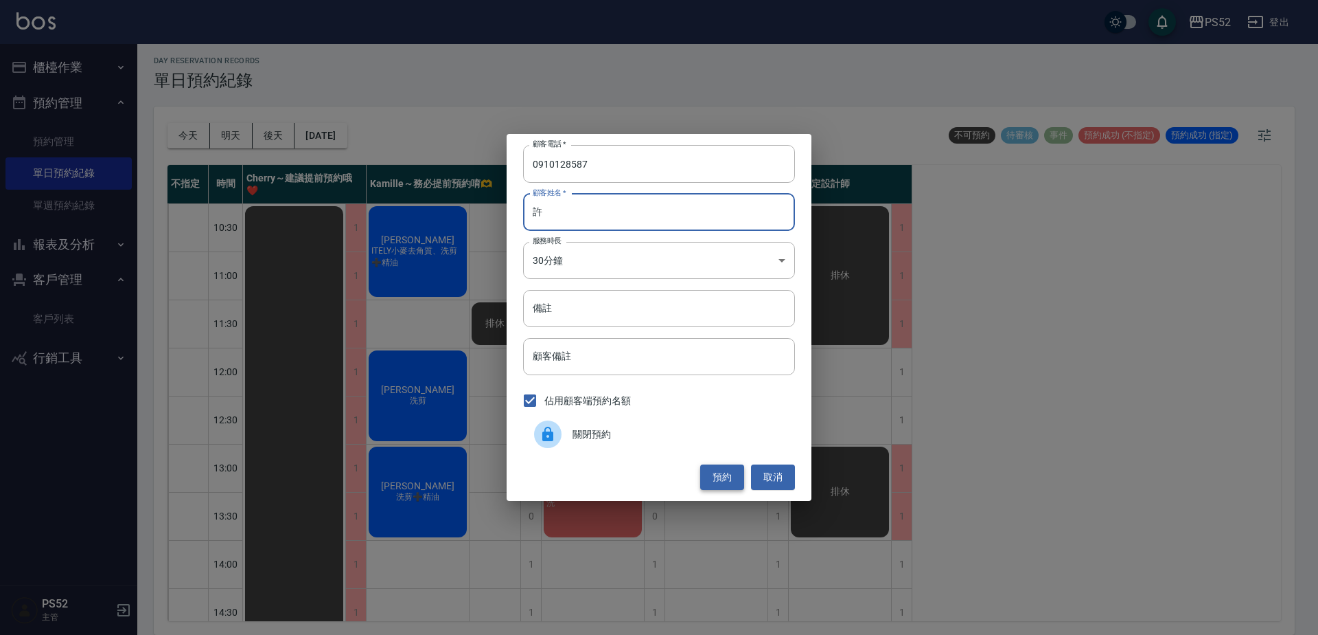
type input "許"
click at [733, 477] on button "預約" at bounding box center [722, 476] width 44 height 25
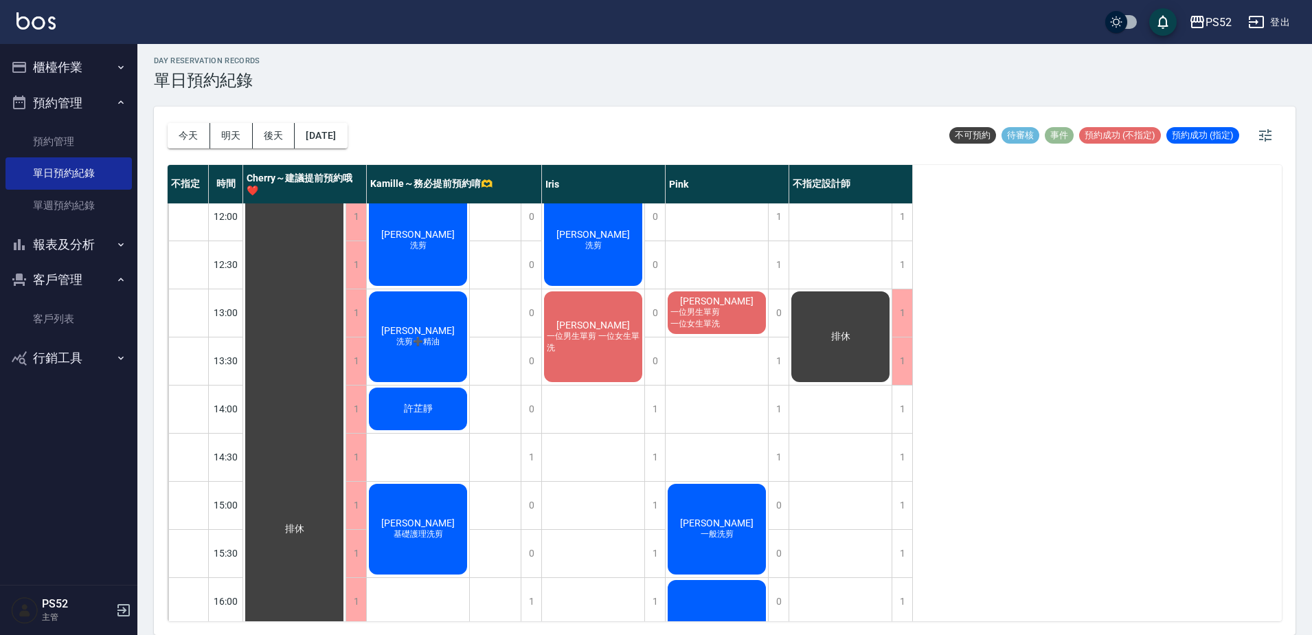
scroll to position [160, 0]
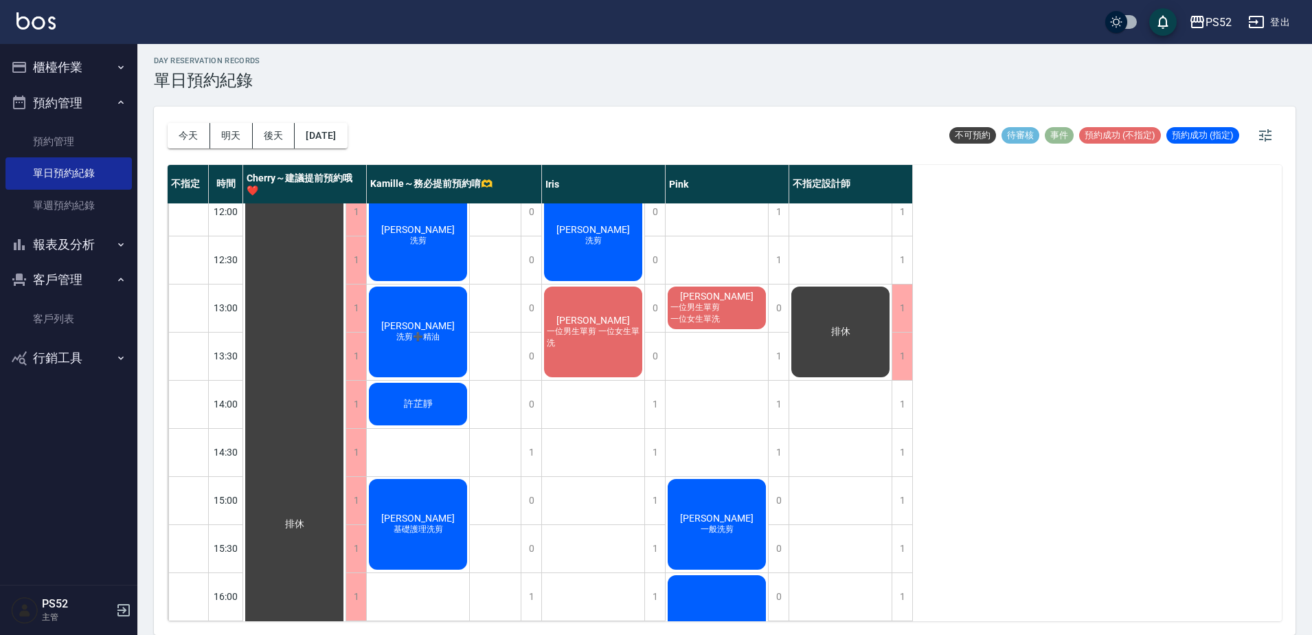
click at [80, 75] on button "櫃檯作業" at bounding box center [68, 67] width 126 height 36
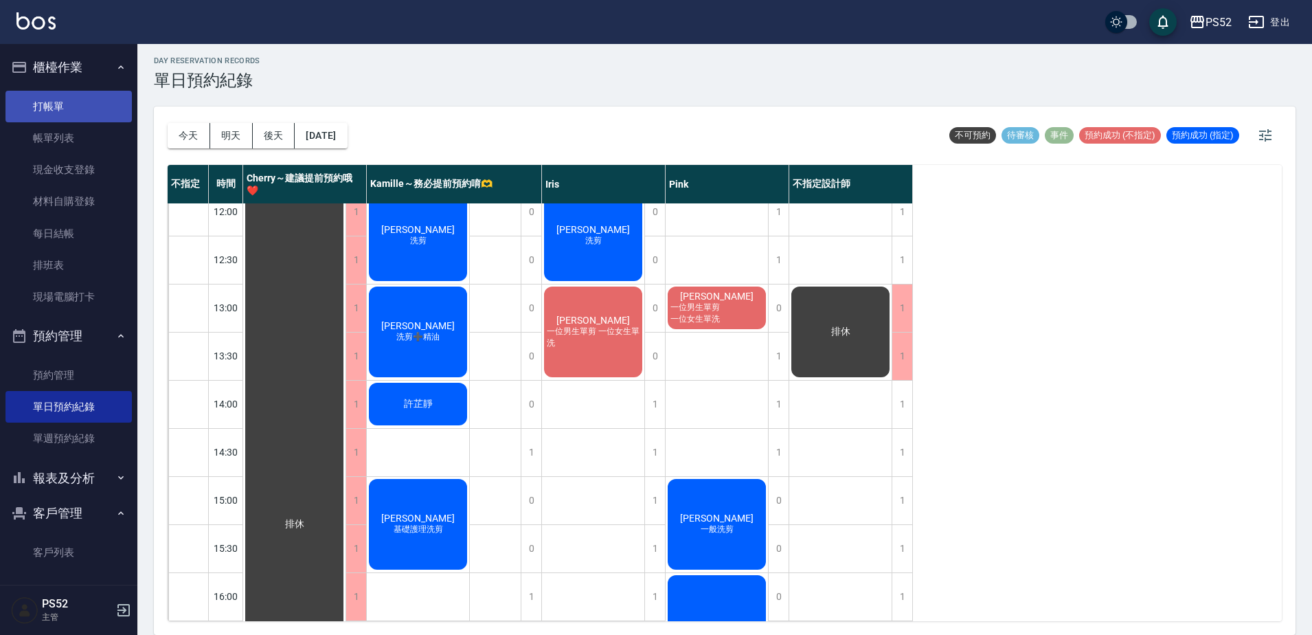
click at [70, 115] on link "打帳單" at bounding box center [68, 107] width 126 height 32
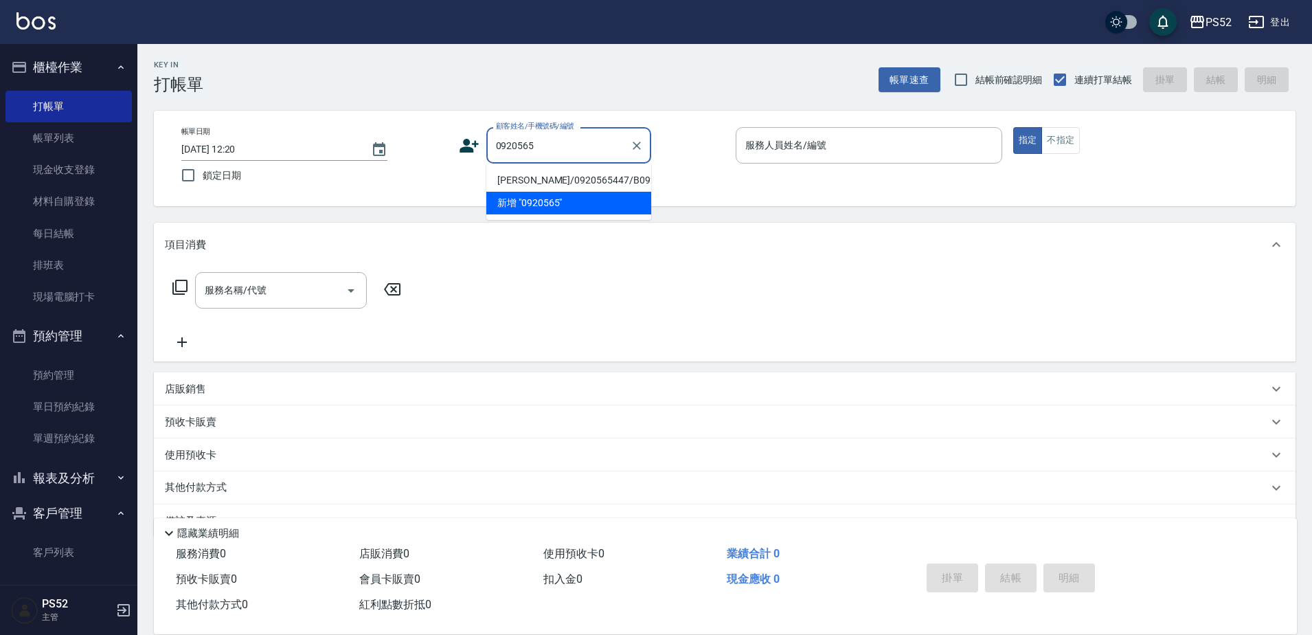
click at [573, 192] on li "蔡京霖/0920565447/B0920565447" at bounding box center [568, 180] width 165 height 23
type input "蔡京霖/0920565447/B0920565447"
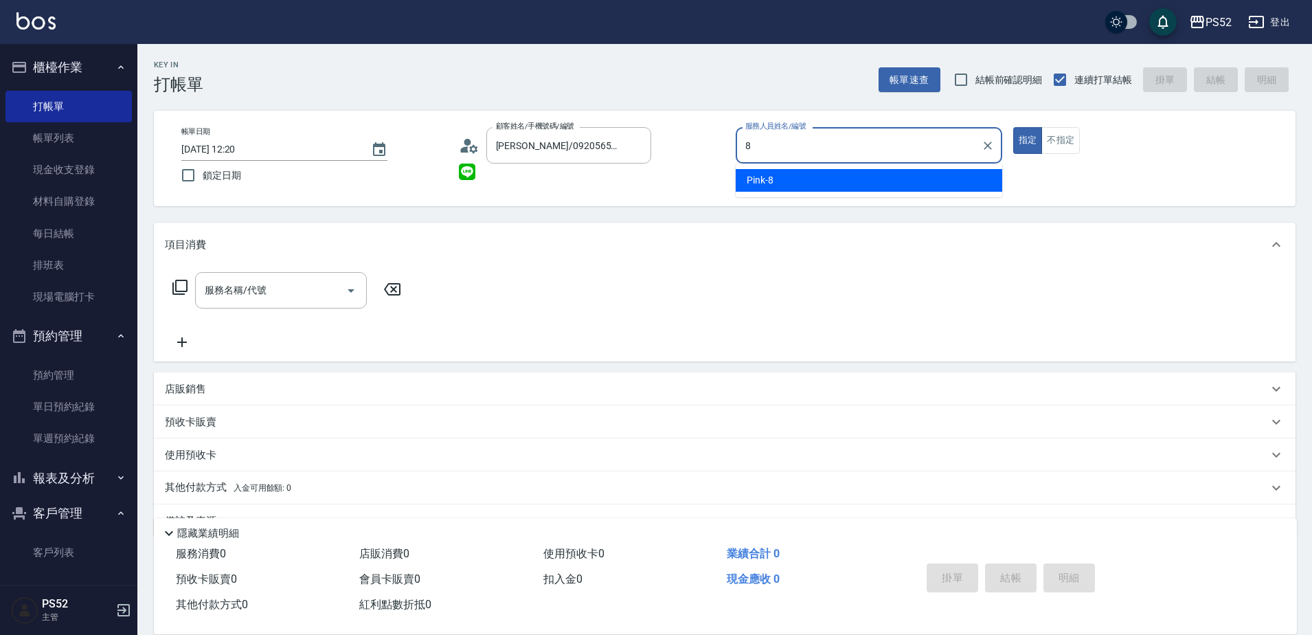
type input "Pink-8"
type button "true"
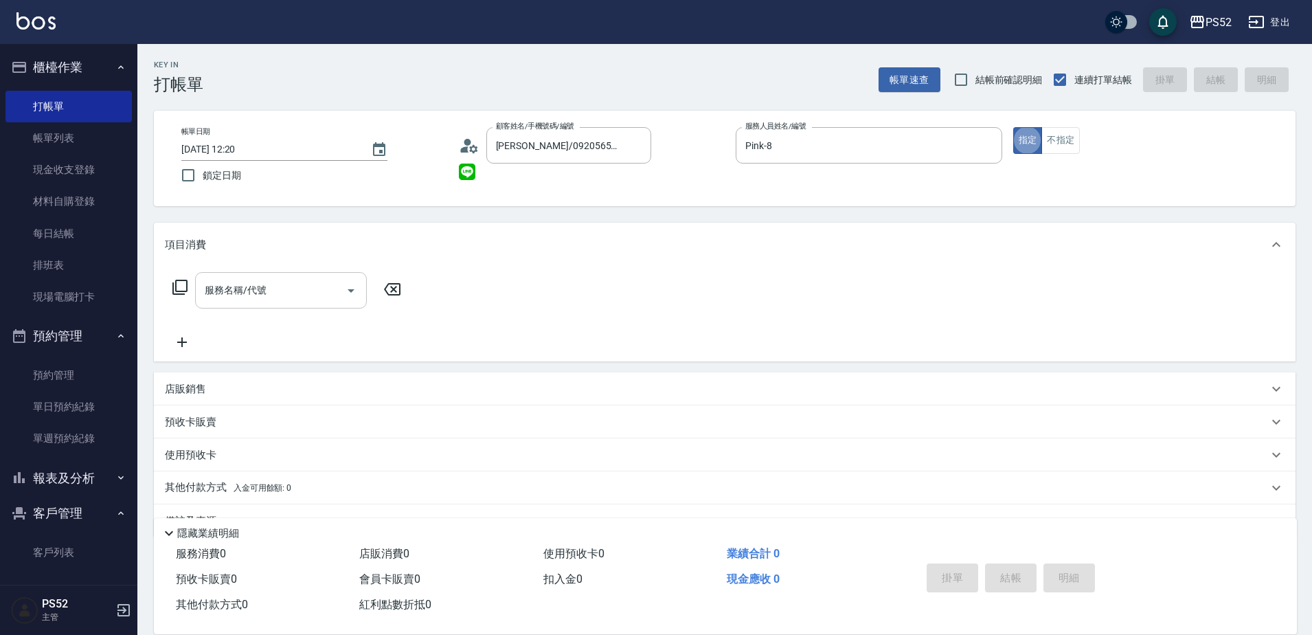
click at [271, 277] on div "服務名稱/代號" at bounding box center [281, 290] width 172 height 36
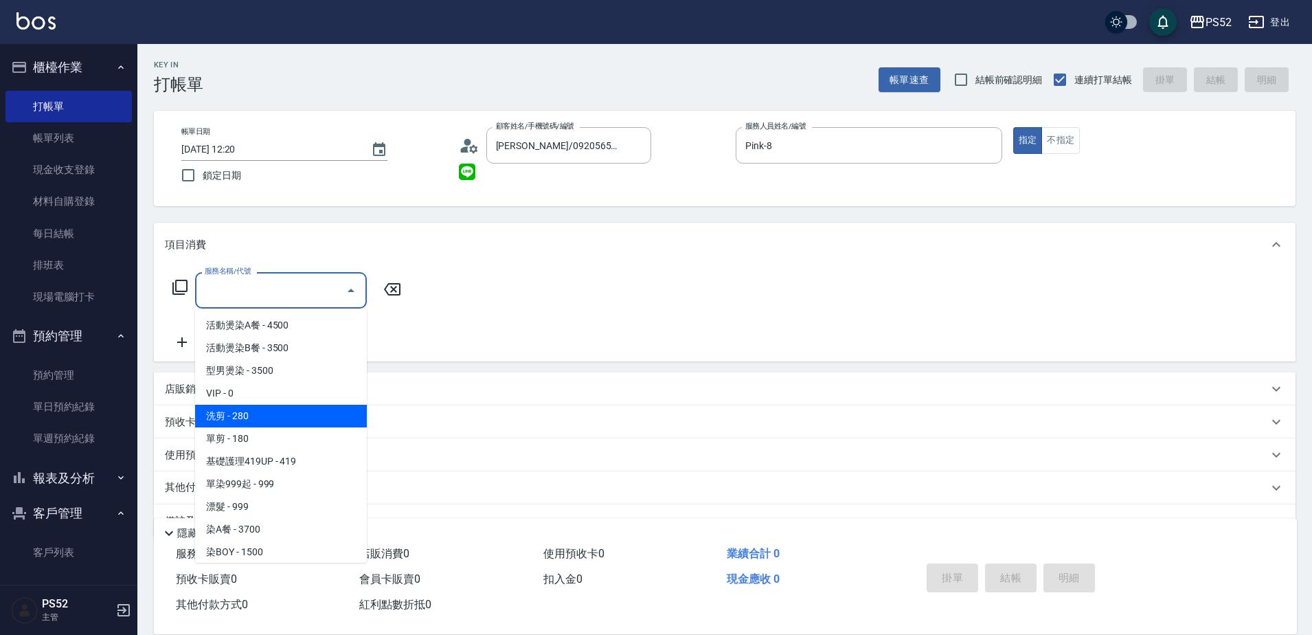
click at [274, 409] on span "洗剪 - 280" at bounding box center [281, 415] width 172 height 23
type input "洗剪(C1)"
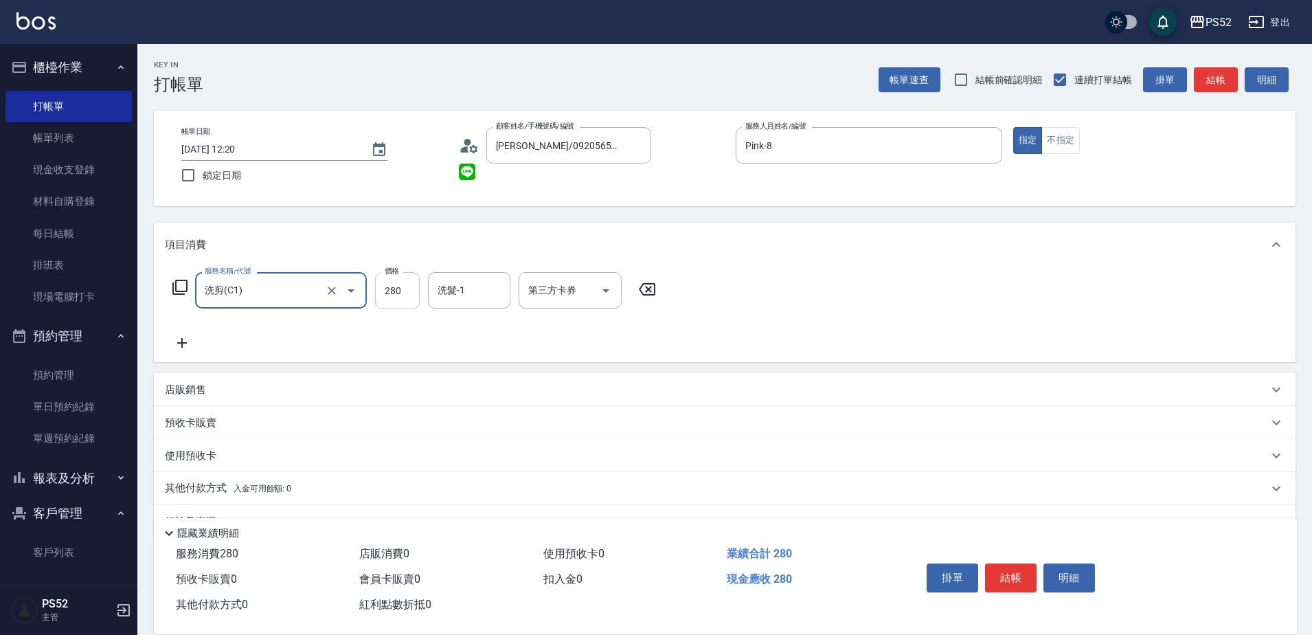
click at [387, 299] on input "280" at bounding box center [397, 290] width 45 height 37
type input "370"
click at [990, 568] on button "結帳" at bounding box center [1011, 577] width 52 height 29
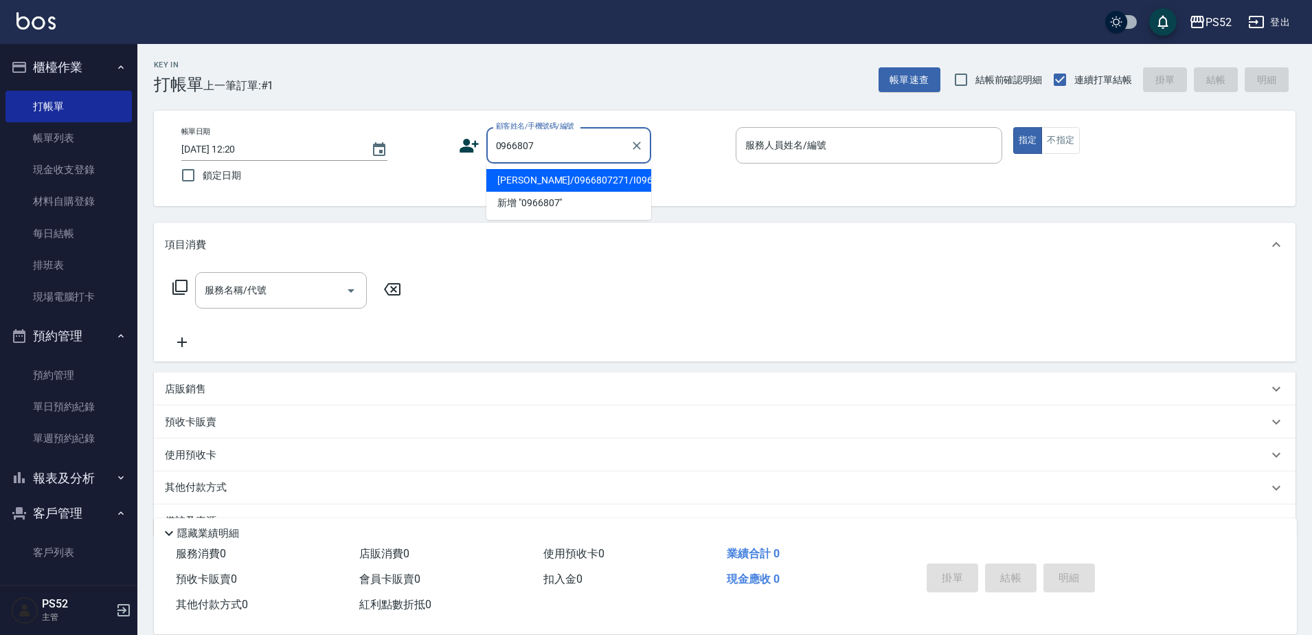
click at [564, 192] on li "林信甫/0966807271/I0966807271" at bounding box center [568, 180] width 165 height 23
type input "林信甫/0966807271/I0966807271"
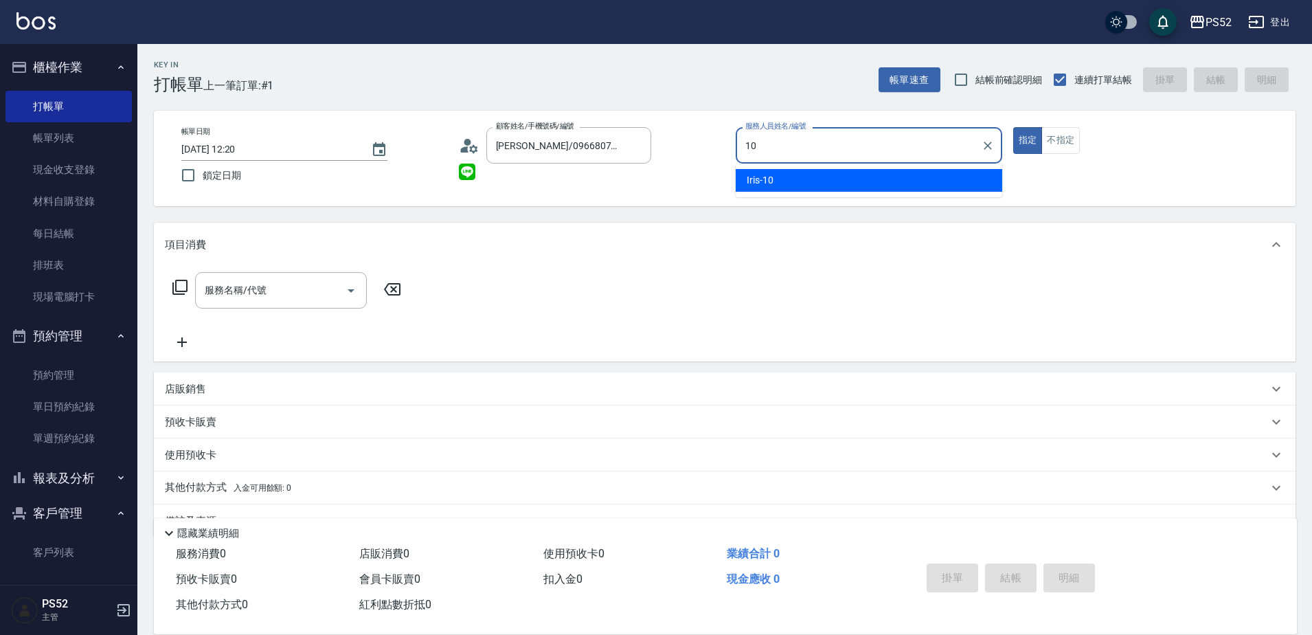
type input "Iris-10"
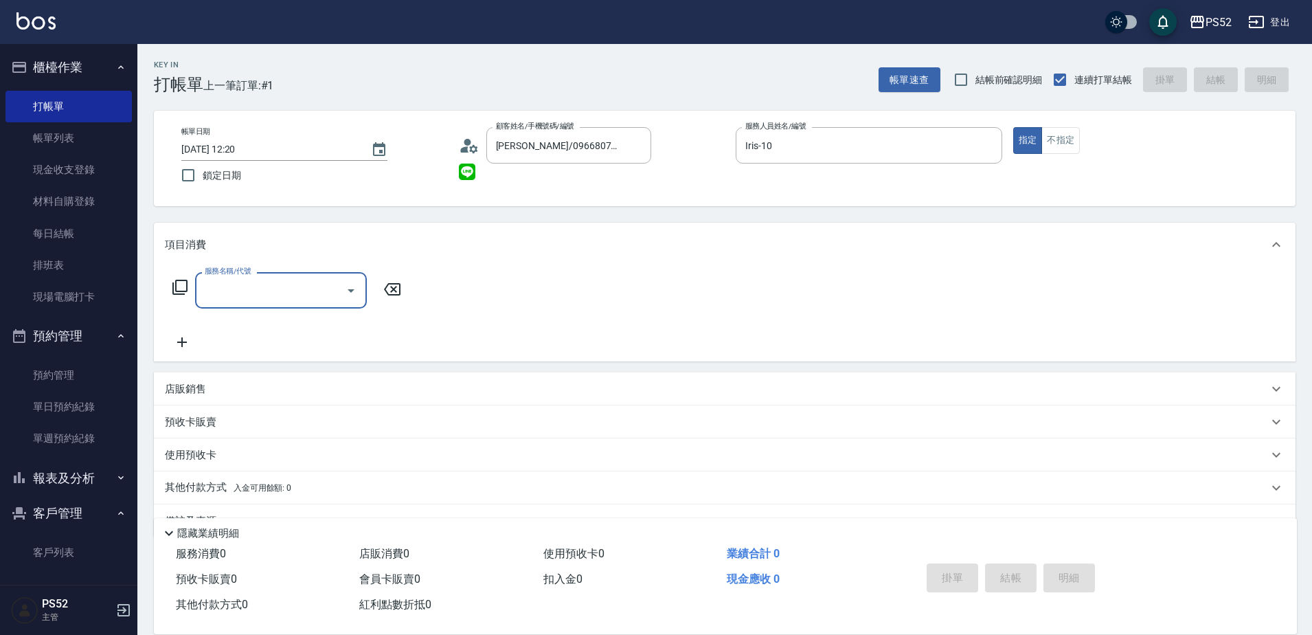
click at [274, 288] on input "服務名稱/代號" at bounding box center [270, 290] width 139 height 24
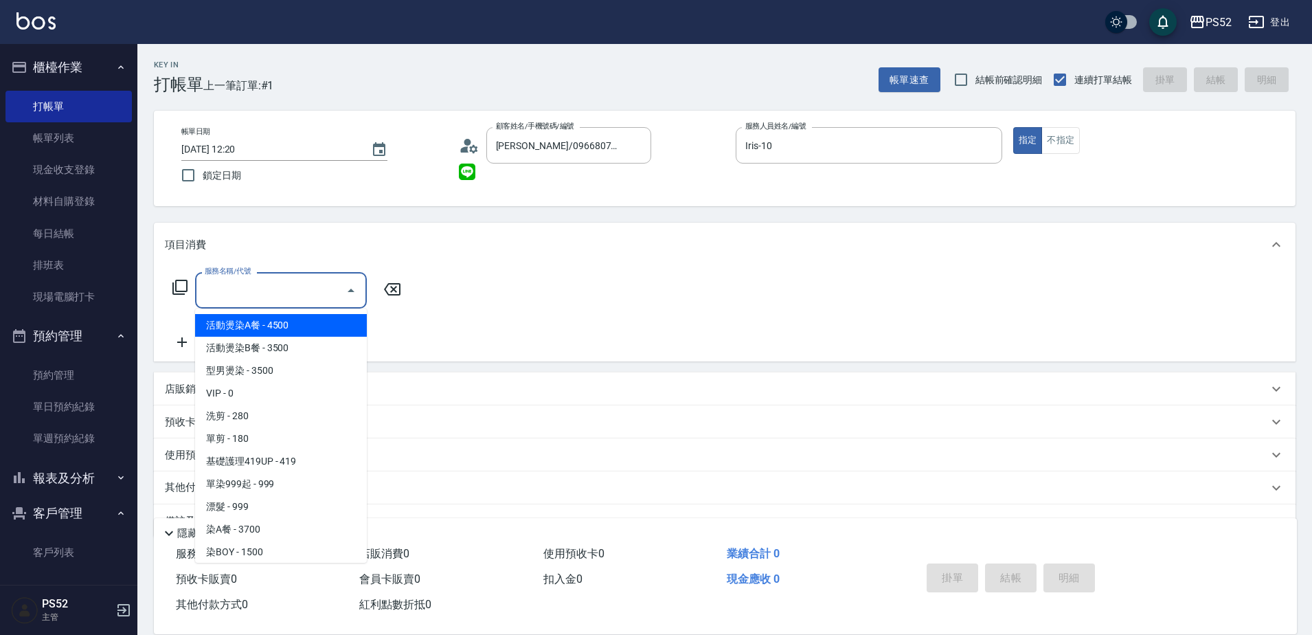
type input "＿"
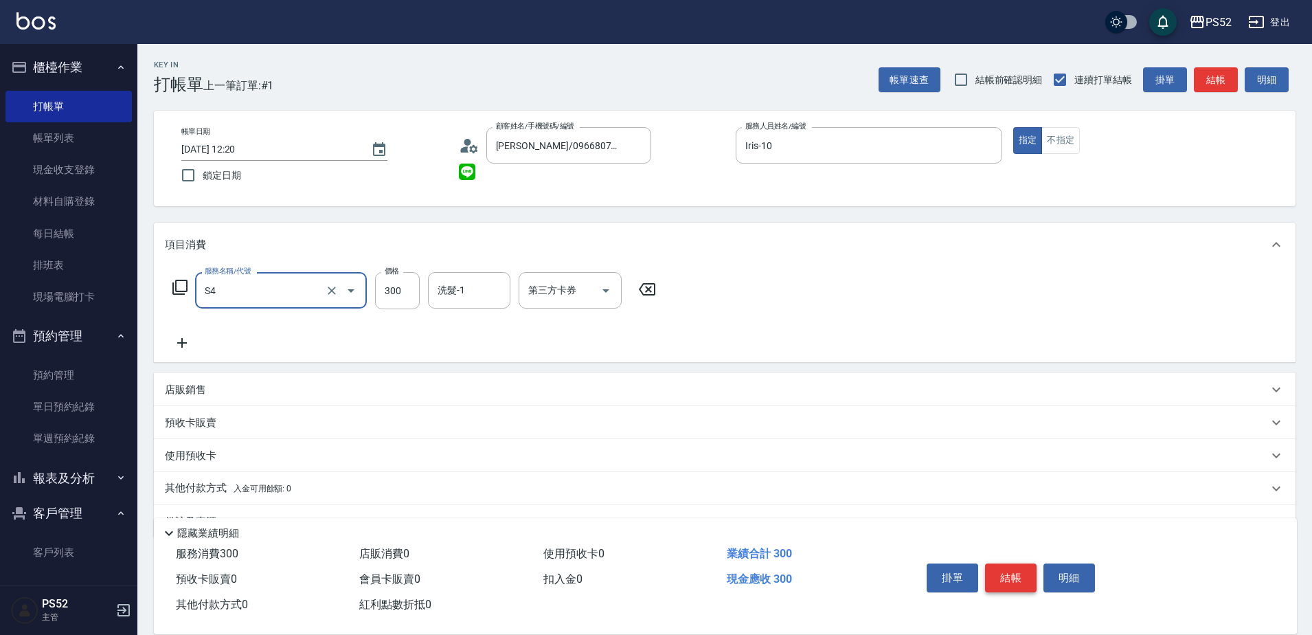
type input "洗髮300元(S4)"
click at [1018, 577] on button "結帳" at bounding box center [1011, 577] width 52 height 29
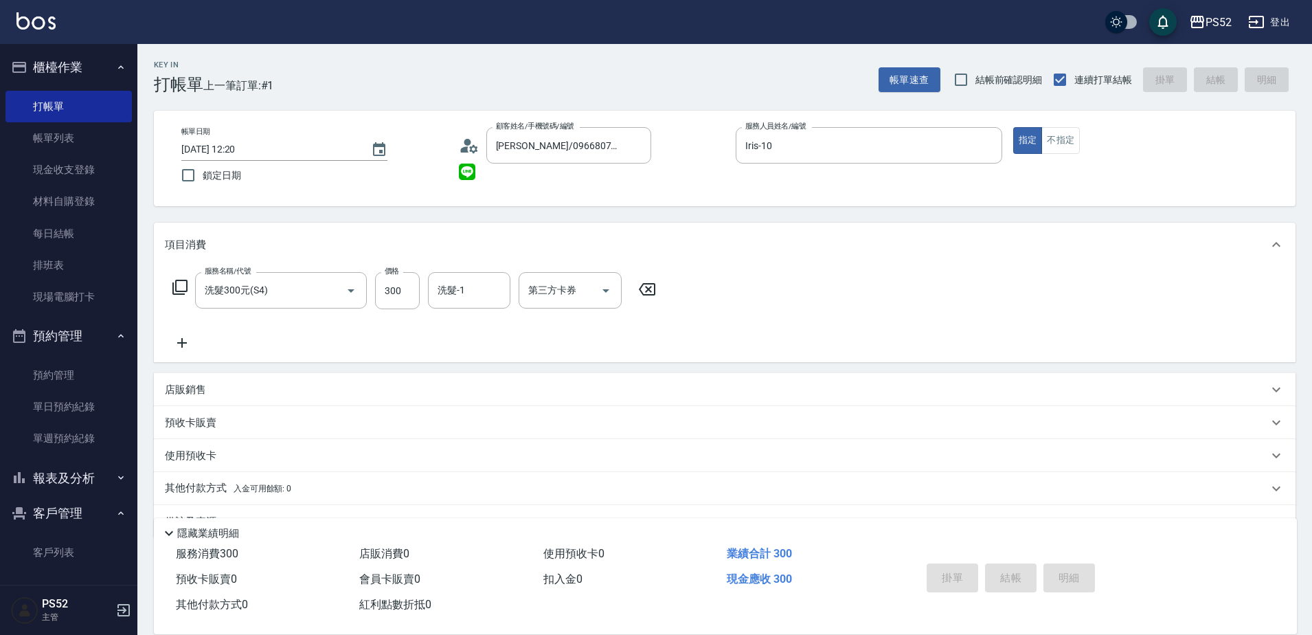
type input "2025/09/12 12:21"
